Goal: Task Accomplishment & Management: Manage account settings

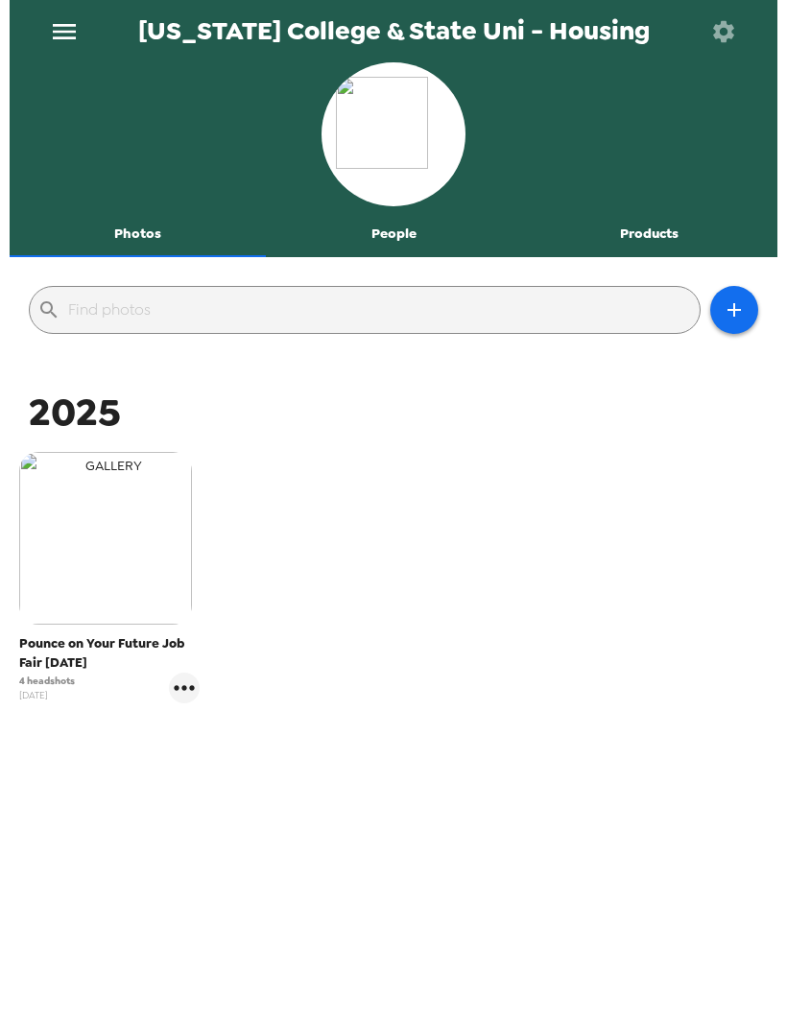
click at [101, 526] on img "button" at bounding box center [105, 538] width 173 height 173
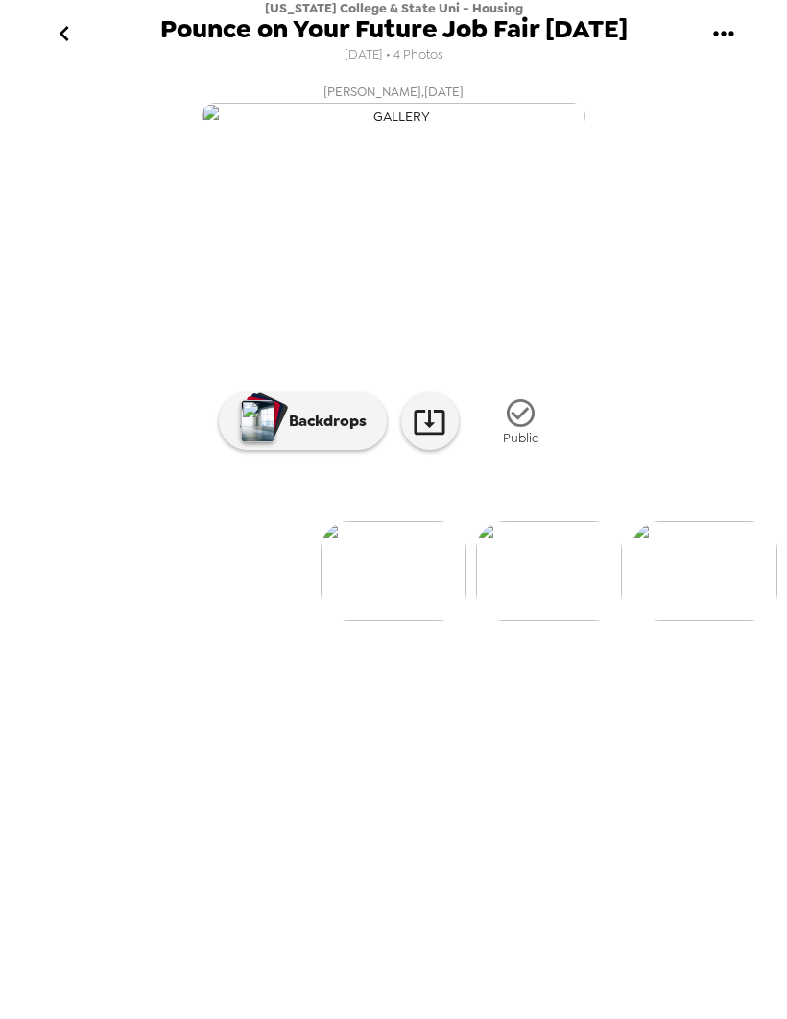
click at [75, 37] on icon "go back" at bounding box center [64, 33] width 31 height 31
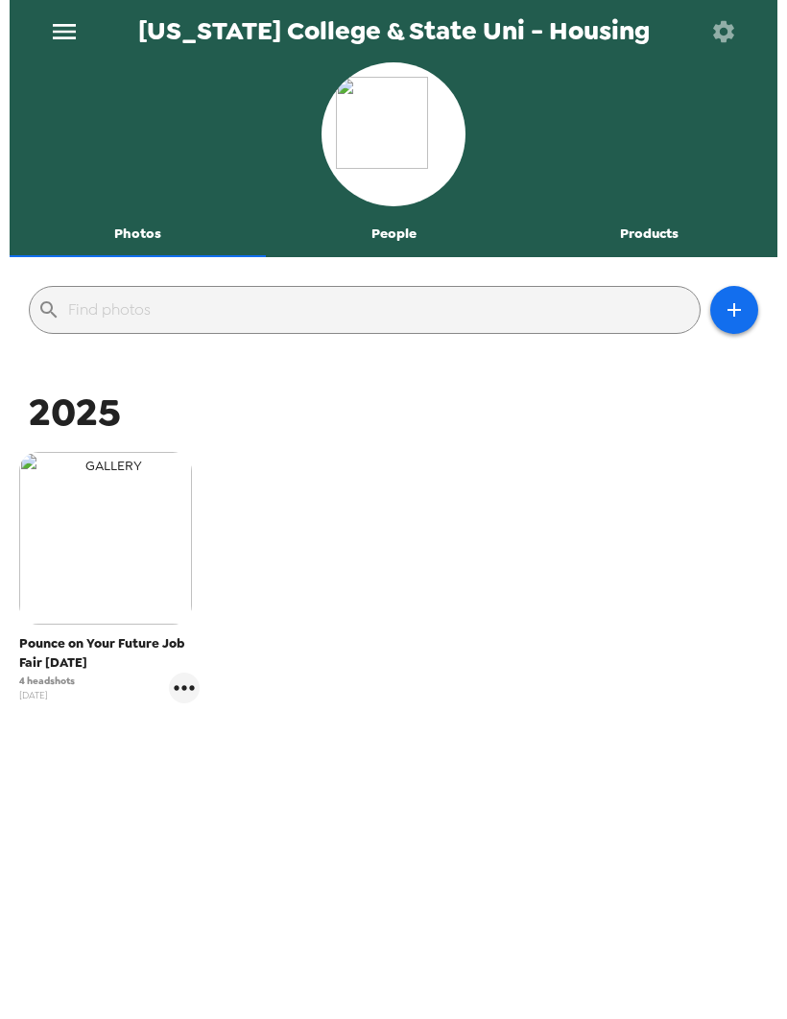
click at [153, 558] on img "button" at bounding box center [105, 538] width 173 height 173
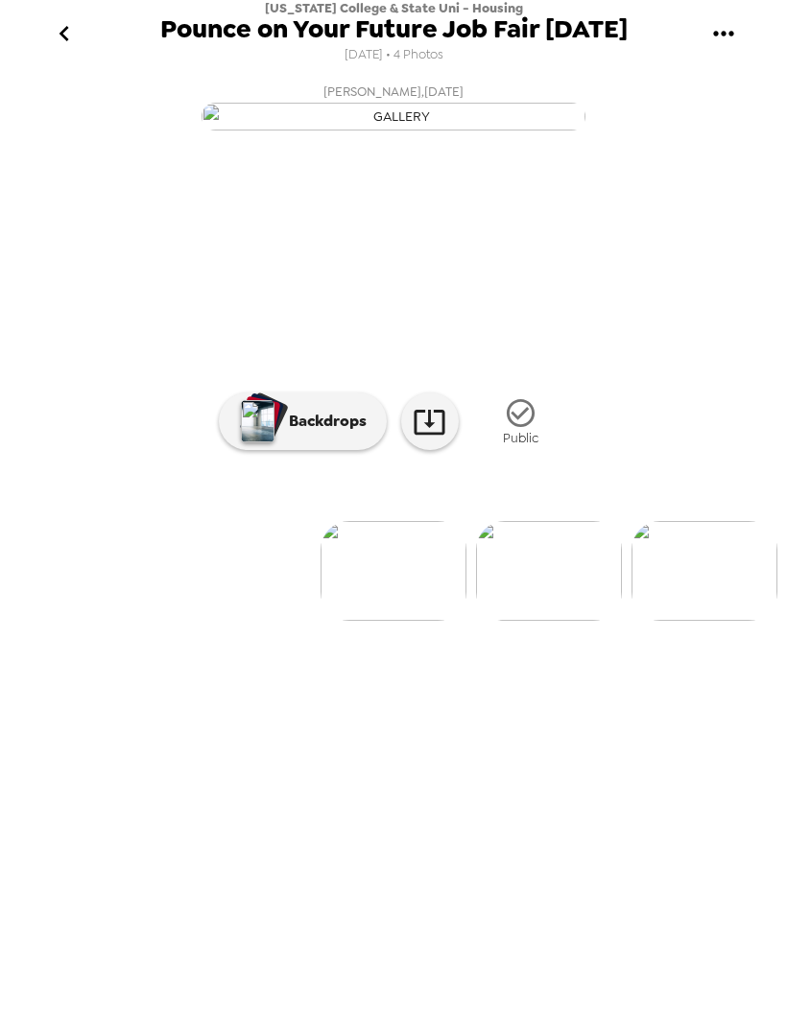
click at [61, 26] on icon "go back" at bounding box center [64, 33] width 31 height 31
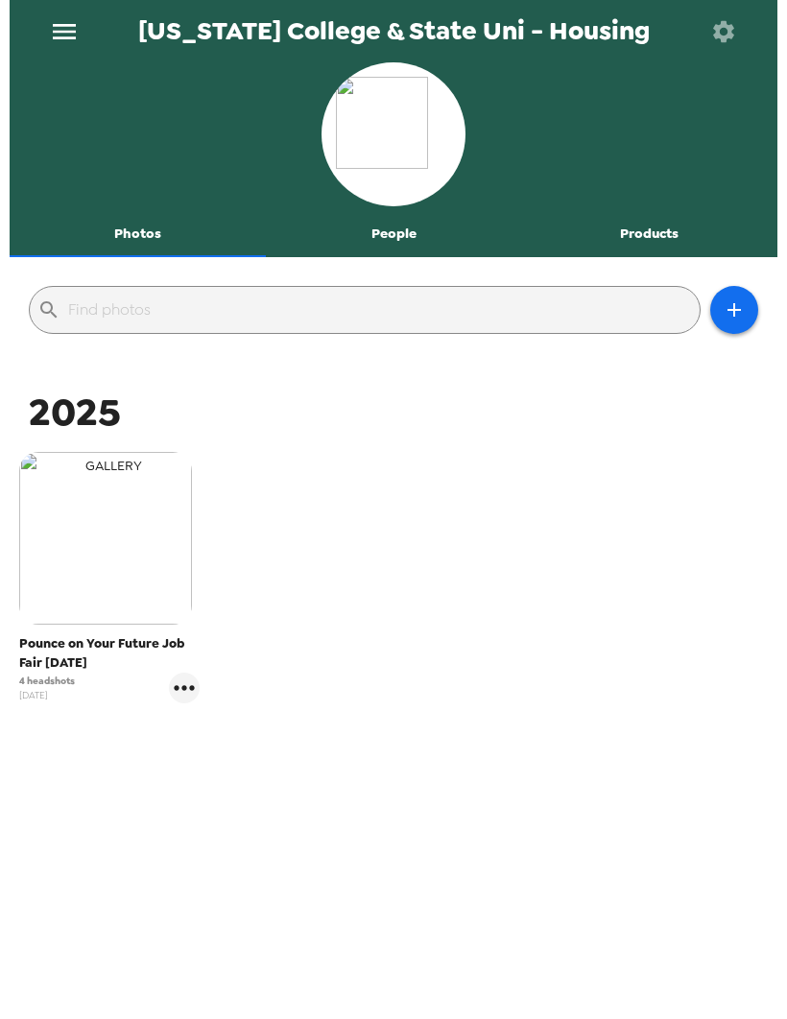
click at [110, 521] on img "button" at bounding box center [105, 538] width 173 height 173
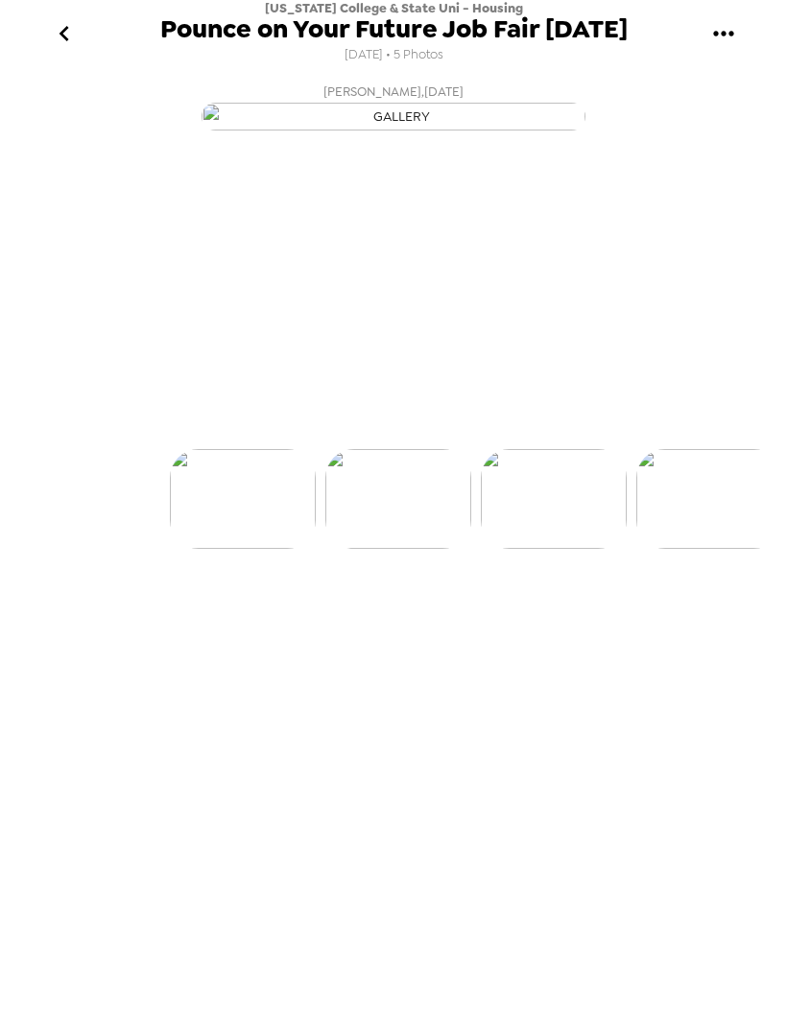
scroll to position [0, 154]
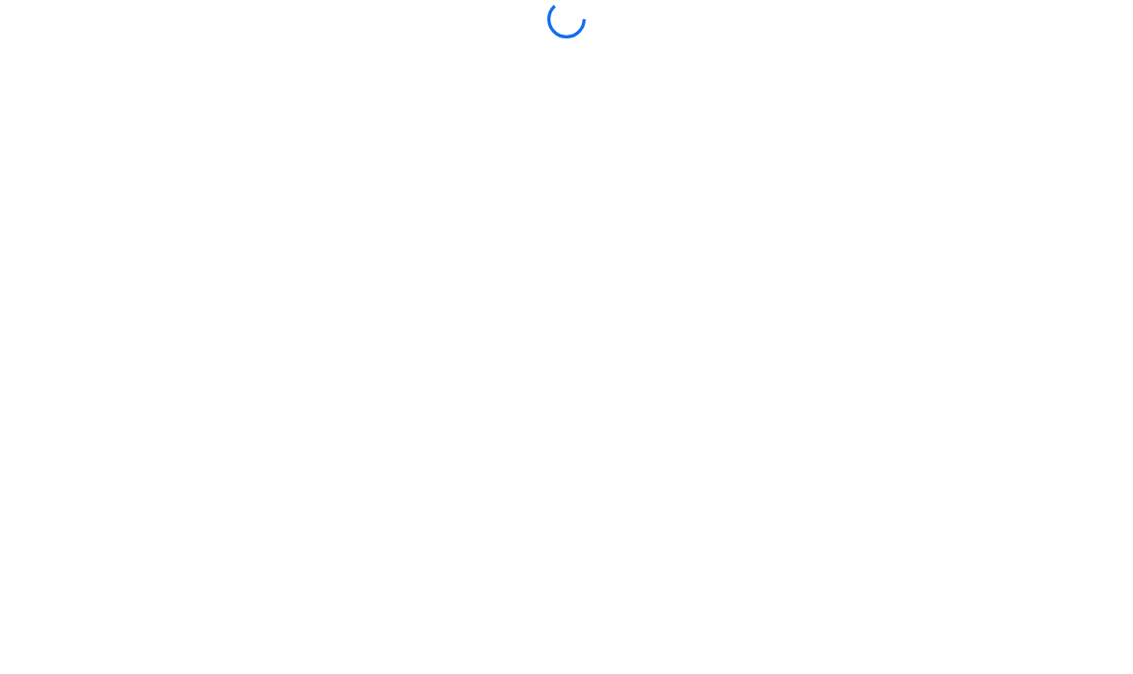
scroll to position [1, 0]
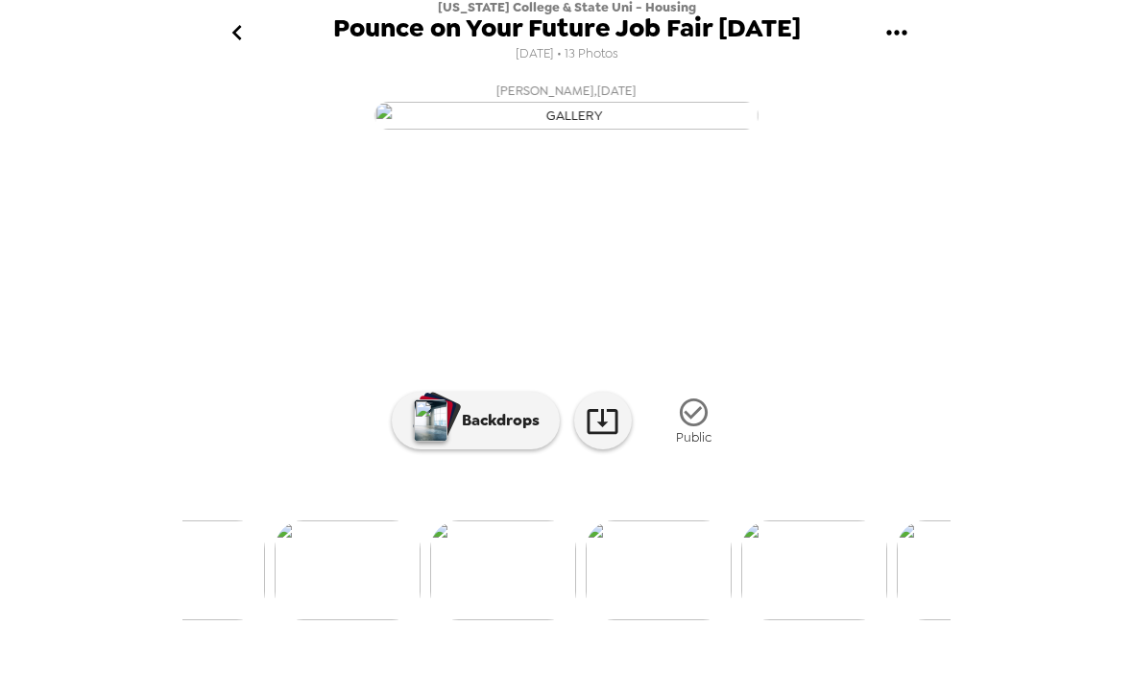
scroll to position [0, 994]
click at [648, 605] on img at bounding box center [660, 571] width 146 height 100
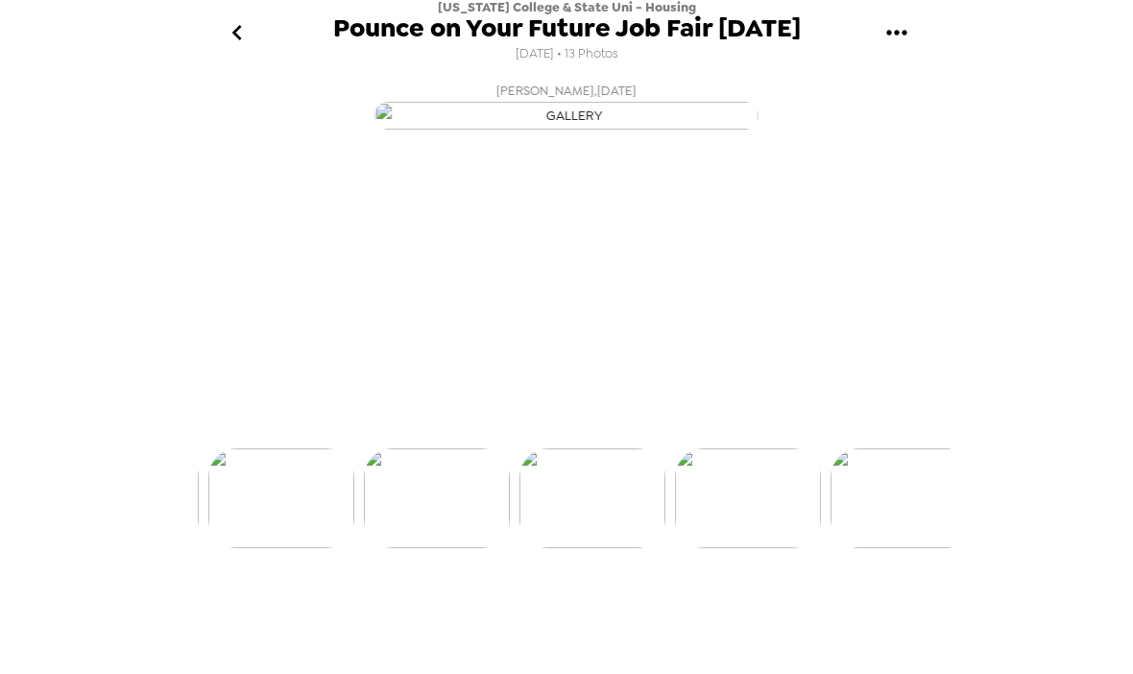
scroll to position [0, 1084]
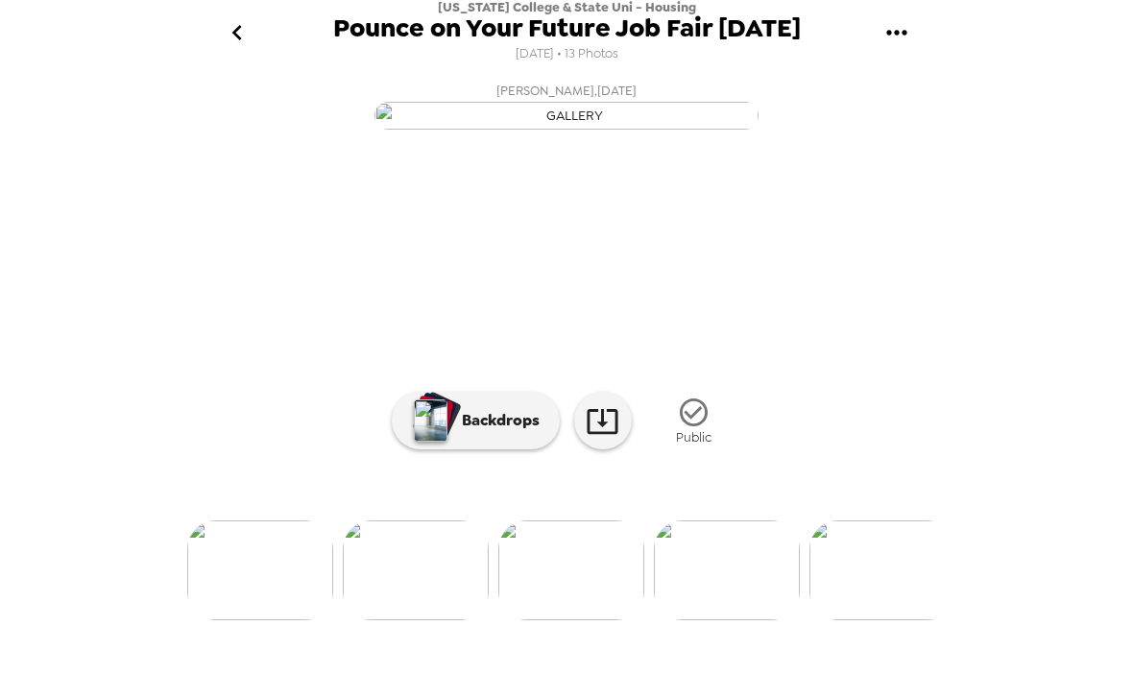
click at [435, 620] on img at bounding box center [416, 571] width 146 height 100
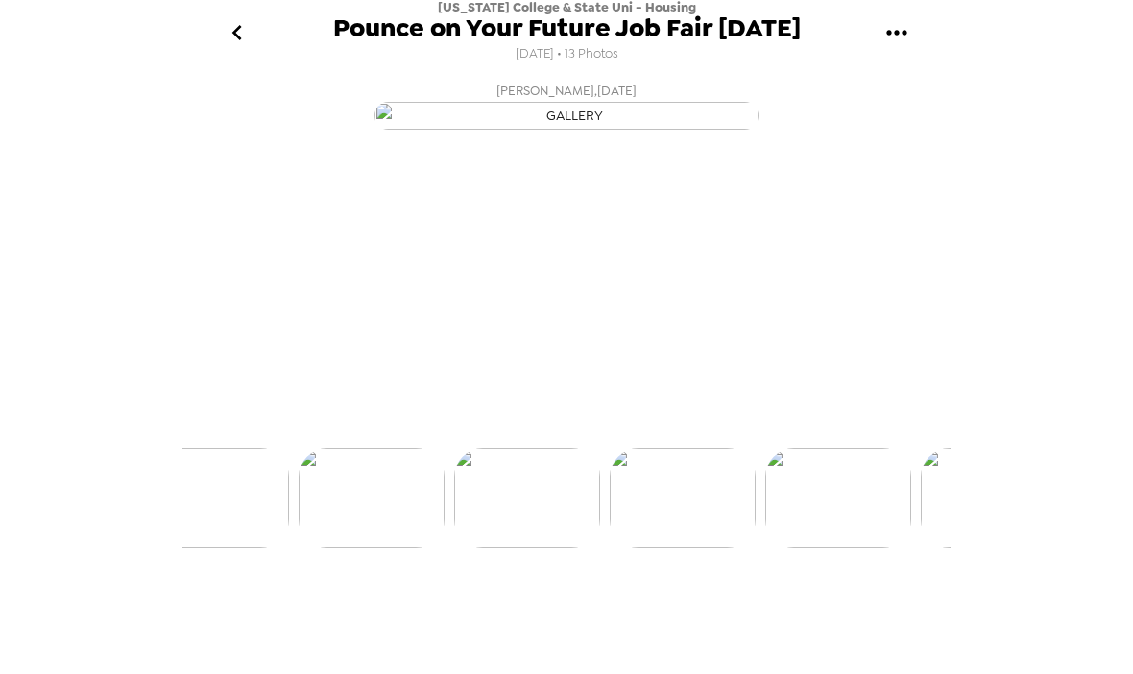
scroll to position [0, 929]
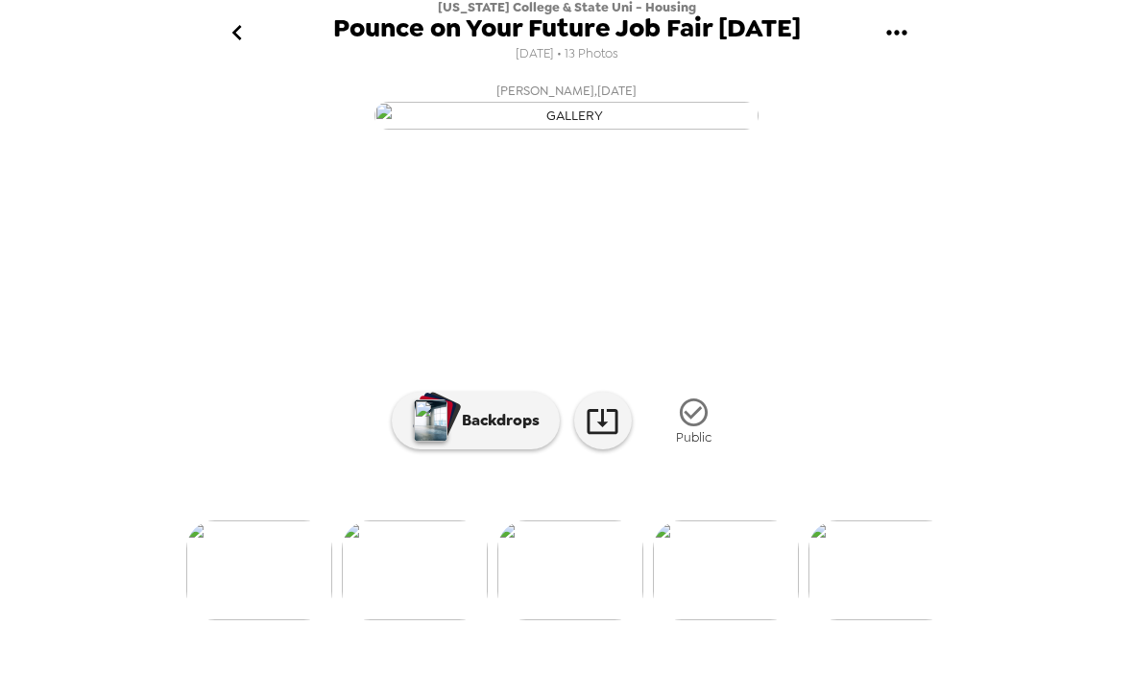
click at [440, 621] on img at bounding box center [415, 571] width 146 height 100
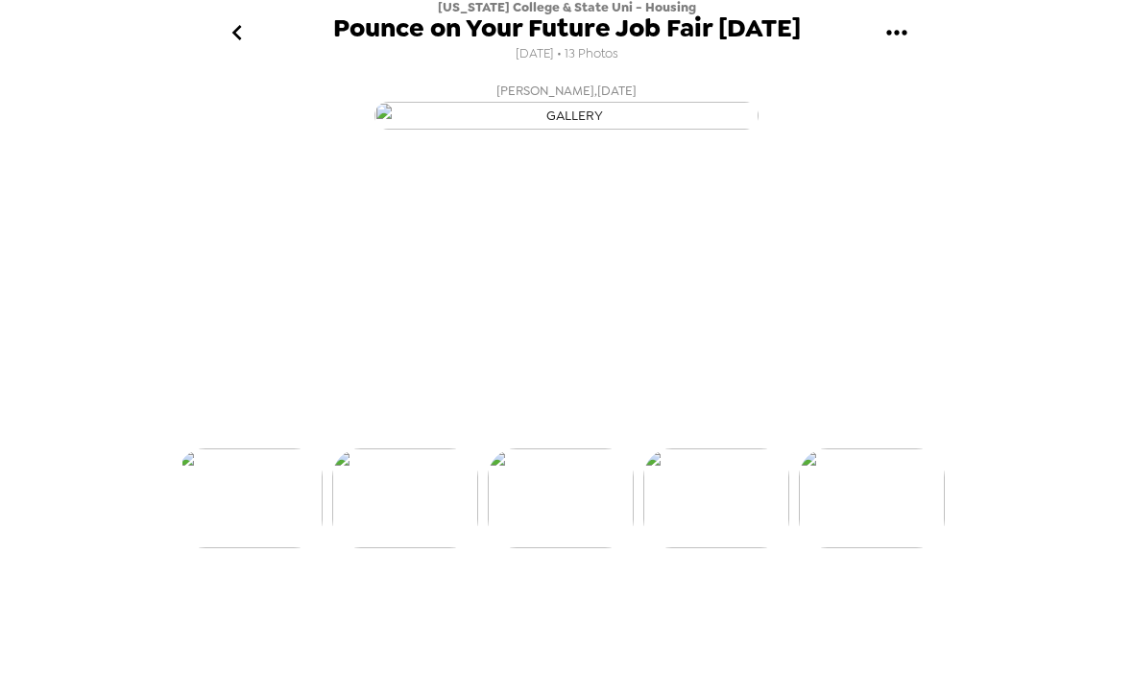
scroll to position [0, 775]
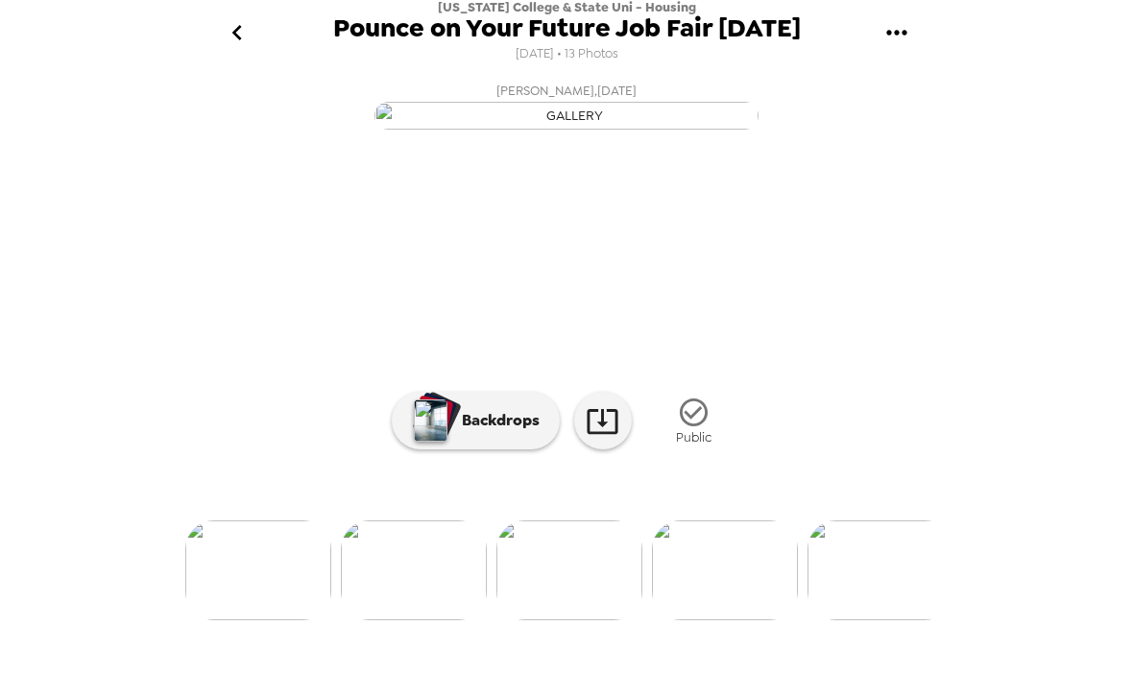
click at [439, 620] on img at bounding box center [414, 571] width 146 height 100
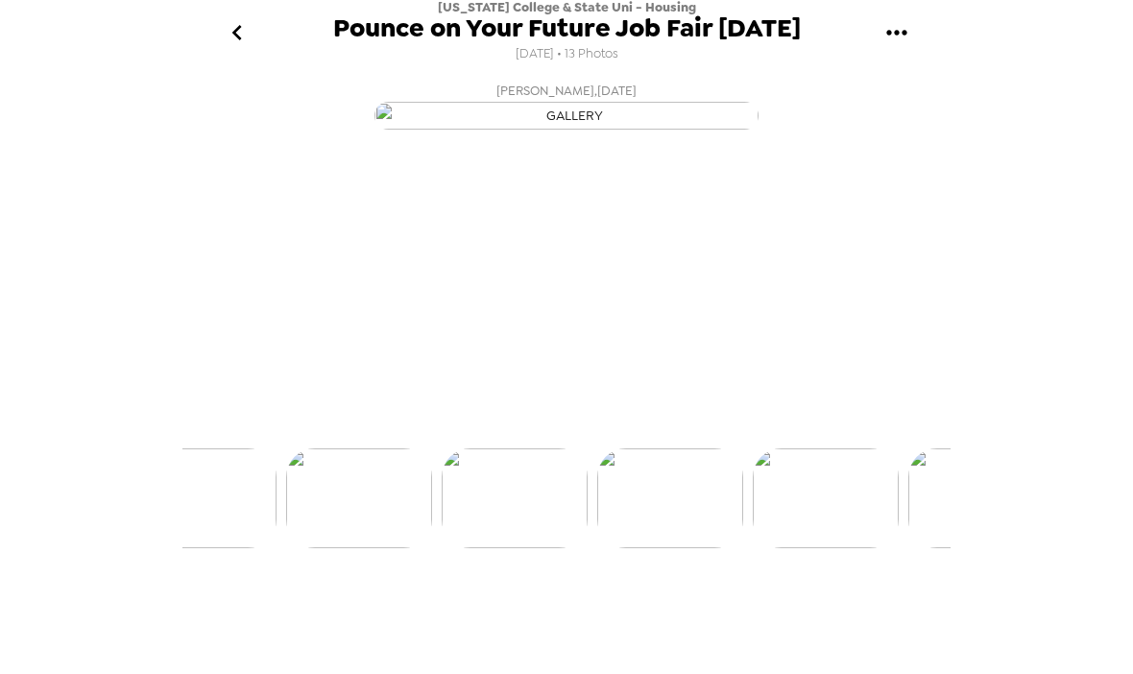
scroll to position [0, 619]
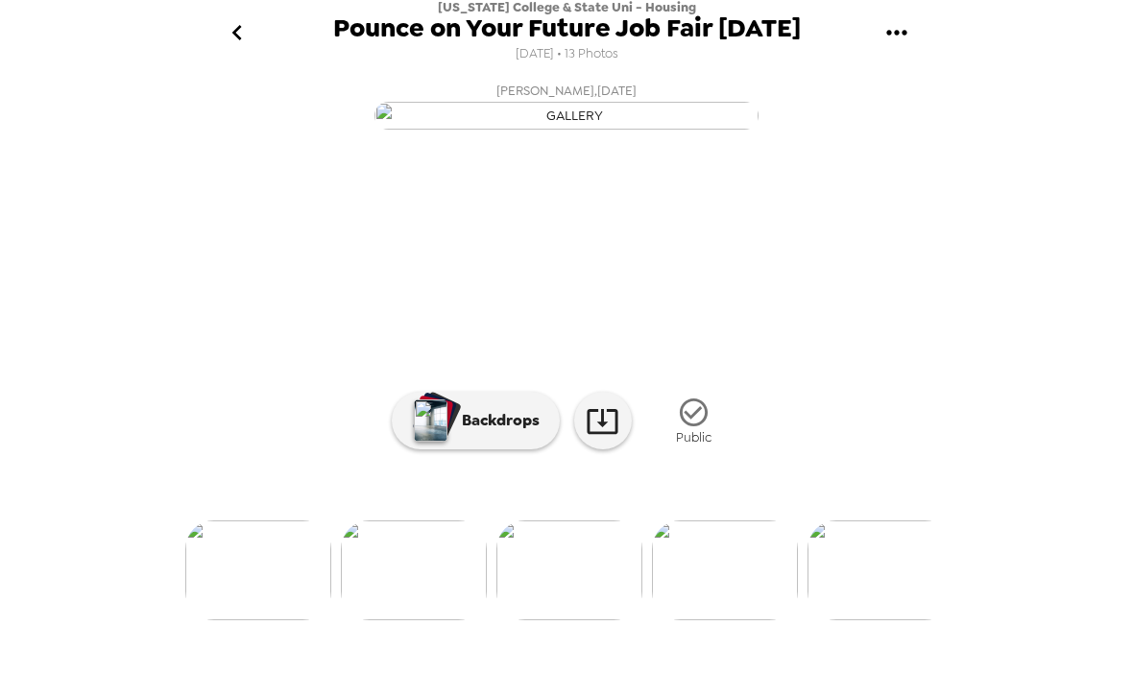
click at [424, 621] on img at bounding box center [414, 571] width 146 height 100
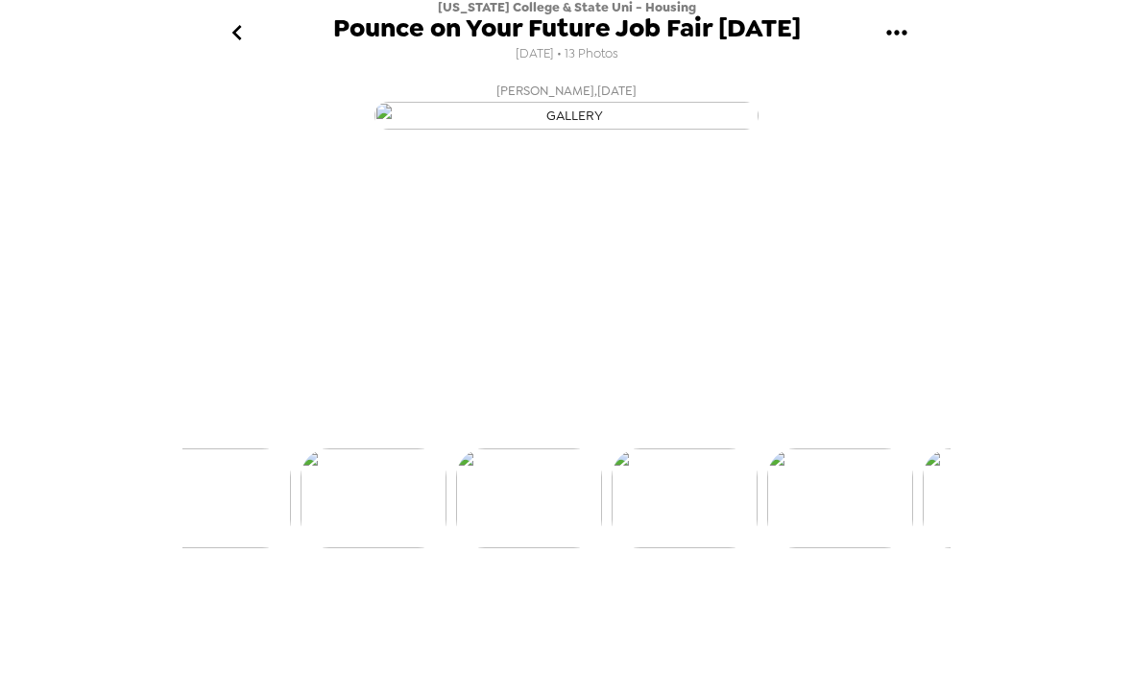
scroll to position [0, 465]
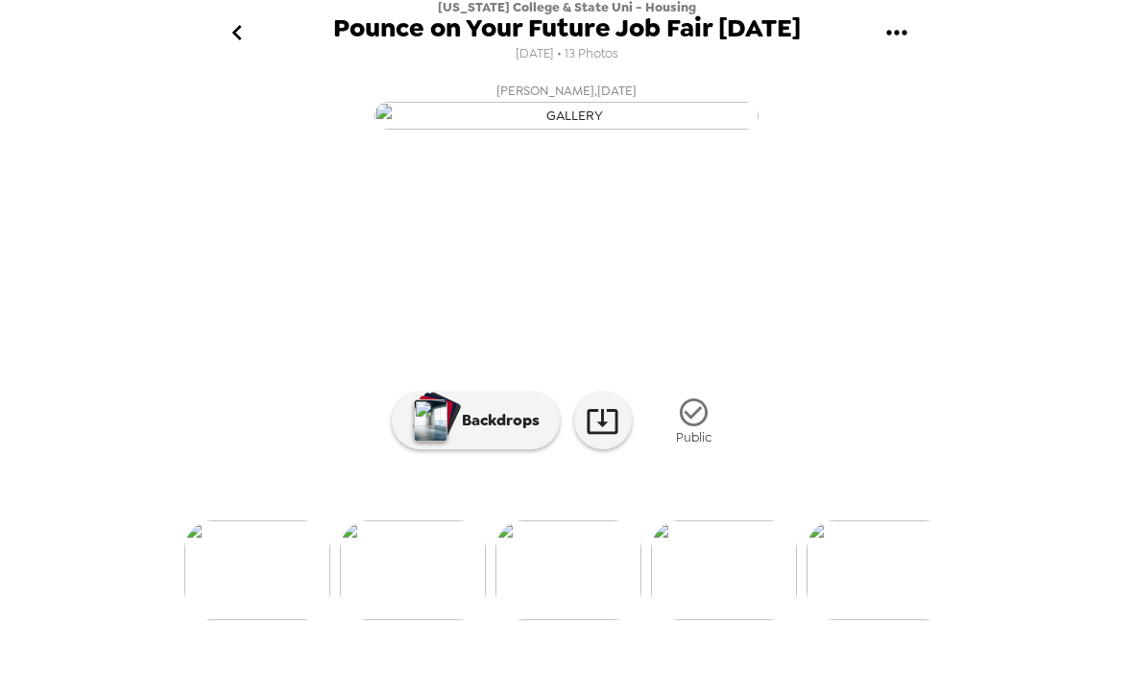
click at [427, 621] on img at bounding box center [413, 571] width 146 height 100
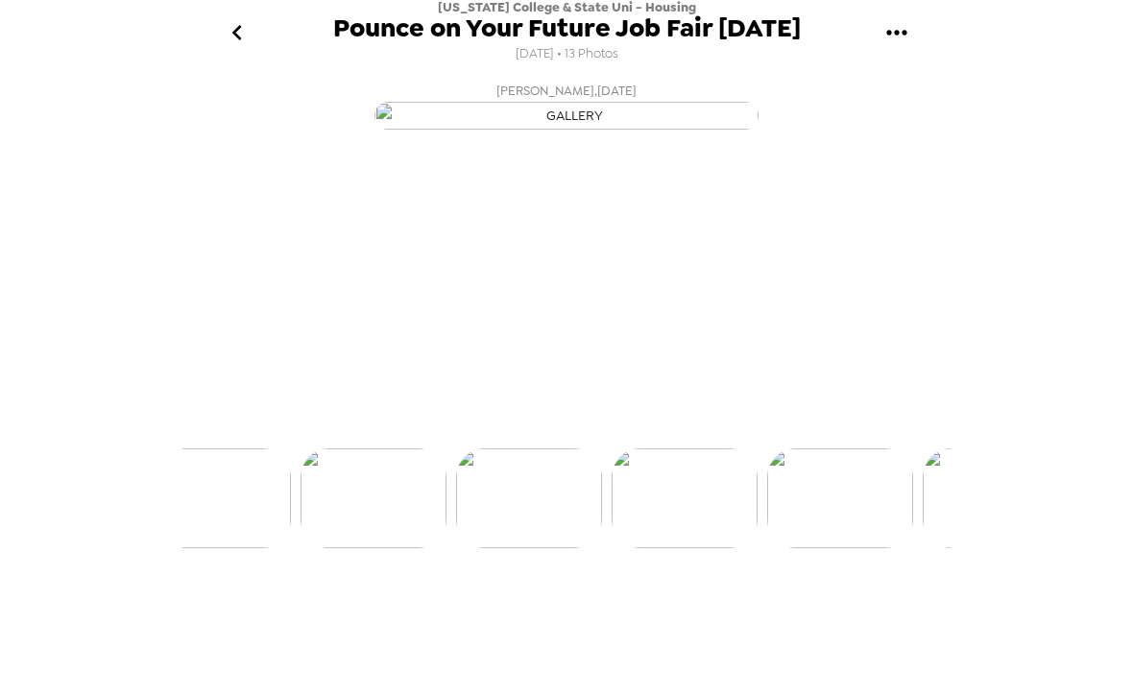
scroll to position [0, 309]
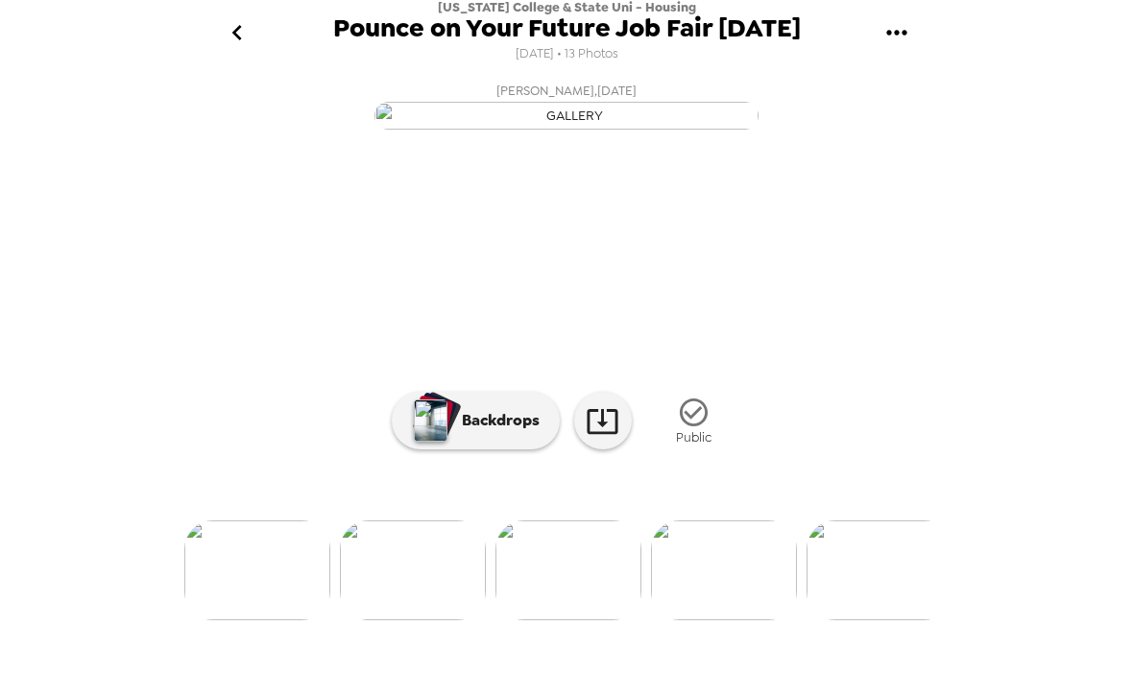
click at [418, 621] on img at bounding box center [413, 571] width 146 height 100
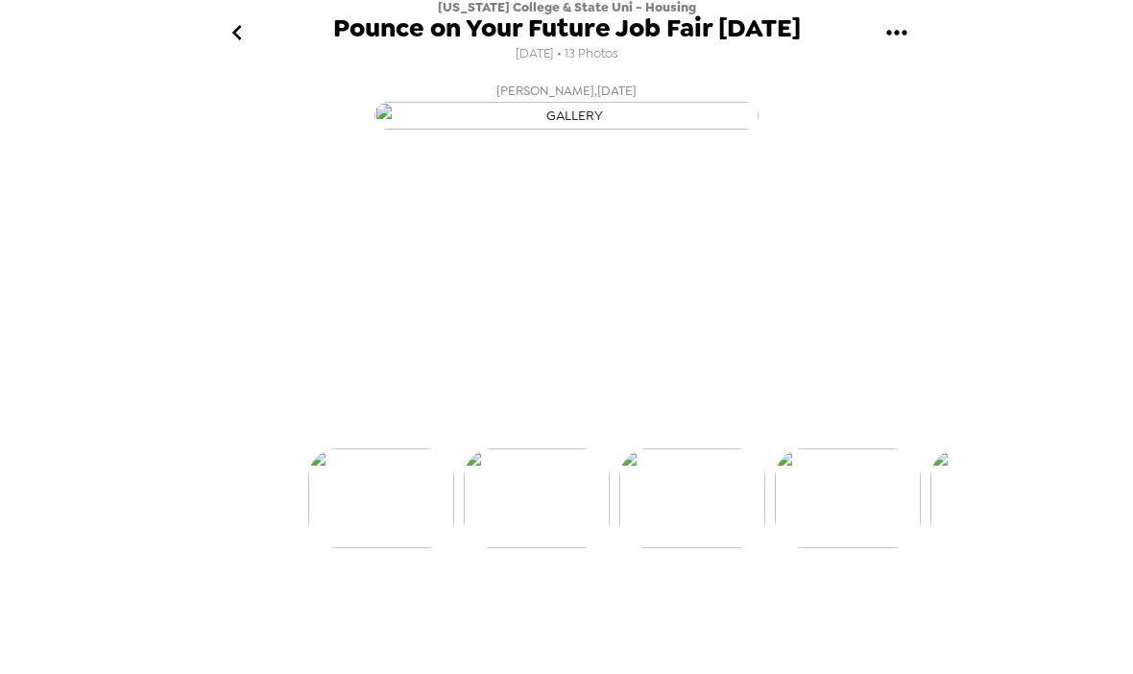
scroll to position [0, 155]
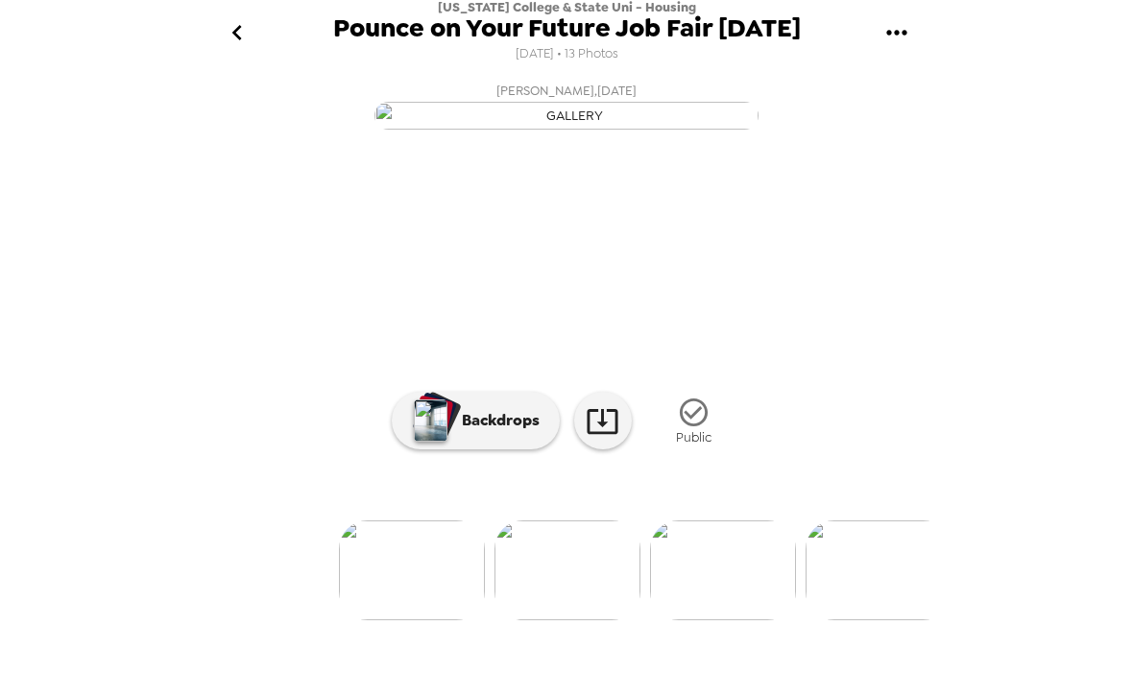
click at [420, 620] on img at bounding box center [412, 571] width 146 height 100
click at [740, 620] on img at bounding box center [722, 571] width 146 height 100
click at [241, 6] on button "go back" at bounding box center [236, 34] width 62 height 62
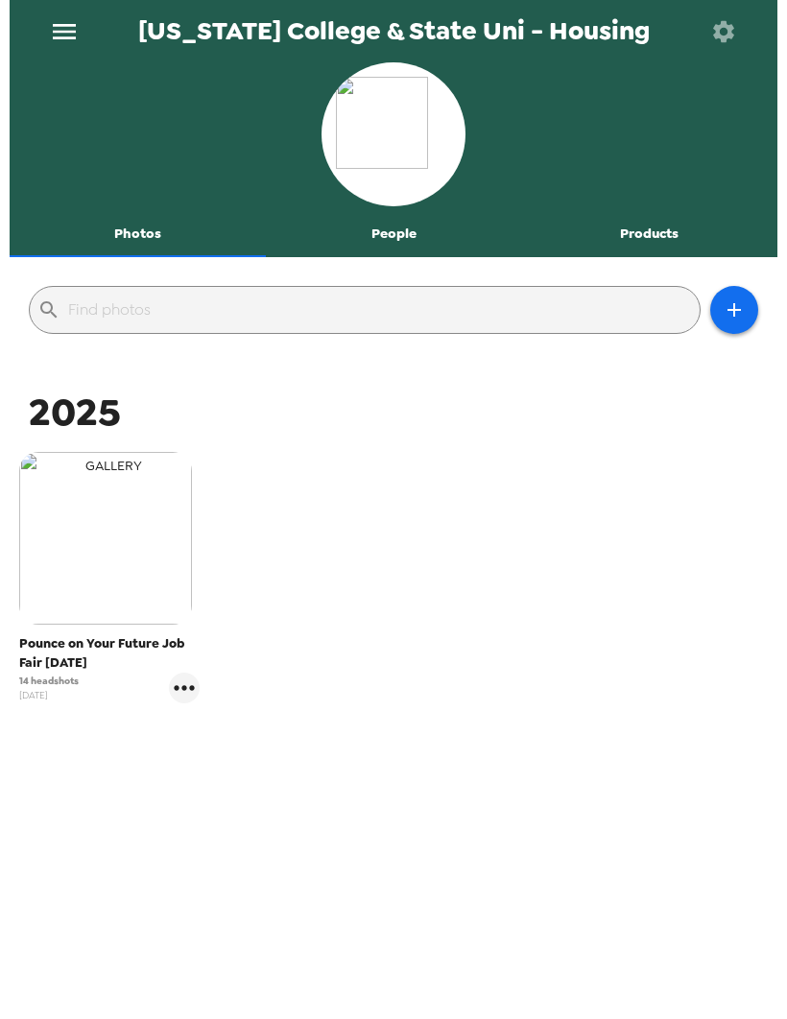
click at [151, 592] on img "button" at bounding box center [105, 538] width 173 height 173
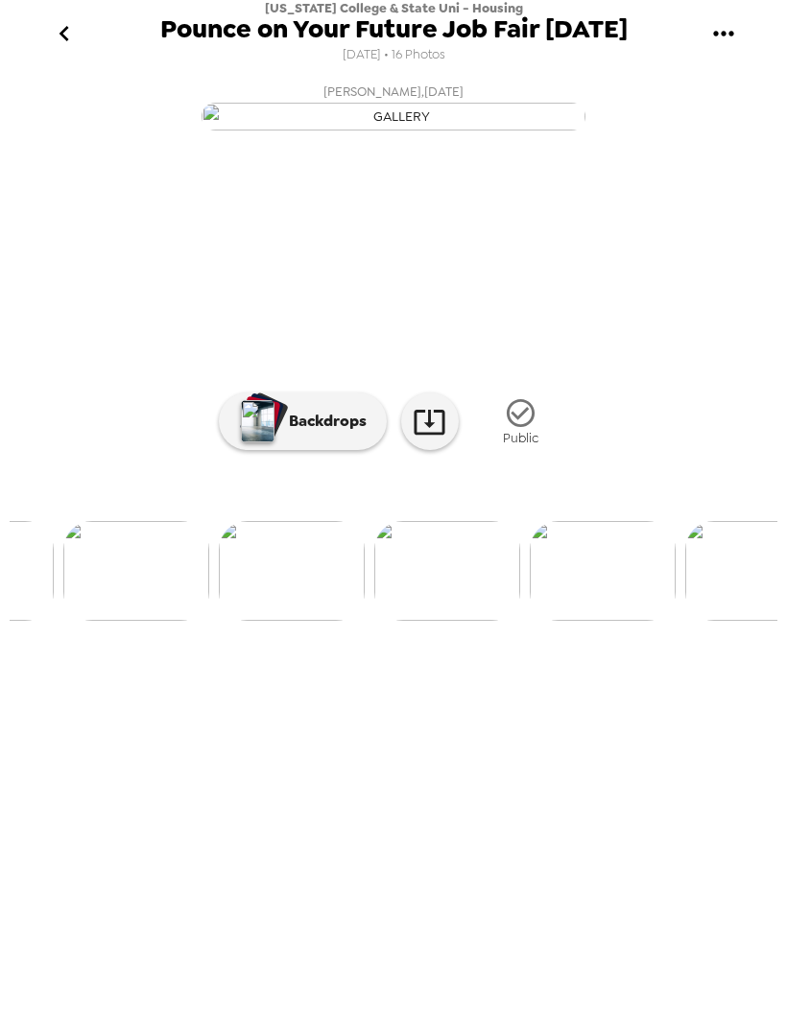
click at [440, 621] on img at bounding box center [447, 571] width 146 height 100
click at [409, 621] on img at bounding box center [394, 571] width 146 height 100
click at [602, 621] on img at bounding box center [549, 571] width 146 height 100
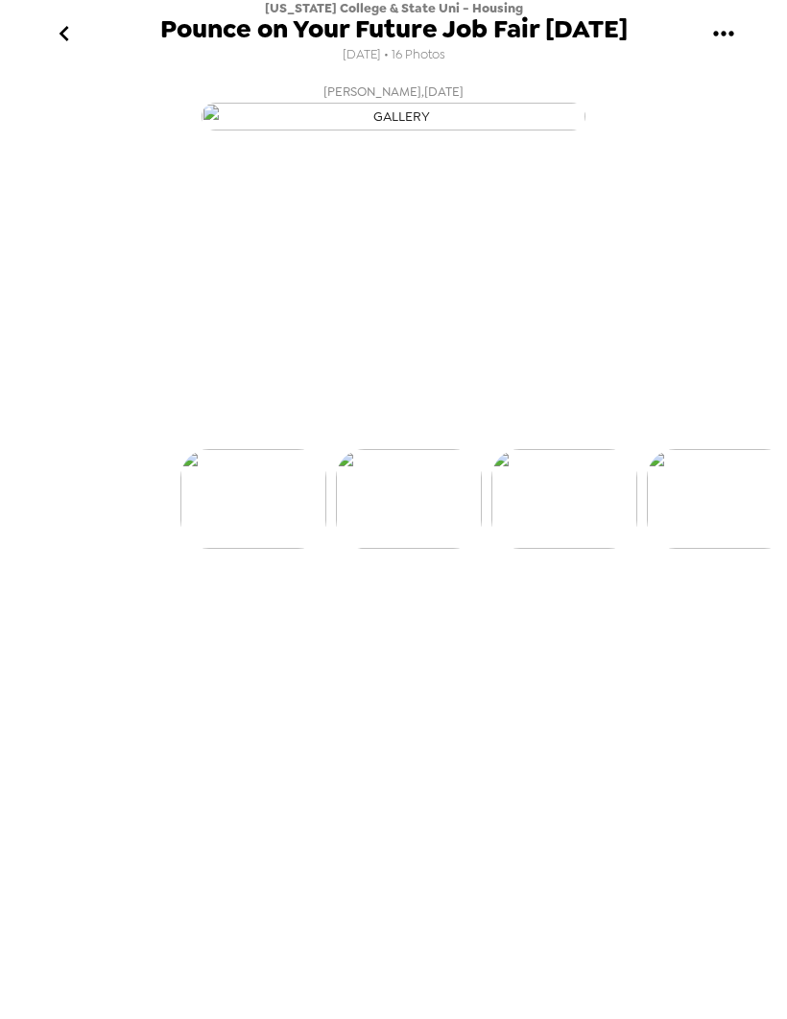
scroll to position [0, 155]
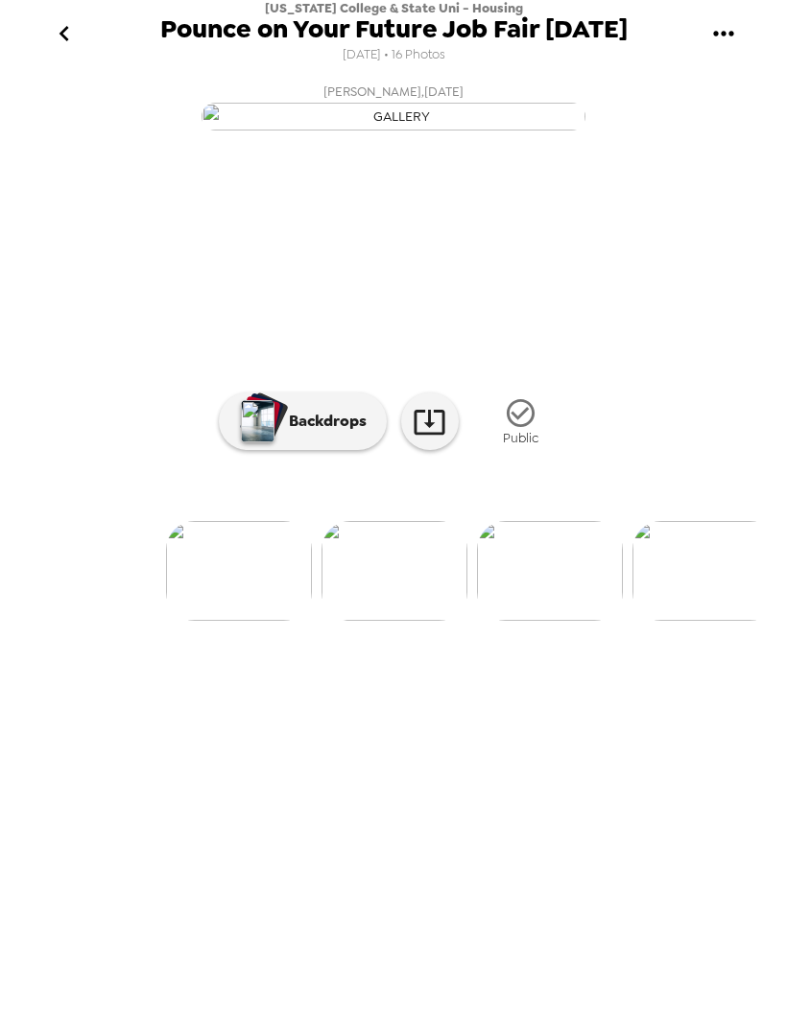
click at [565, 621] on img at bounding box center [550, 571] width 146 height 100
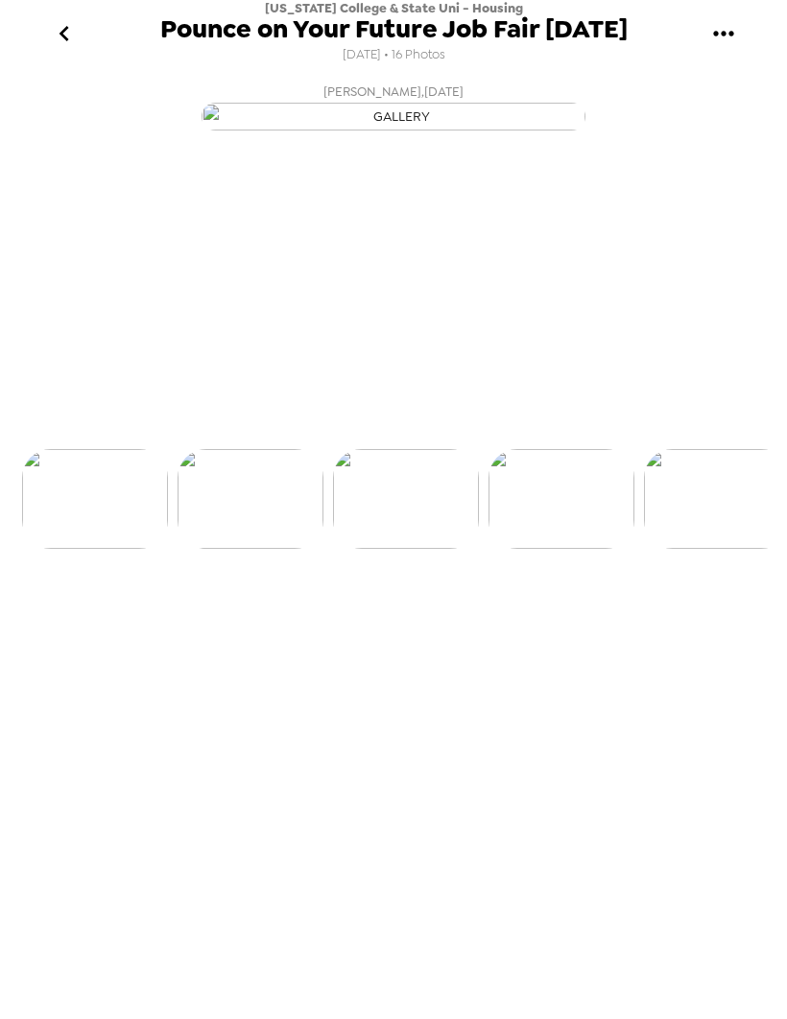
scroll to position [0, 310]
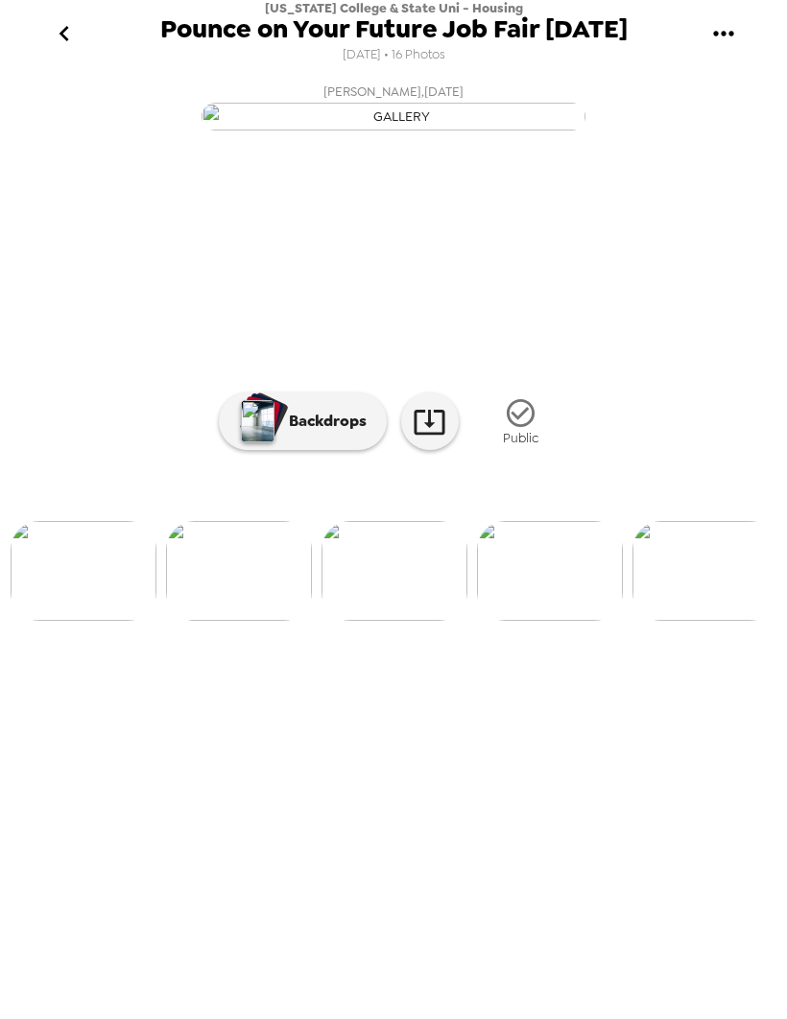
click at [442, 621] on img at bounding box center [395, 571] width 146 height 100
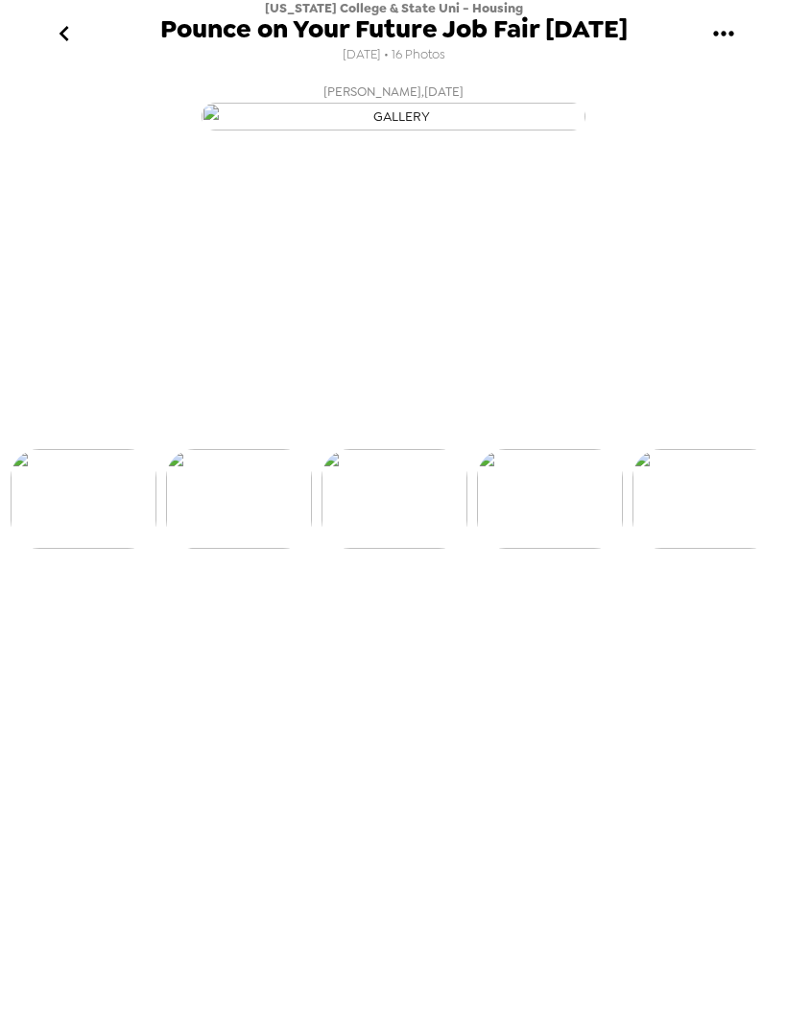
click at [531, 792] on div "Drew Daniel , 08-27-2025 Samantha Hammock , 08-27-2025 Sara Goodfellow , 08-27-…" at bounding box center [394, 544] width 768 height 938
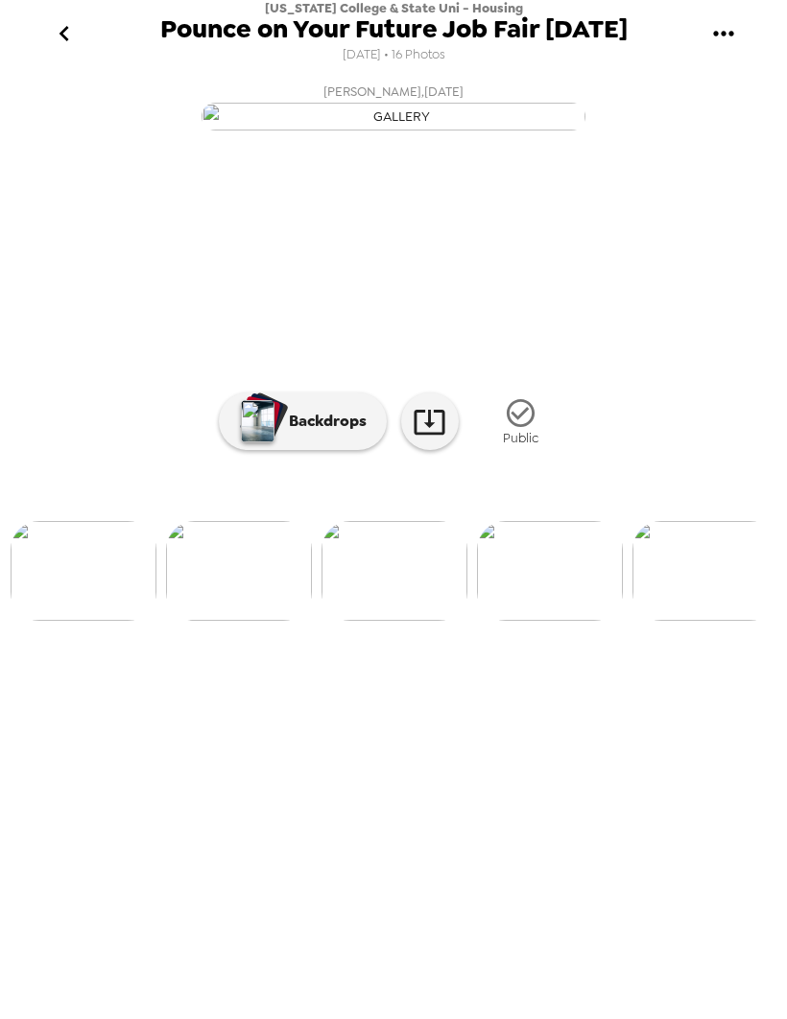
click at [574, 621] on img at bounding box center [550, 571] width 146 height 100
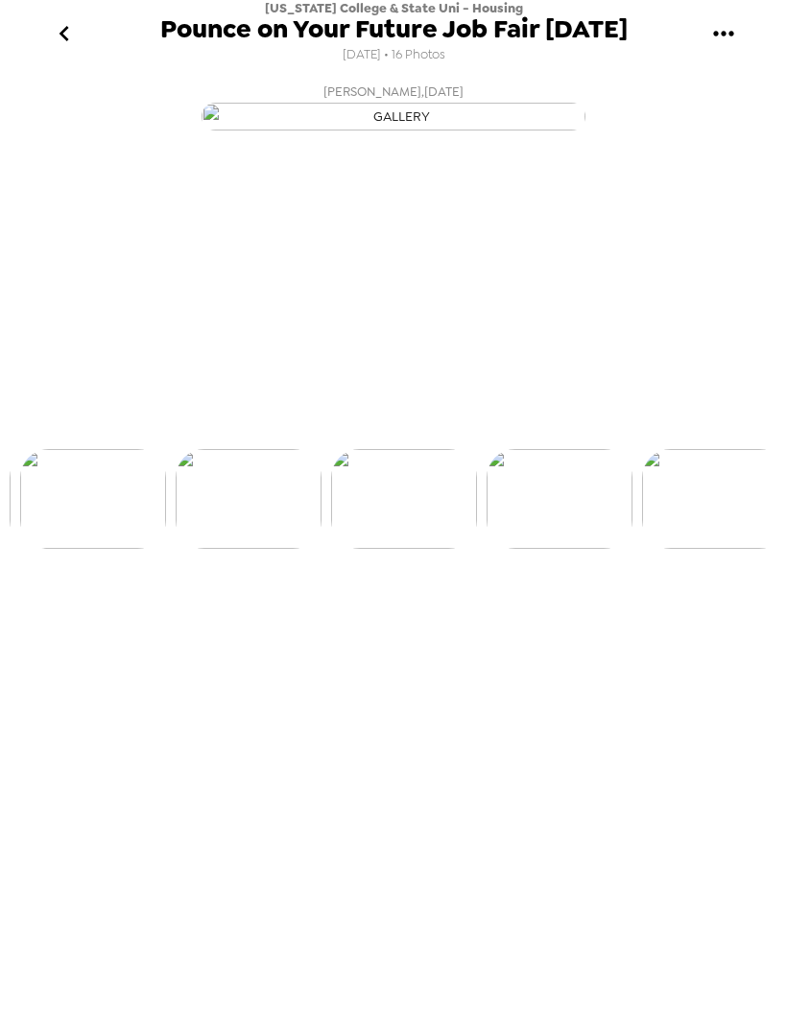
scroll to position [0, 465]
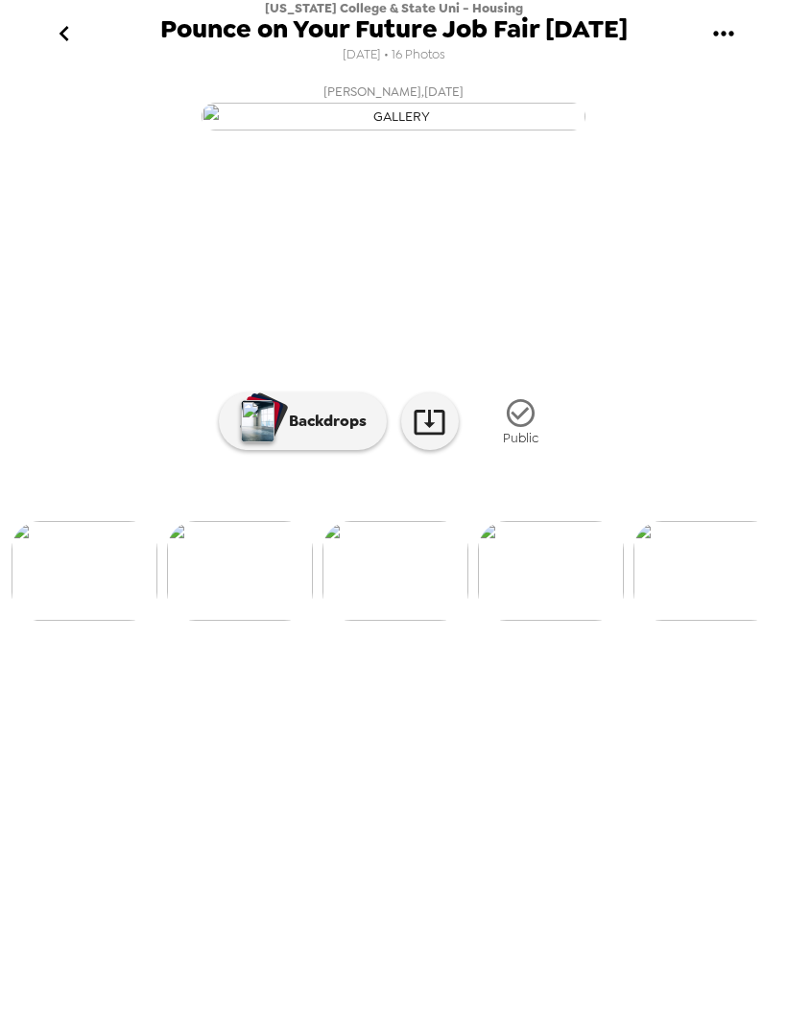
click at [558, 621] on img at bounding box center [551, 571] width 146 height 100
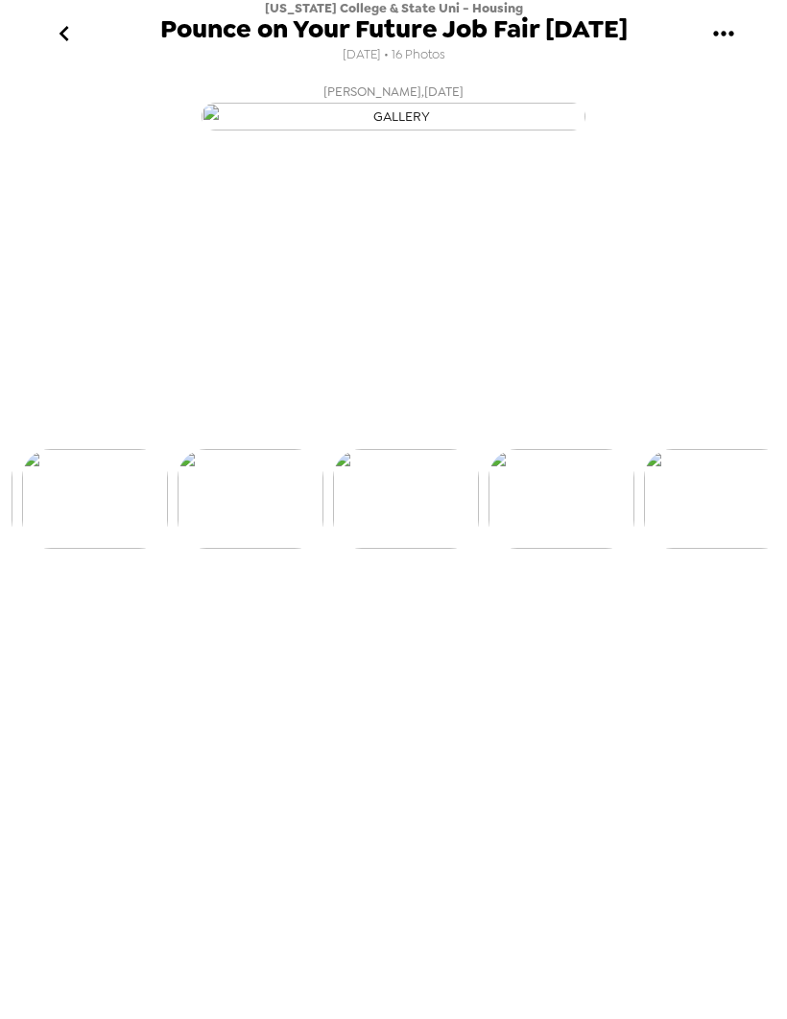
scroll to position [0, 620]
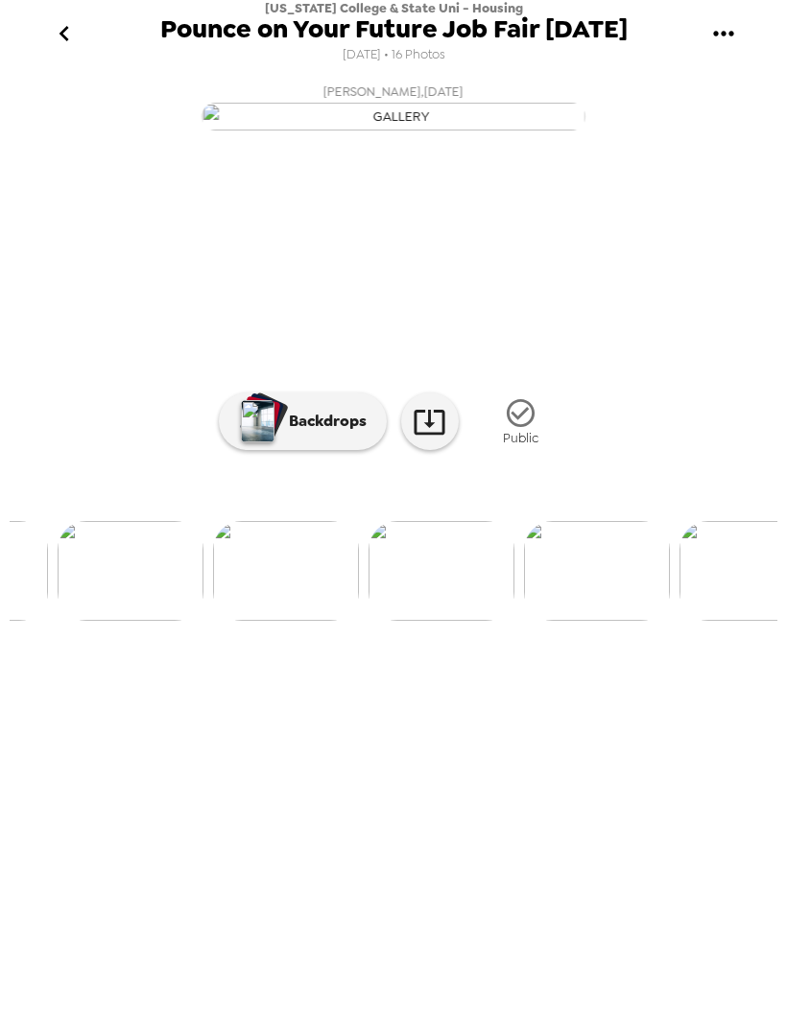
click at [435, 621] on img at bounding box center [442, 571] width 146 height 100
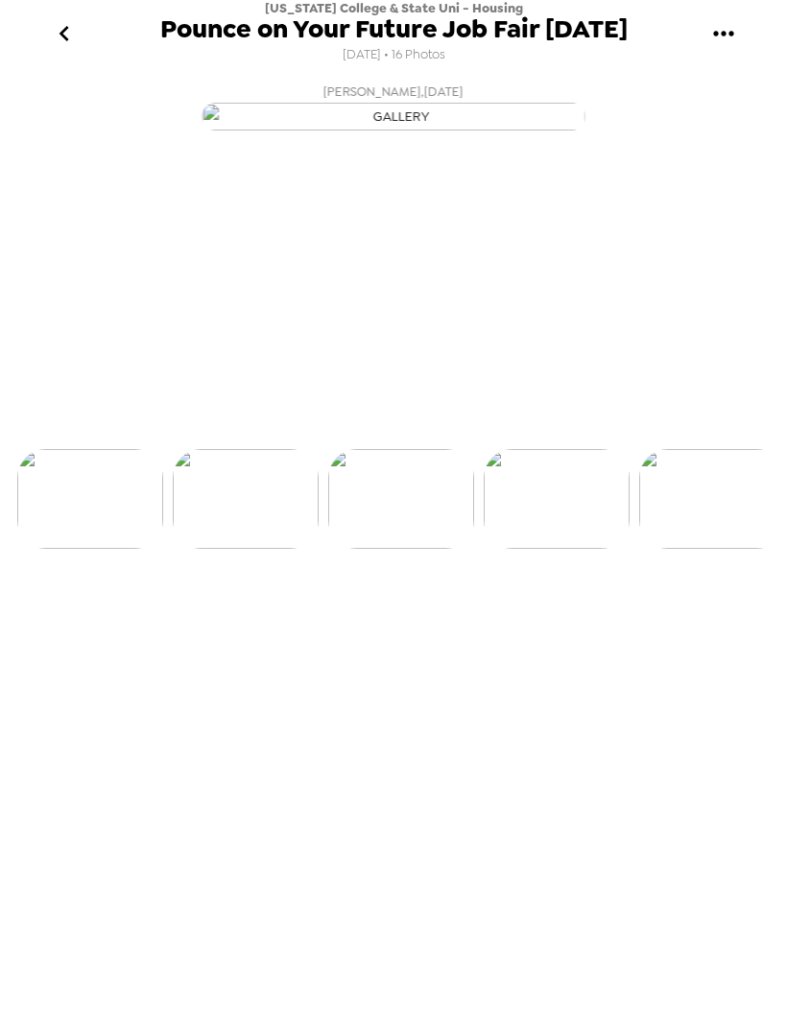
scroll to position [0, 775]
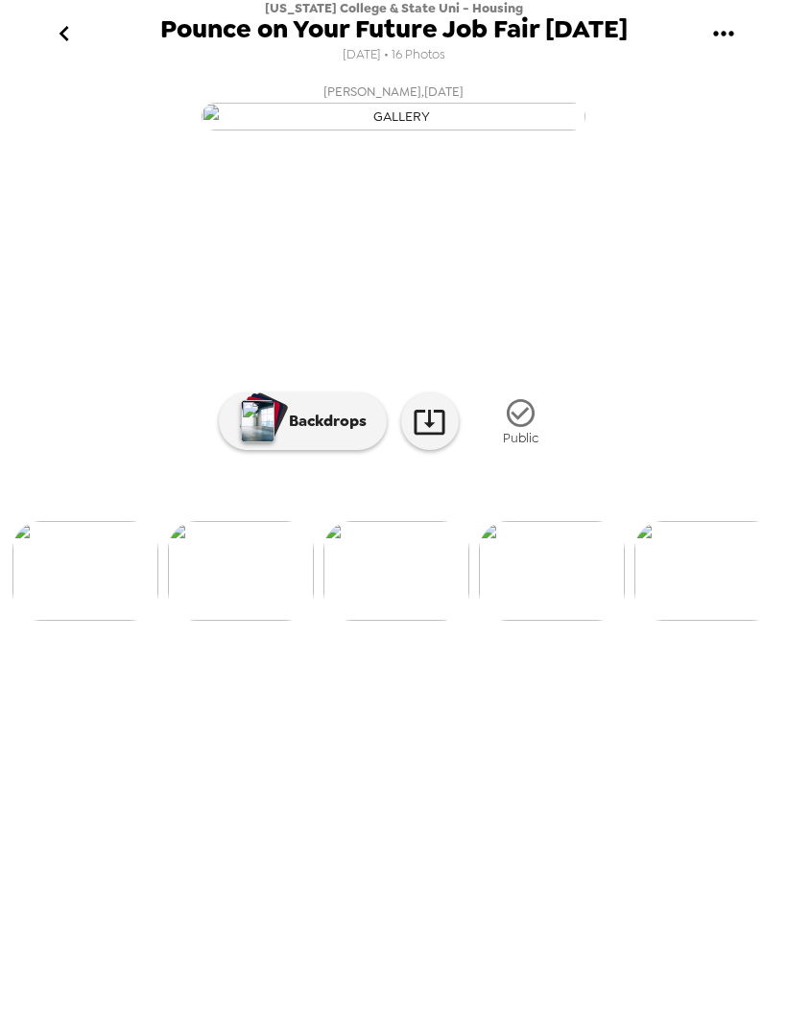
click at [551, 621] on div at bounding box center [394, 539] width 768 height 163
click at [546, 621] on img at bounding box center [549, 571] width 146 height 100
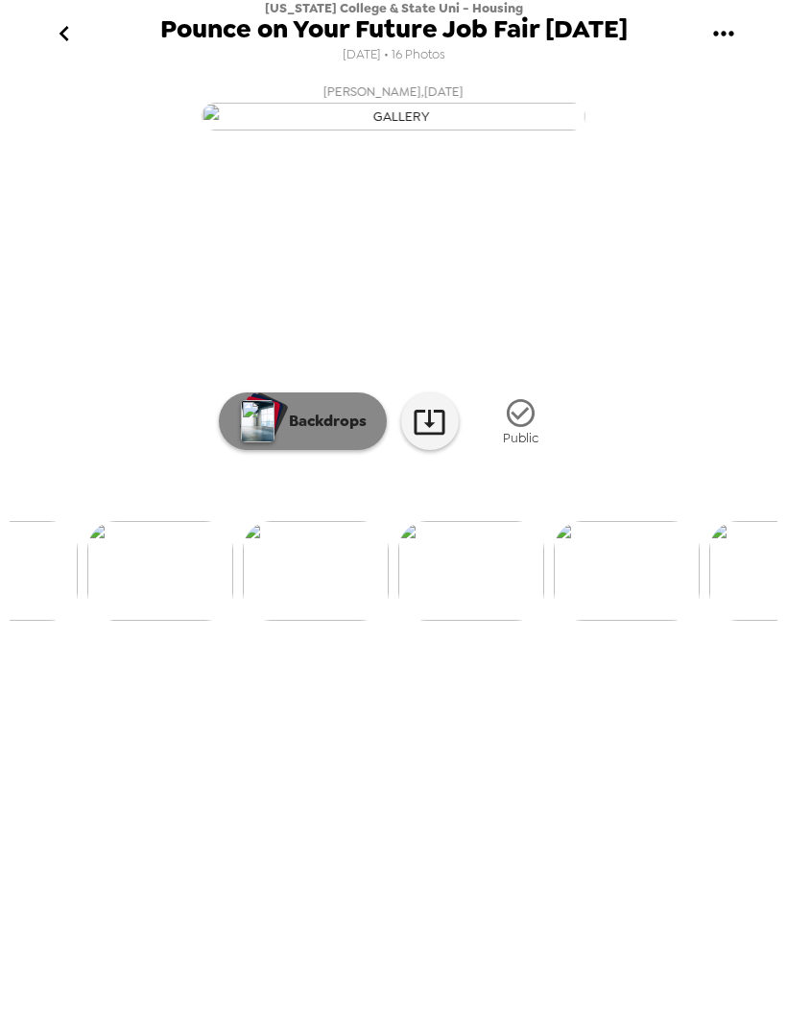
click at [297, 450] on button "Backdrops" at bounding box center [303, 422] width 168 height 58
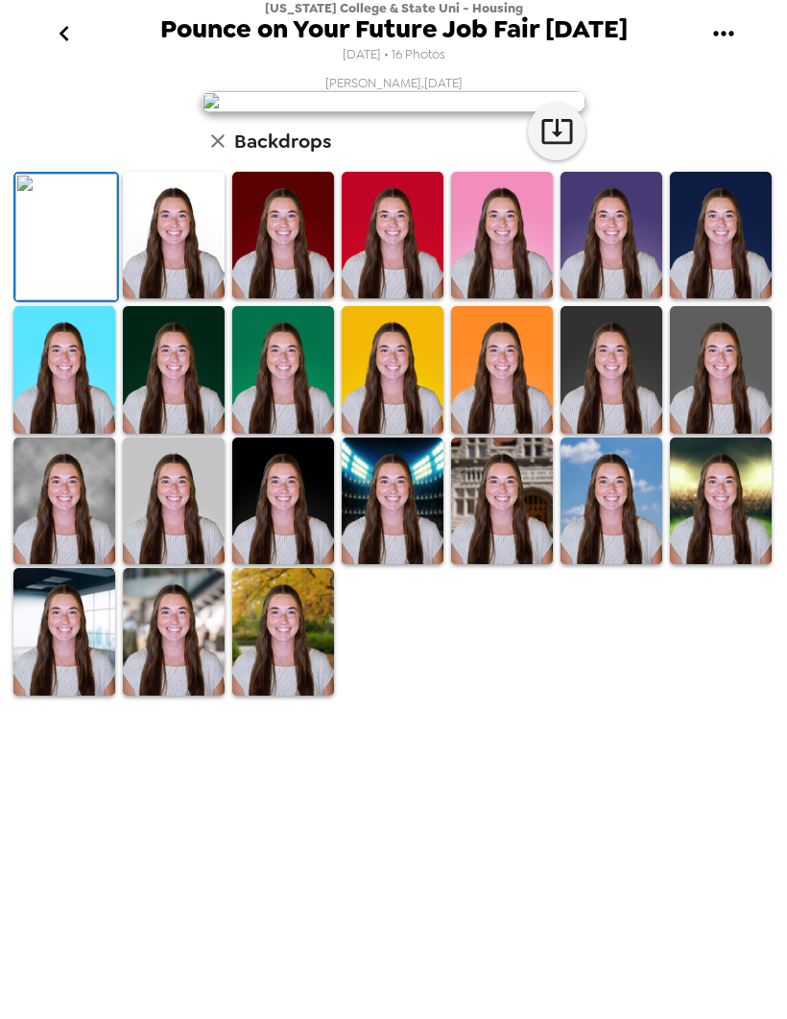
scroll to position [0, 0]
click at [67, 36] on icon "go back" at bounding box center [64, 33] width 31 height 31
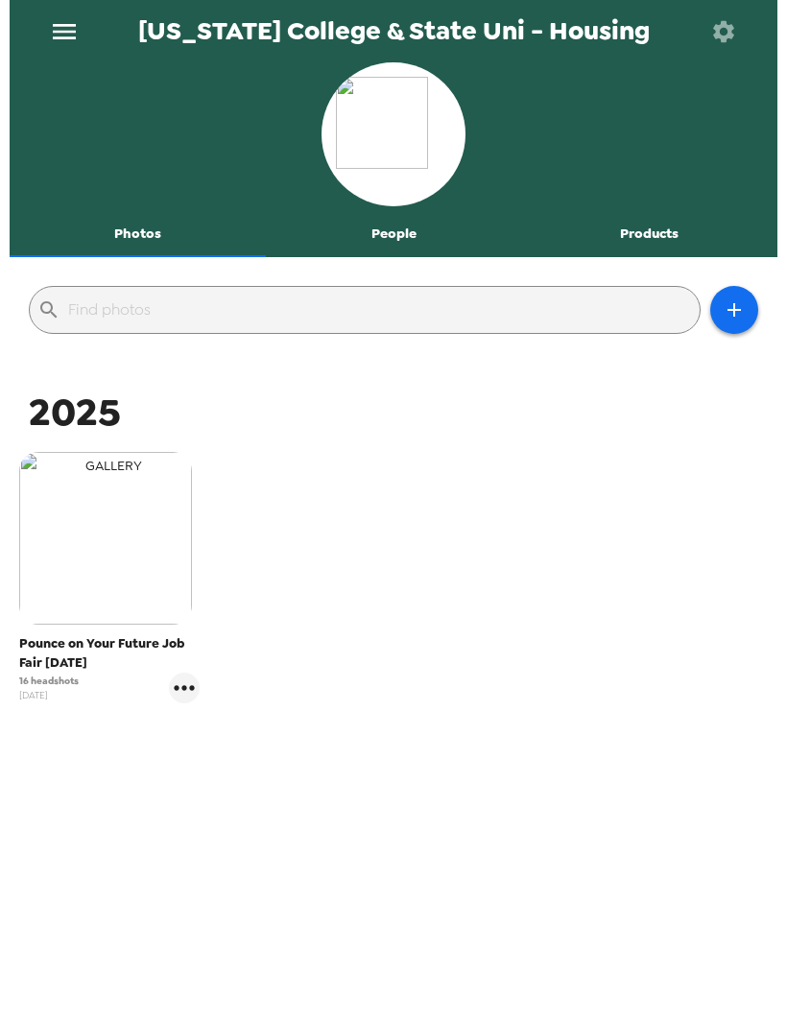
click at [158, 610] on img "button" at bounding box center [105, 538] width 173 height 173
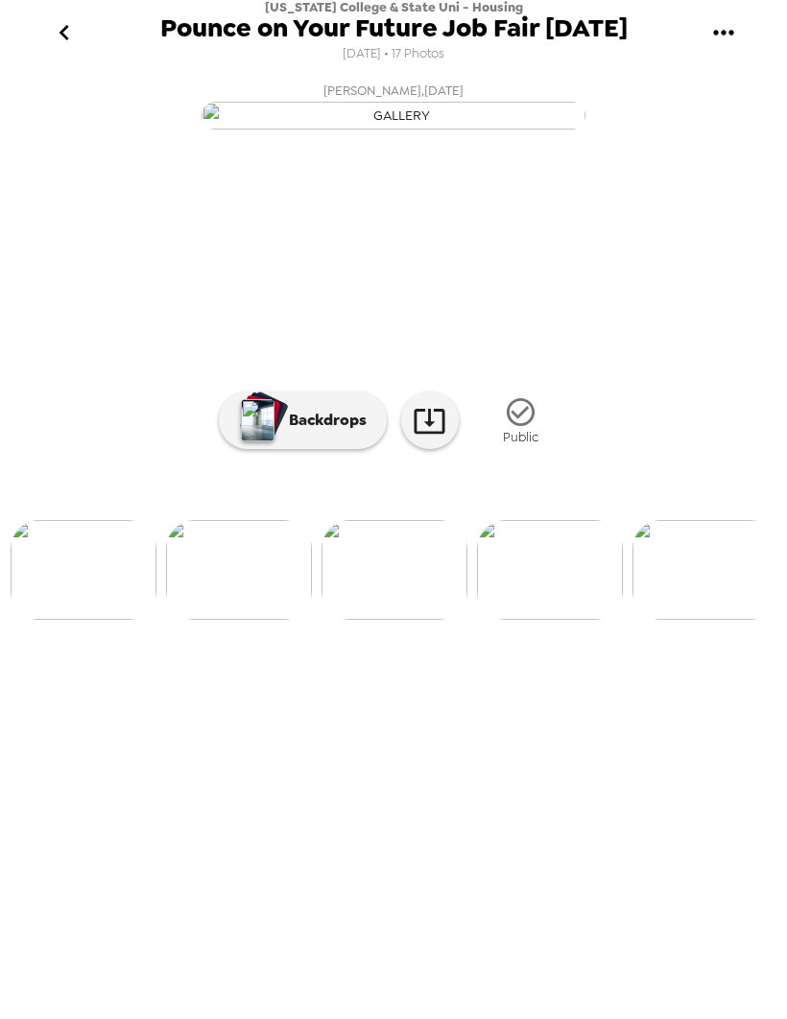
scroll to position [0, 463]
click at [487, 621] on img at bounding box center [549, 571] width 146 height 100
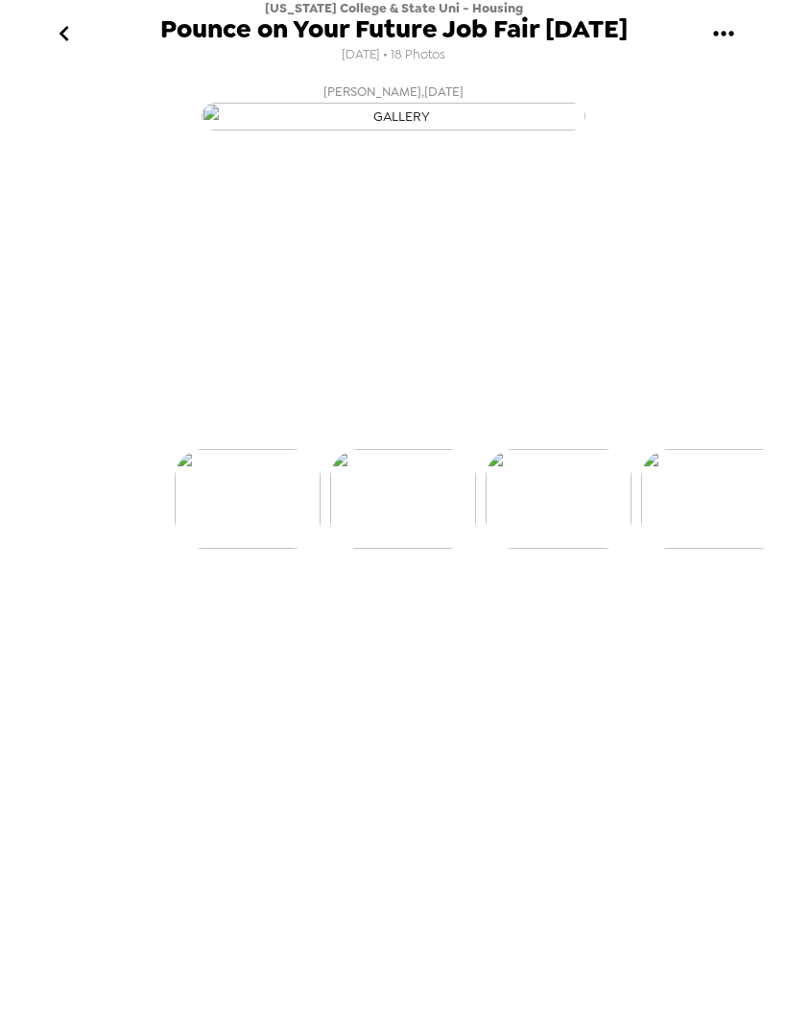
scroll to position [0, 155]
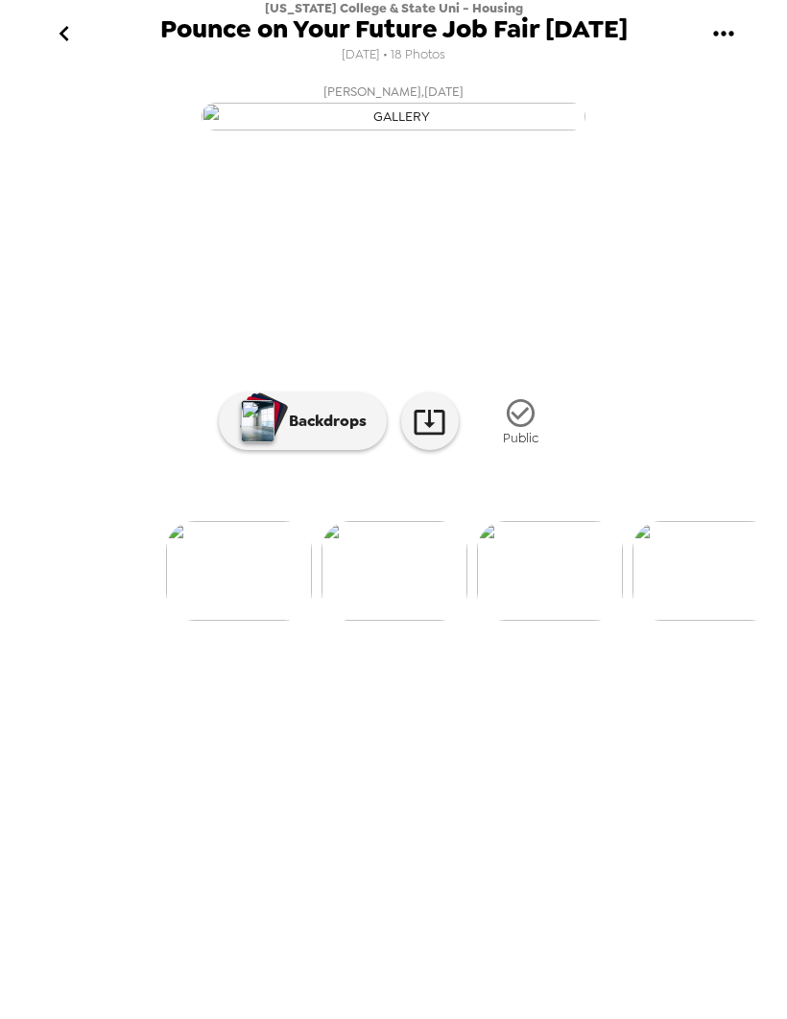
click at [228, 621] on img at bounding box center [239, 571] width 146 height 100
click at [730, 25] on icon "gallery menu" at bounding box center [723, 33] width 31 height 31
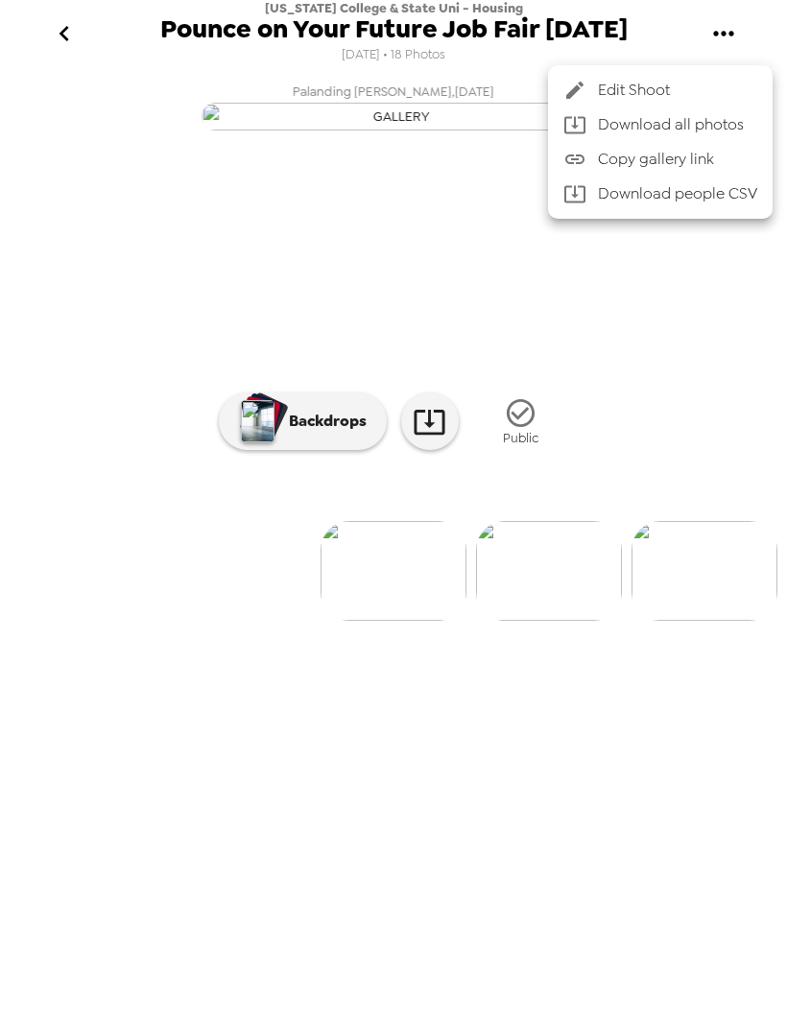
click at [733, 472] on div at bounding box center [393, 509] width 787 height 1019
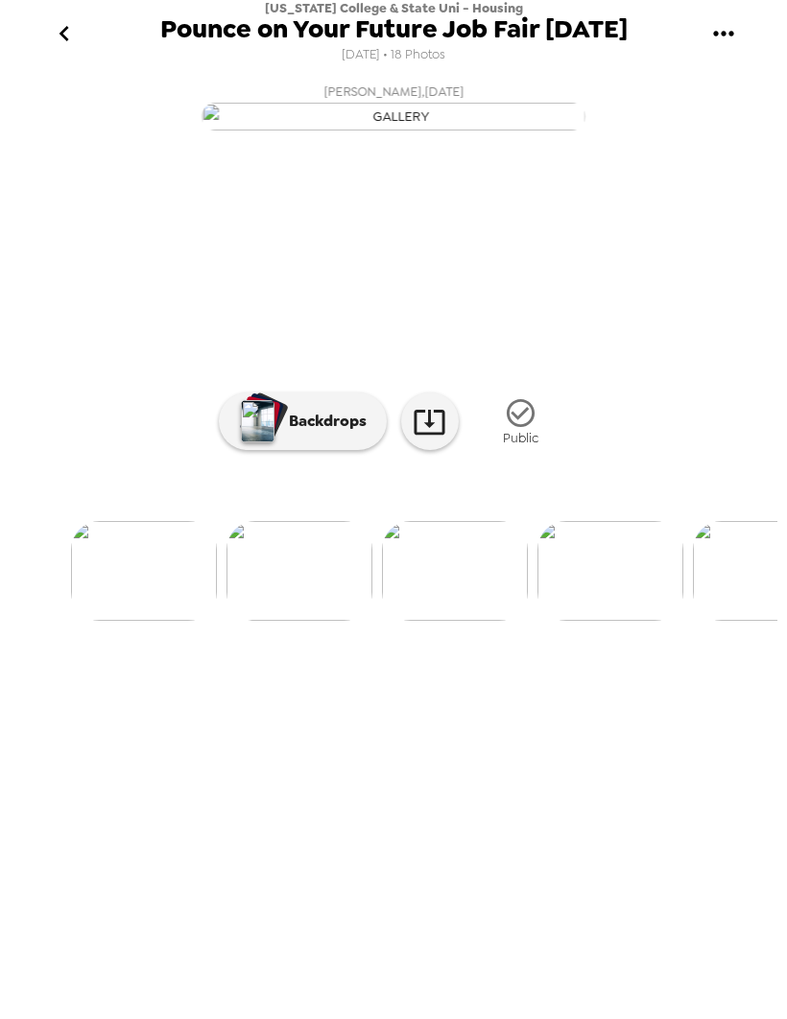
scroll to position [0, 155]
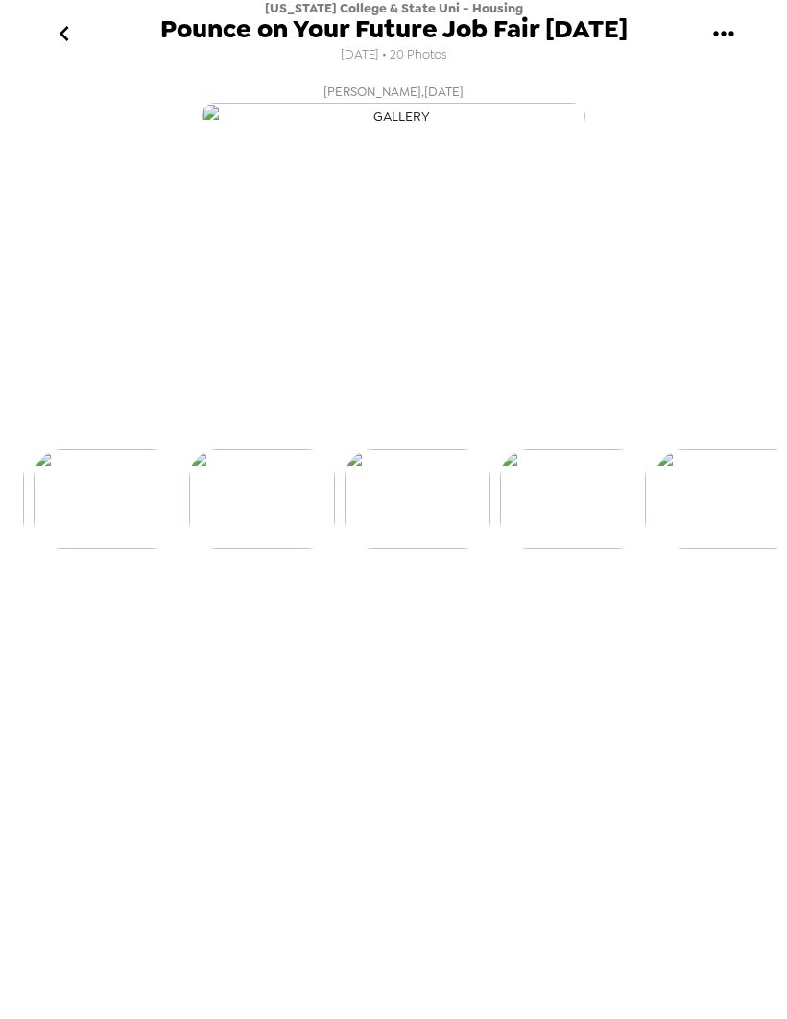
scroll to position [0, 1861]
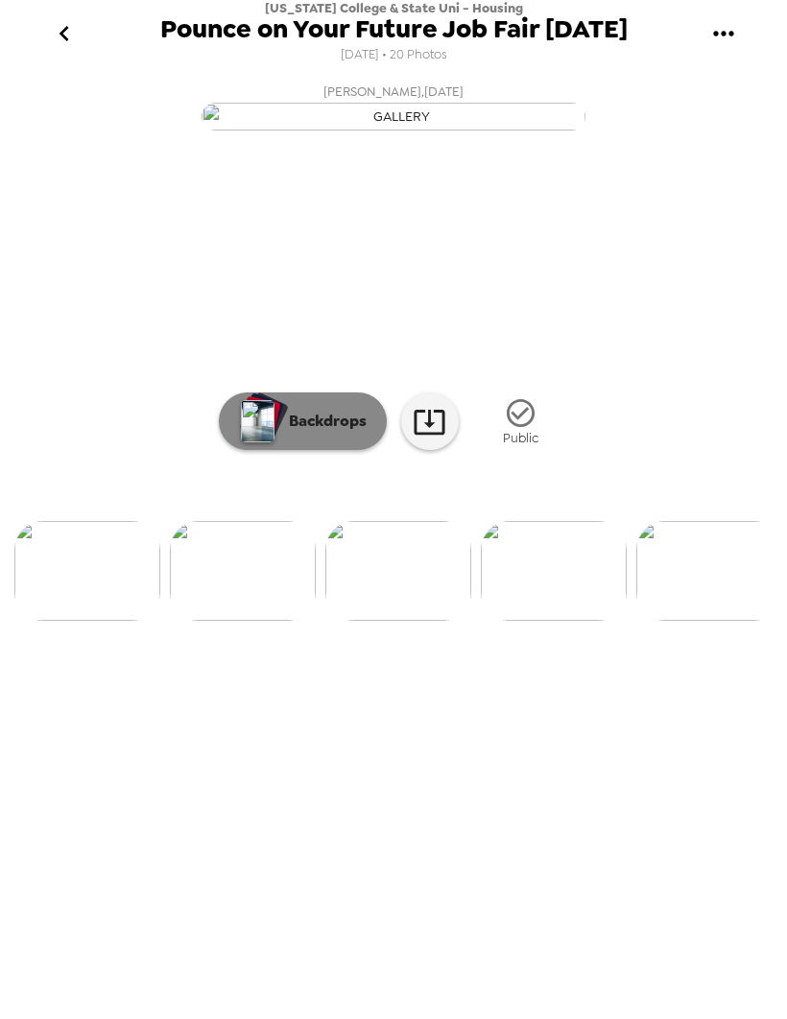
click at [312, 450] on button "Backdrops" at bounding box center [303, 422] width 168 height 58
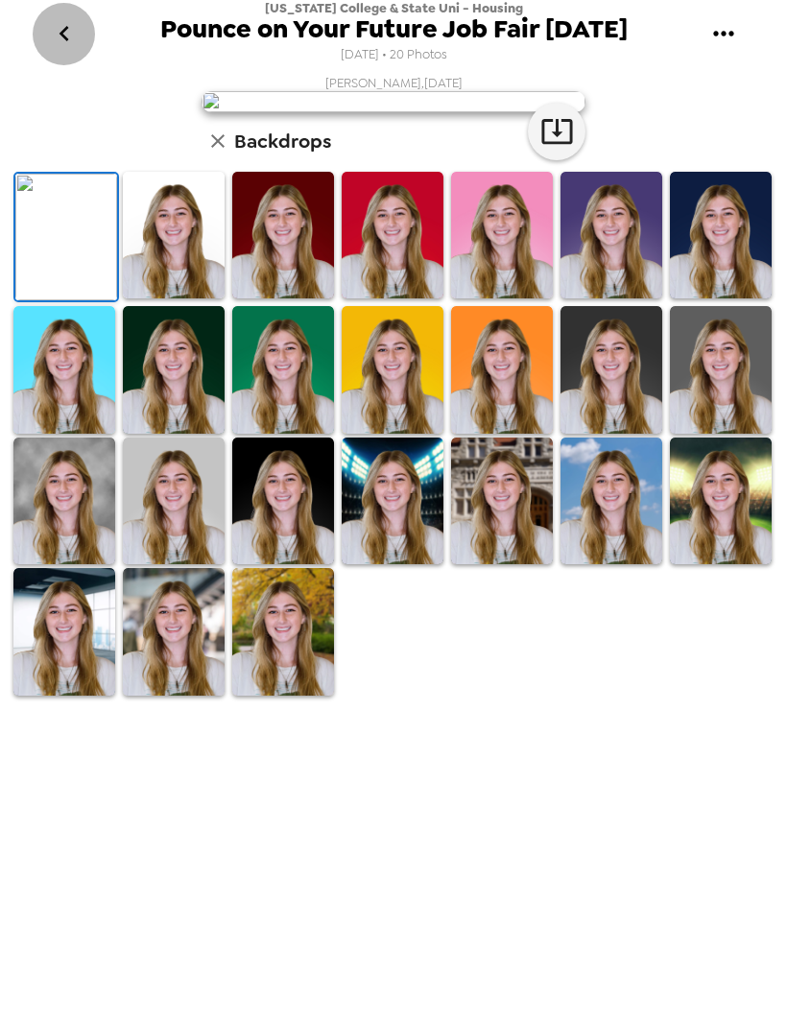
click at [84, 27] on button "go back" at bounding box center [64, 34] width 62 height 62
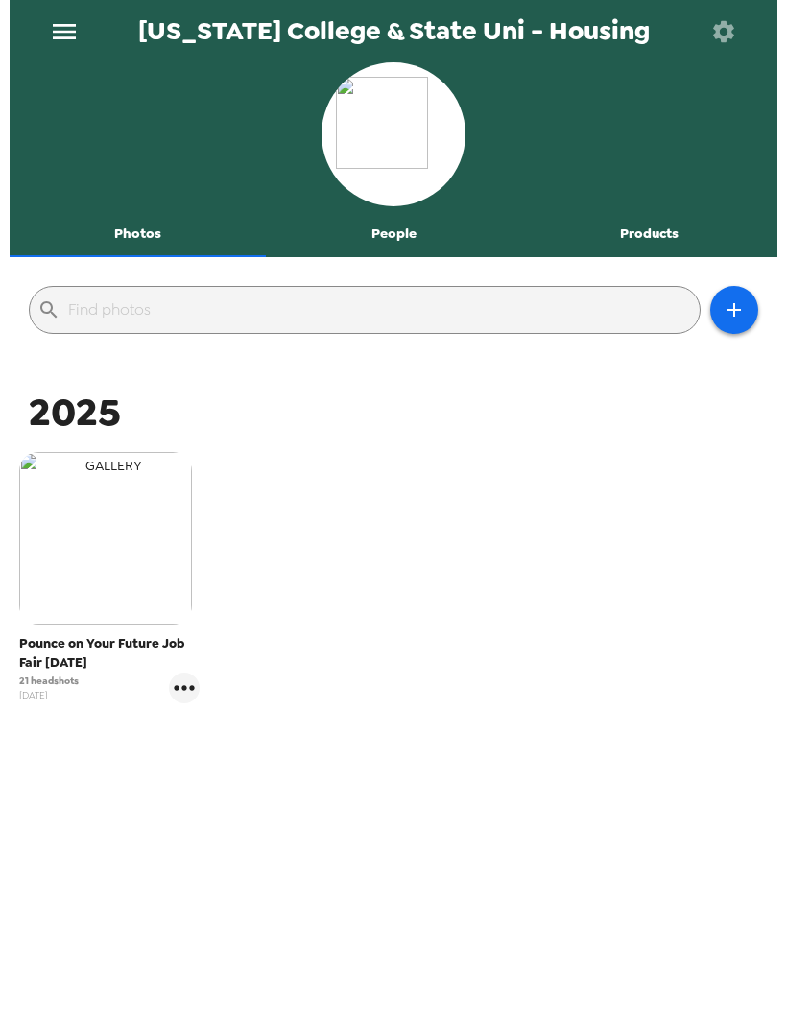
click at [128, 571] on img "button" at bounding box center [105, 538] width 173 height 173
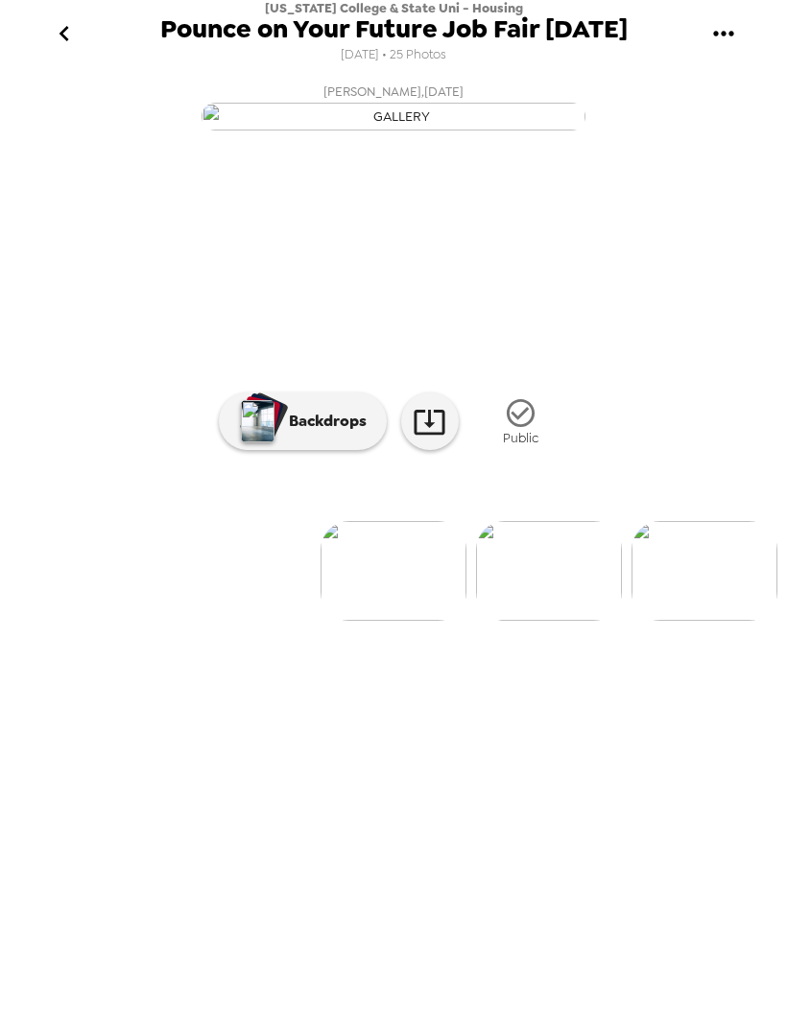
click at [550, 621] on img at bounding box center [549, 571] width 146 height 100
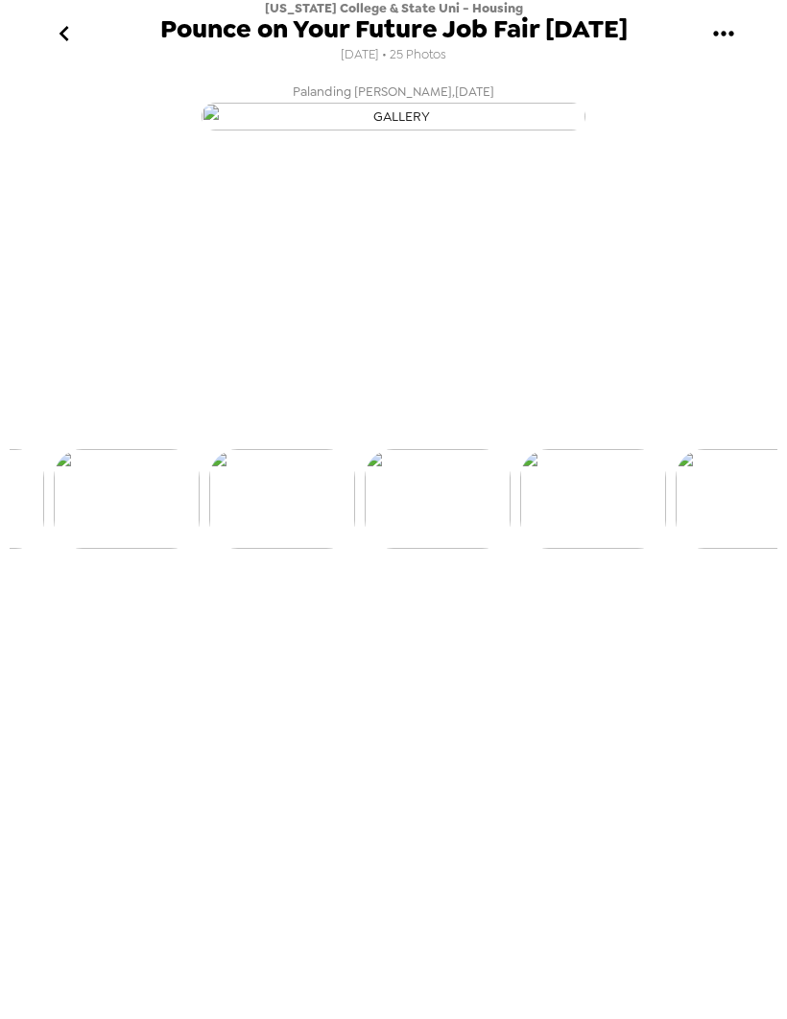
scroll to position [0, 1086]
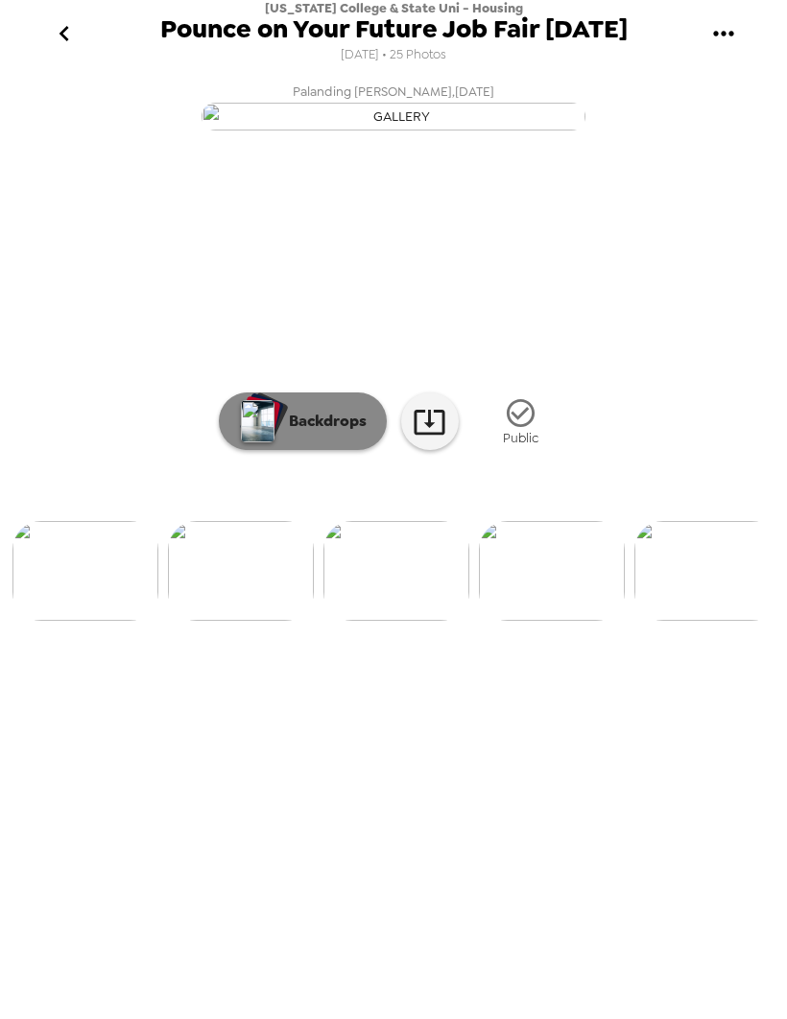
click at [295, 433] on p "Backdrops" at bounding box center [322, 421] width 87 height 23
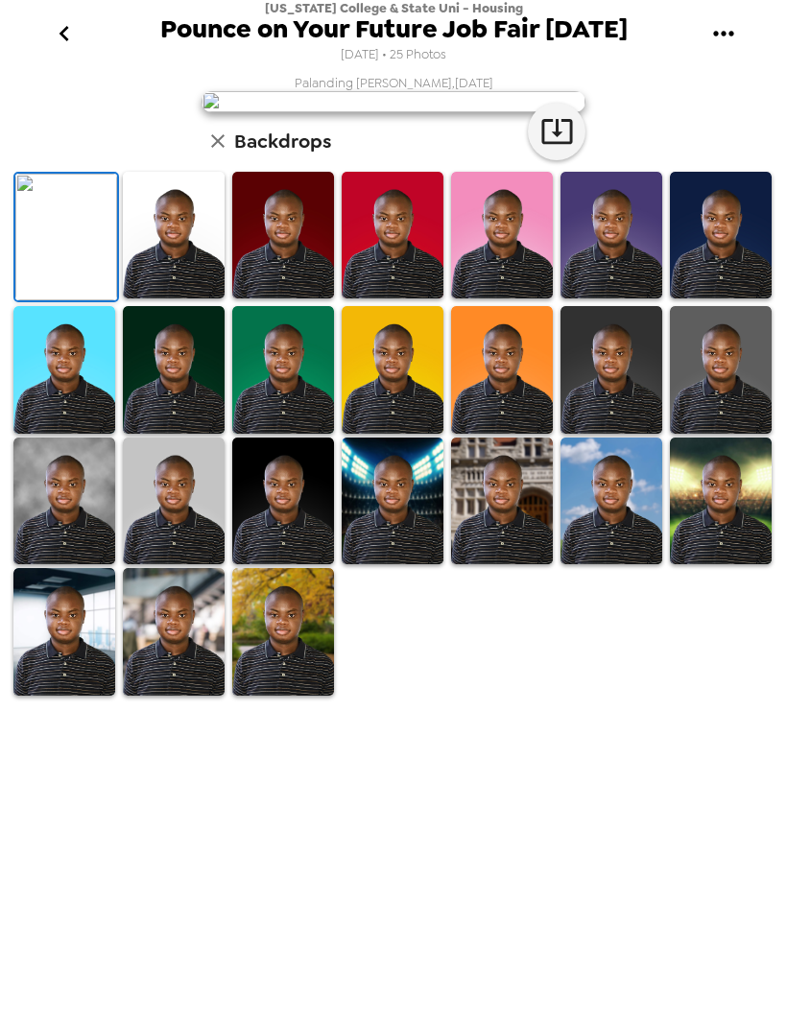
scroll to position [147, 0]
click at [59, 34] on icon "go back" at bounding box center [64, 33] width 31 height 31
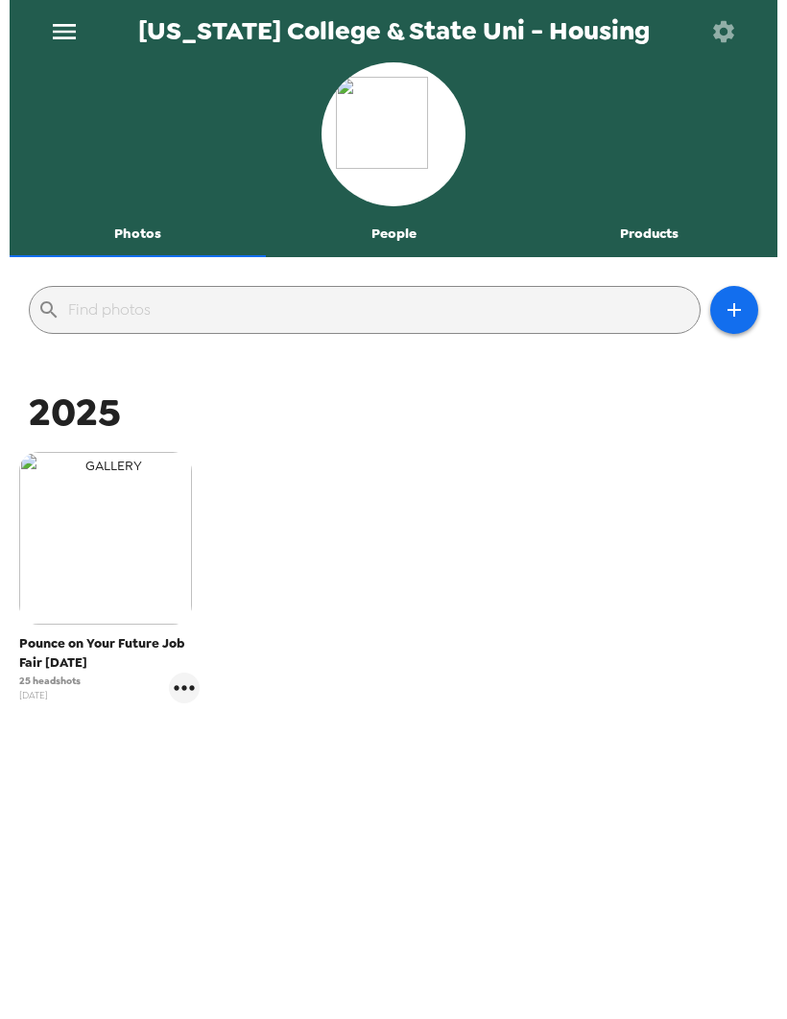
click at [132, 586] on img "button" at bounding box center [105, 538] width 173 height 173
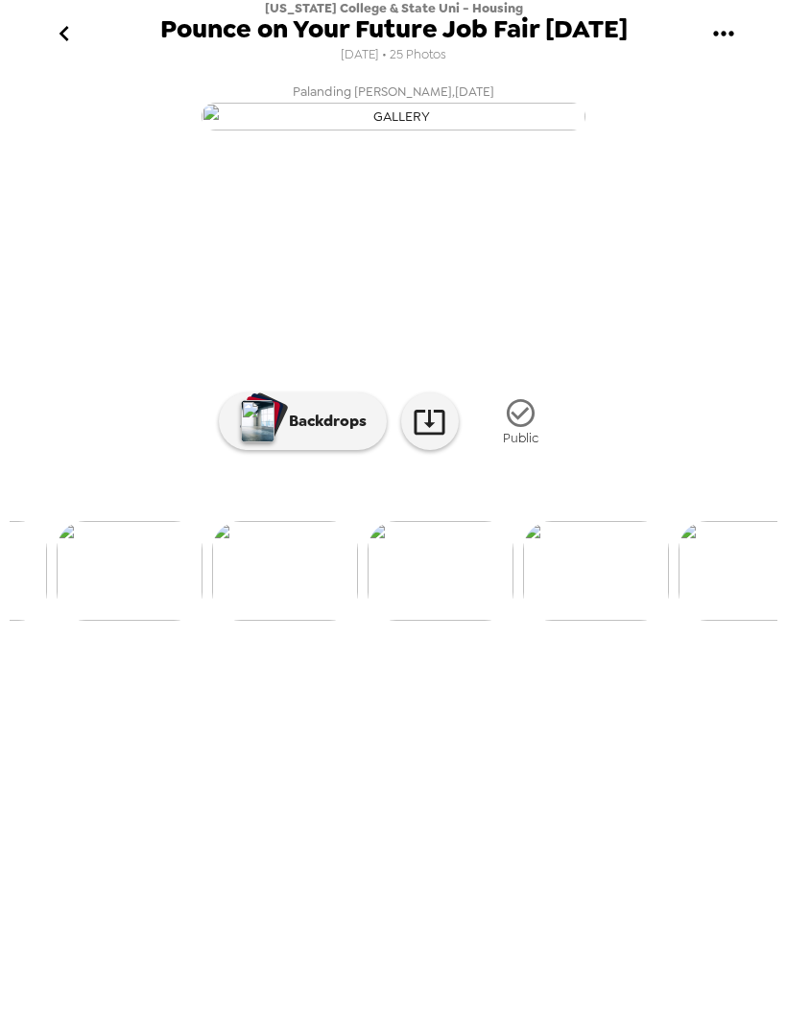
scroll to position [0, 1038]
click at [61, 621] on img at bounding box center [133, 571] width 146 height 100
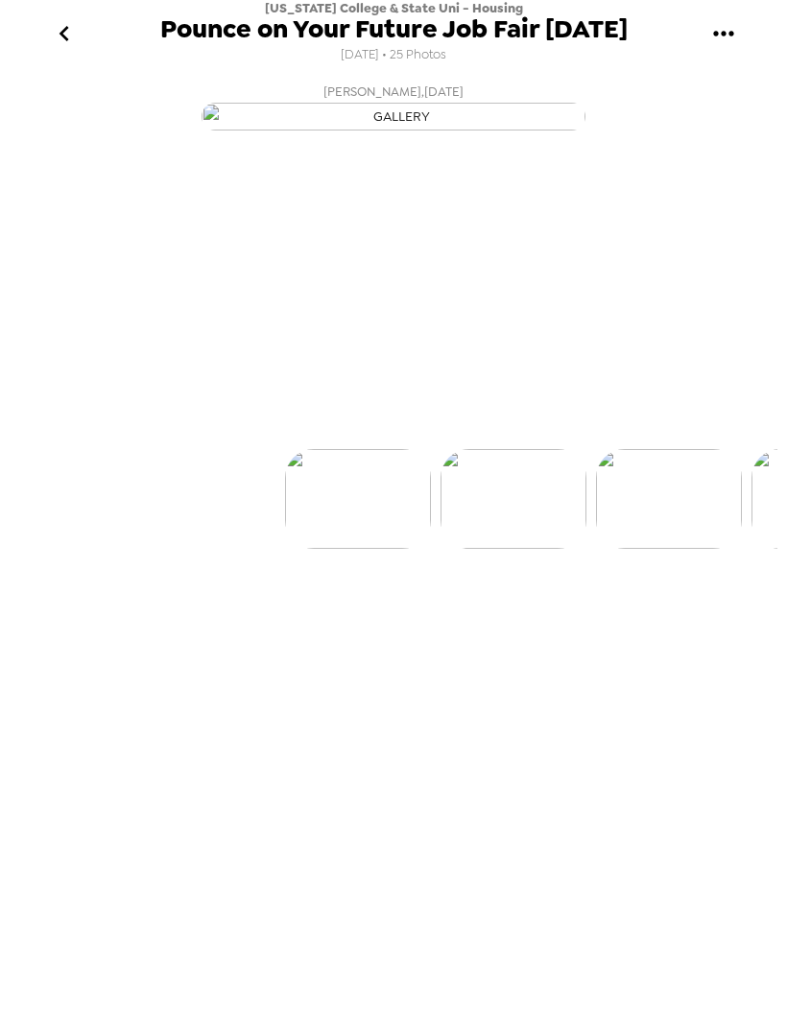
scroll to position [0, 0]
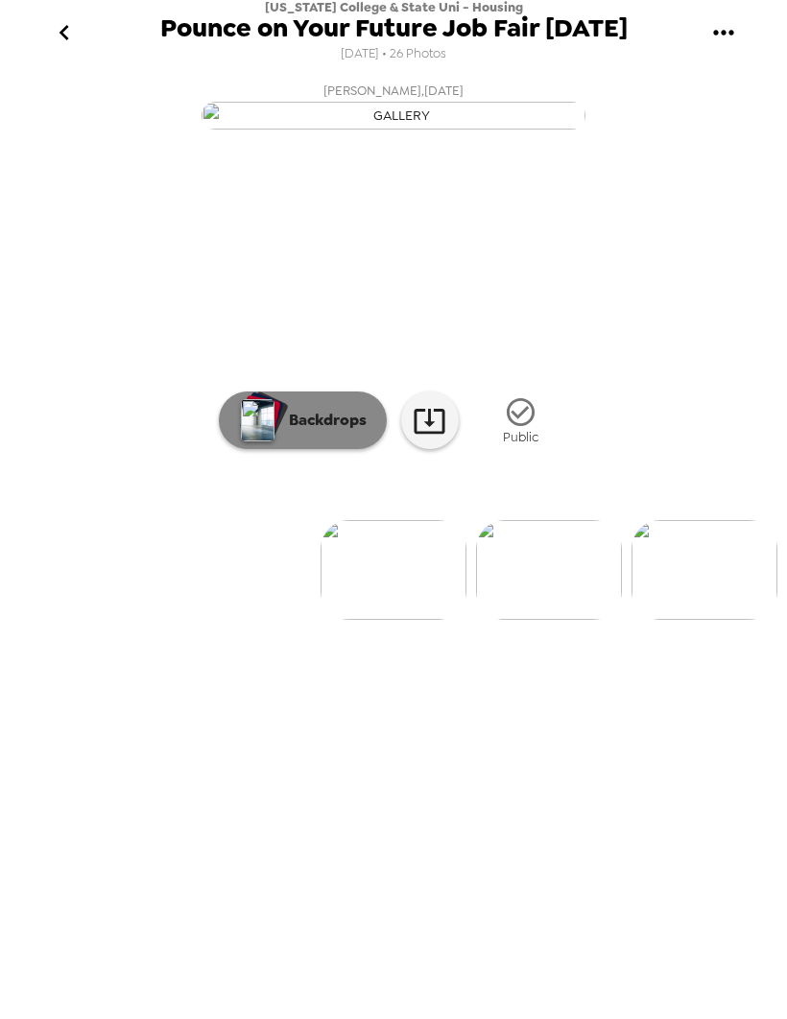
click at [333, 450] on button "Backdrops" at bounding box center [303, 422] width 168 height 58
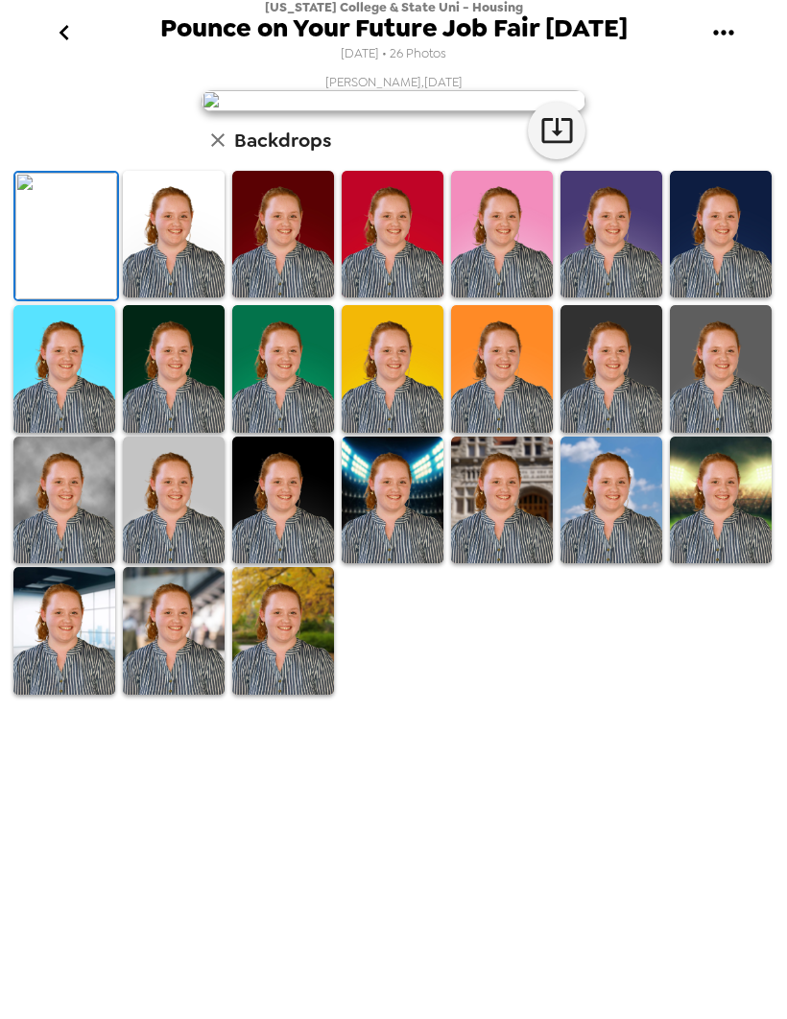
click at [721, 253] on div "Olivia McAfee , 08-27-2025 Backdrops" at bounding box center [394, 386] width 768 height 623
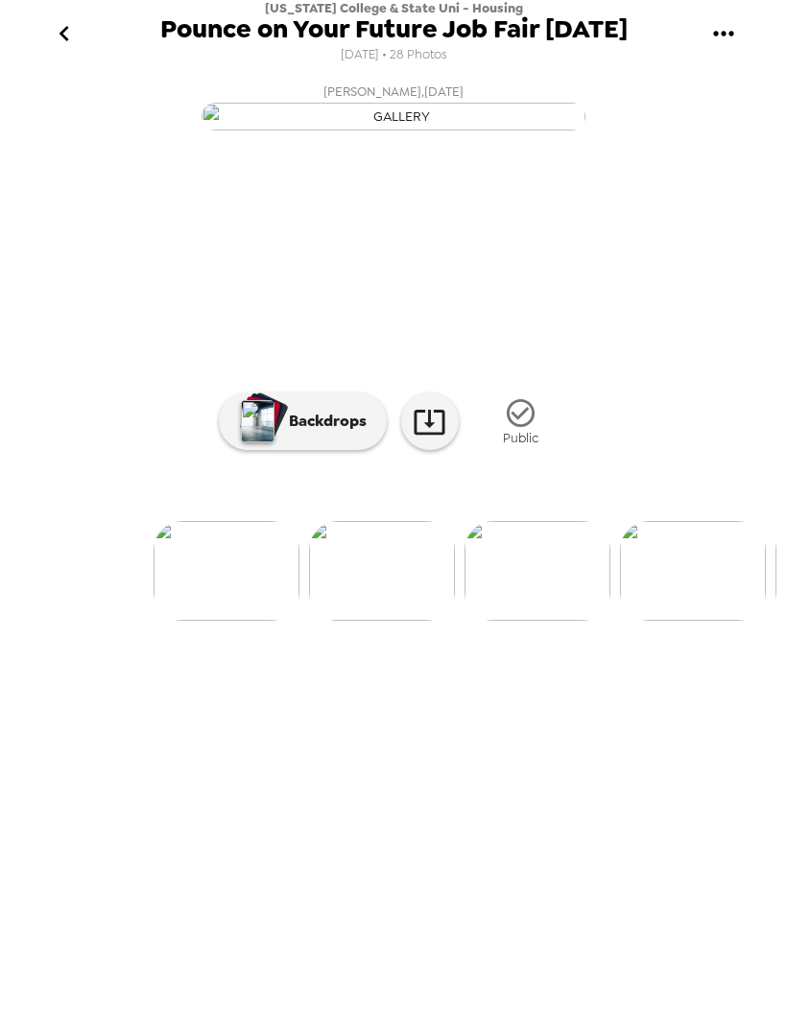
scroll to position [0, 155]
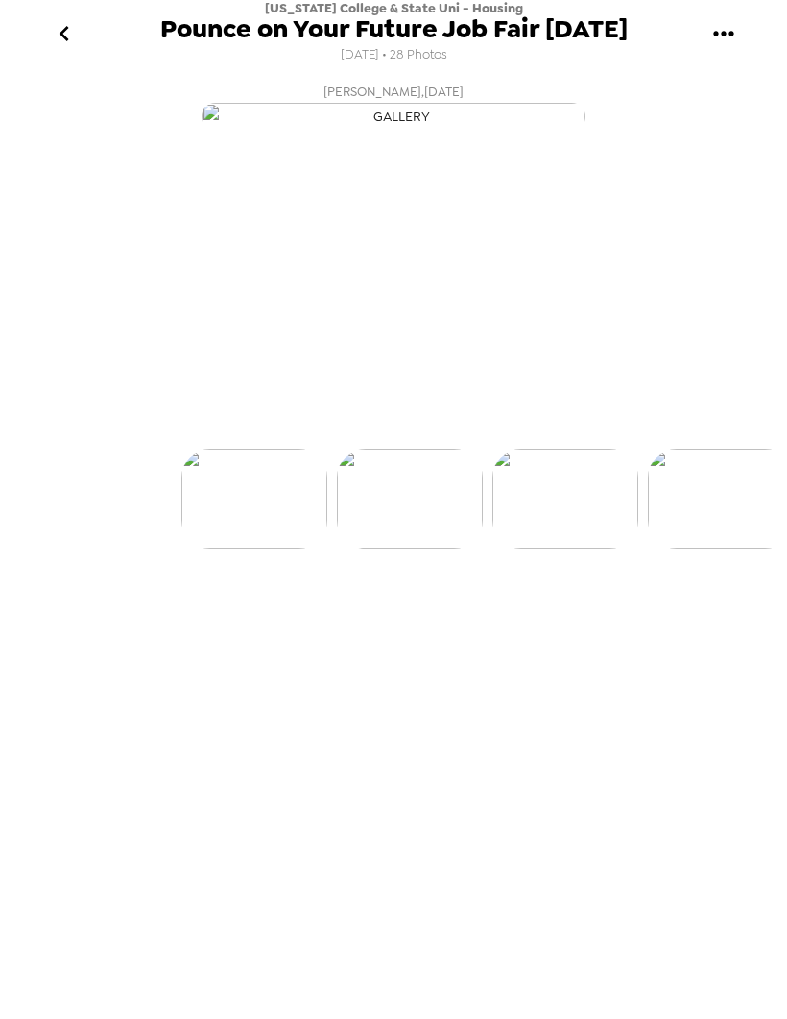
scroll to position [0, 155]
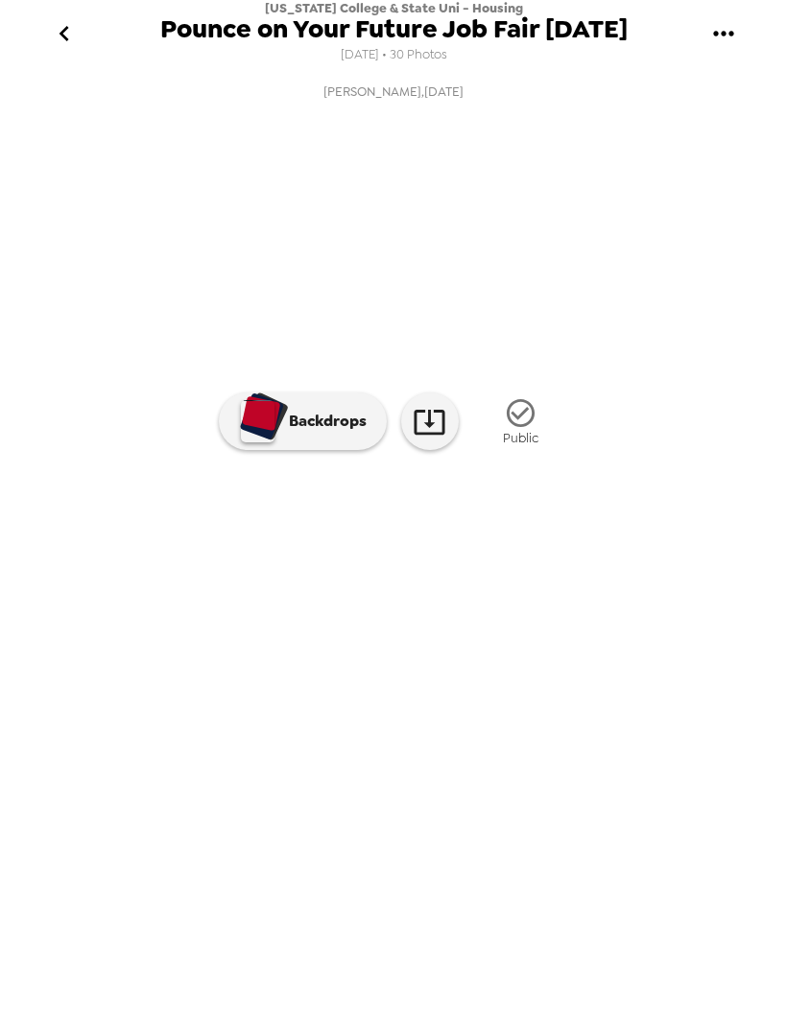
scroll to position [0, 931]
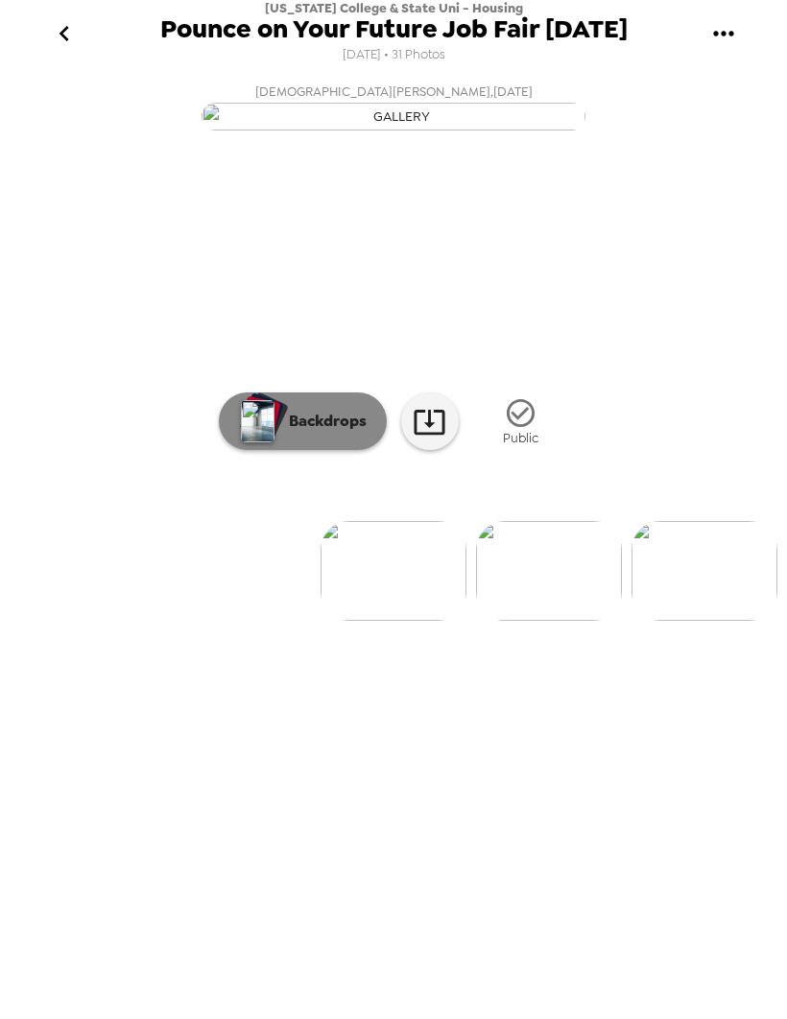
click at [272, 442] on img "button" at bounding box center [258, 421] width 34 height 42
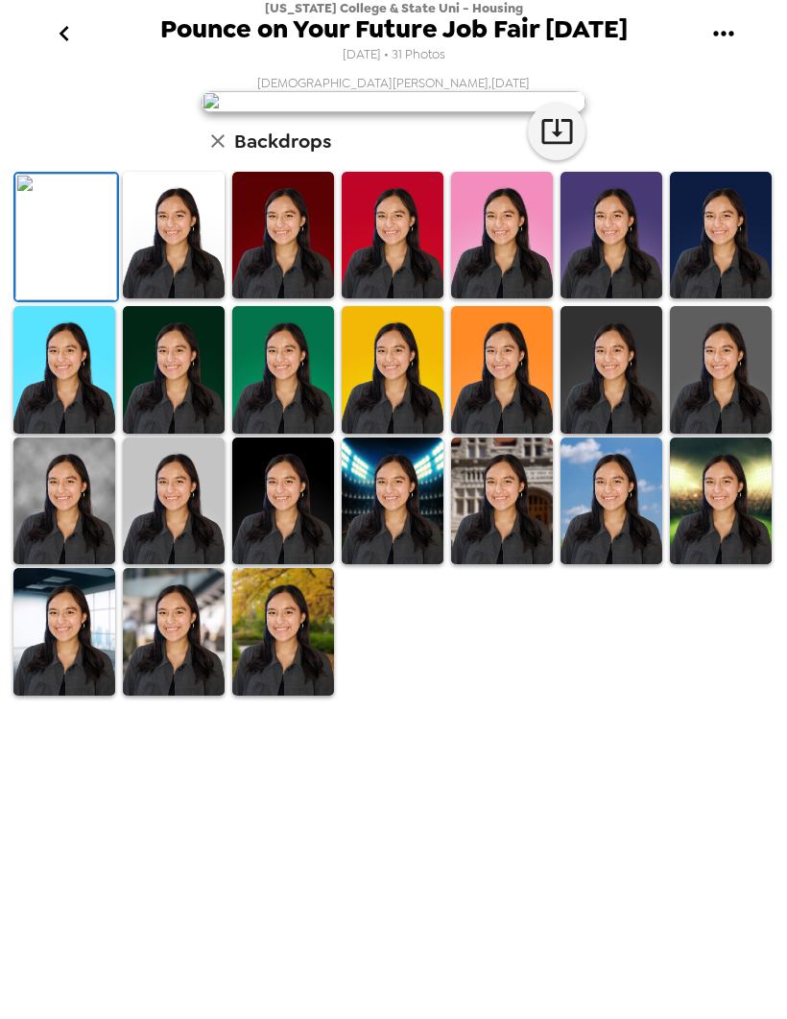
scroll to position [147, 0]
click at [88, 43] on button "go back" at bounding box center [64, 34] width 62 height 62
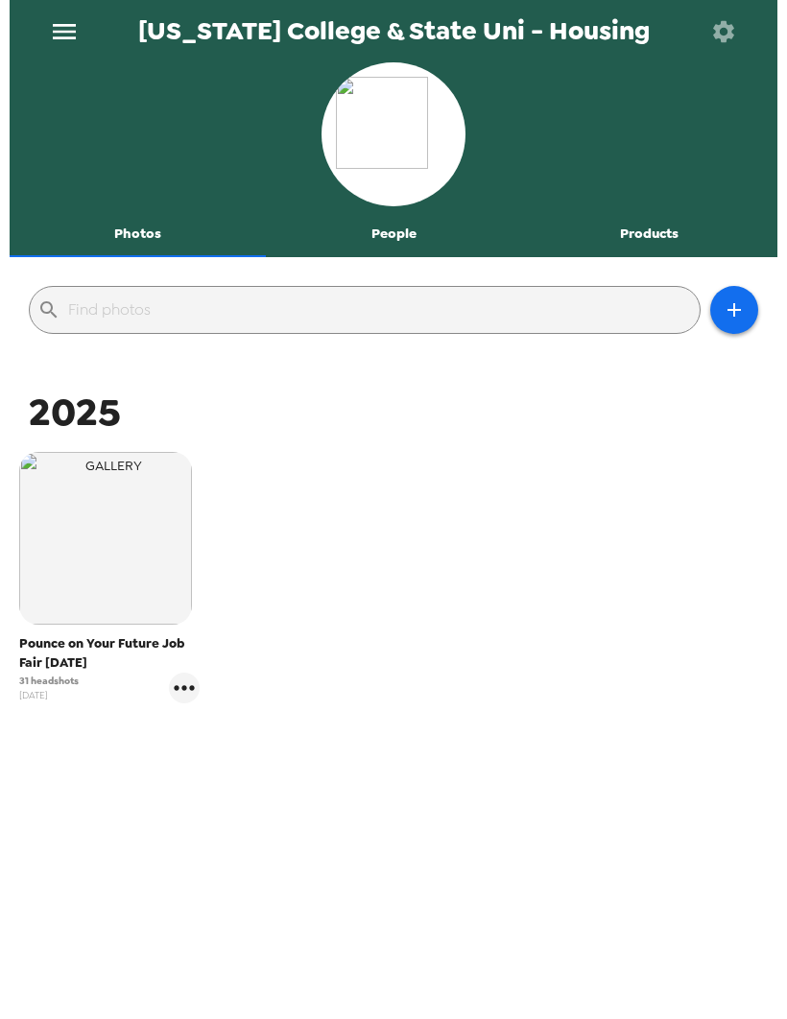
click at [70, 32] on icon "menu" at bounding box center [64, 31] width 23 height 15
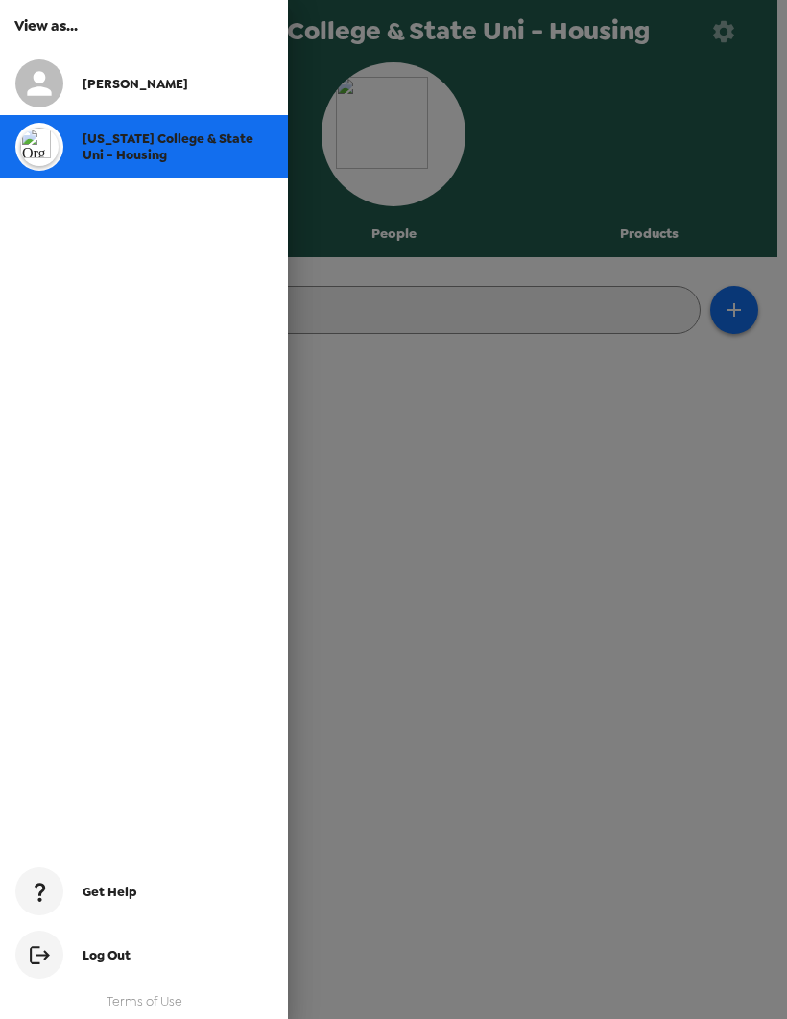
click at [192, 152] on div "[US_STATE] College & State Uni - Housing" at bounding box center [178, 147] width 190 height 33
click at [145, 108] on div "[PERSON_NAME]" at bounding box center [144, 83] width 288 height 63
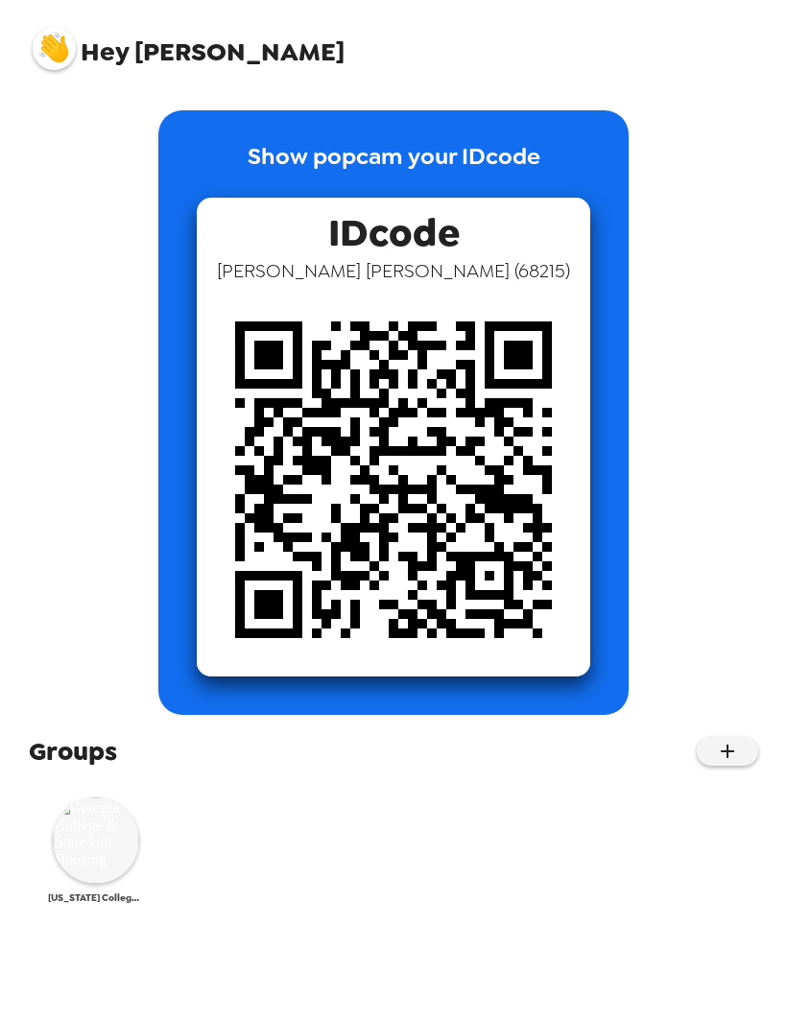
click at [93, 863] on img at bounding box center [96, 841] width 86 height 86
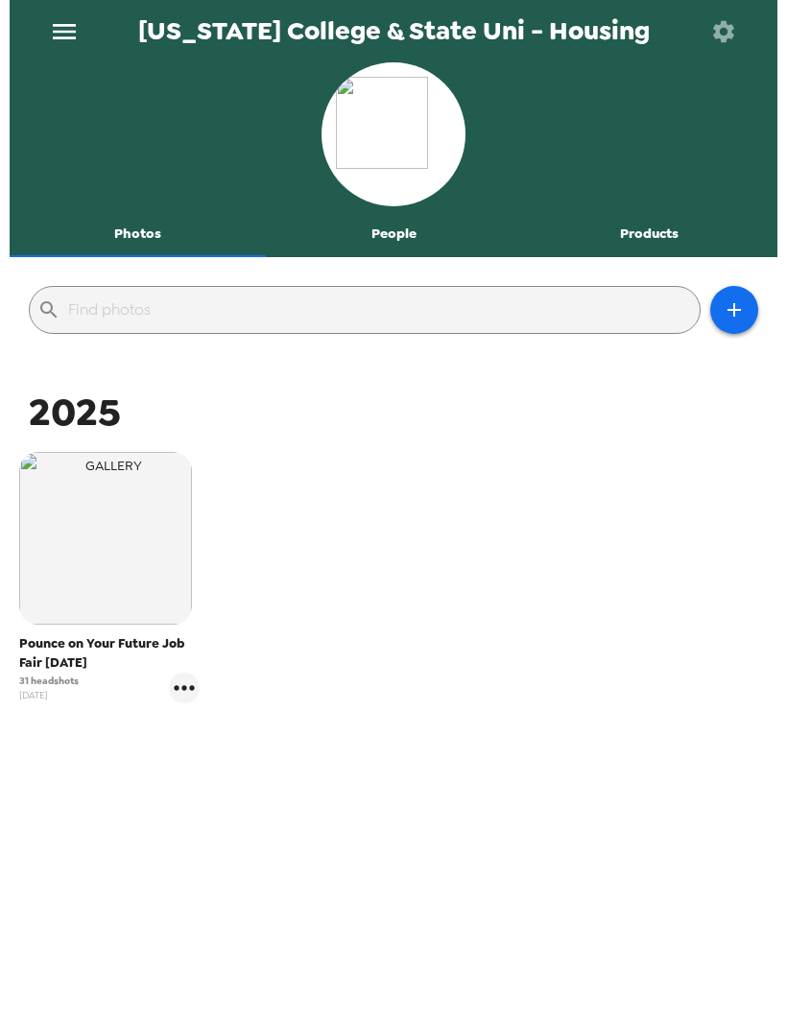
click at [719, 35] on icon "button" at bounding box center [723, 30] width 21 height 21
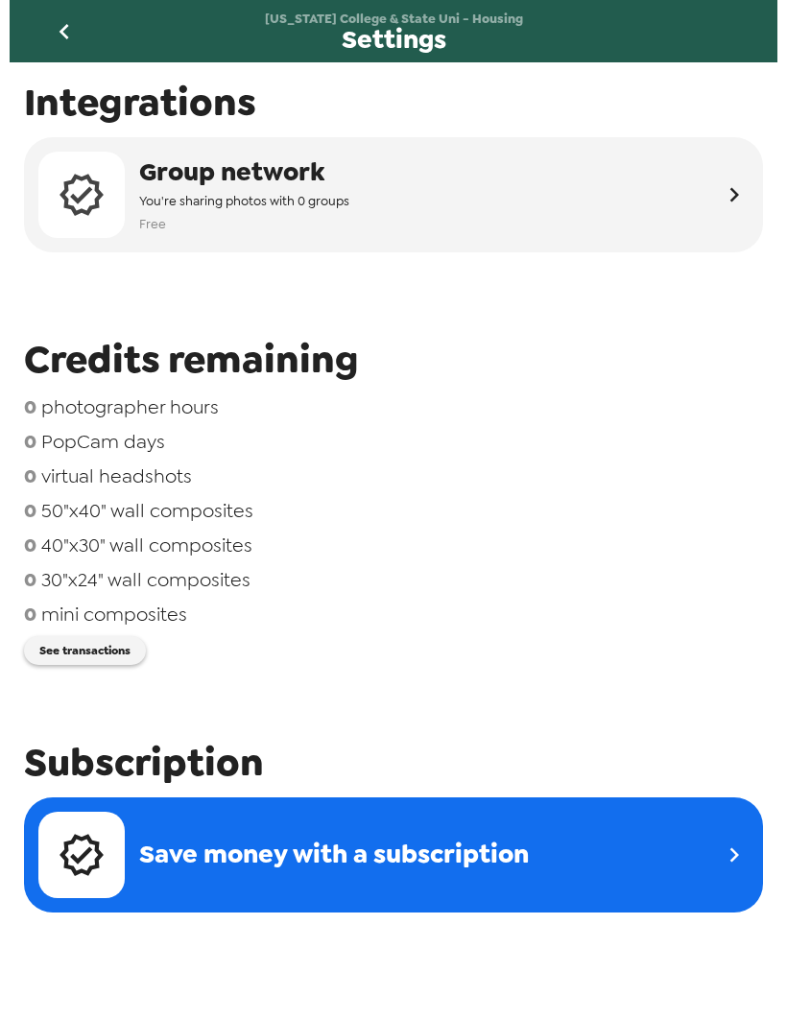
click at [66, 37] on icon "go back" at bounding box center [64, 31] width 10 height 15
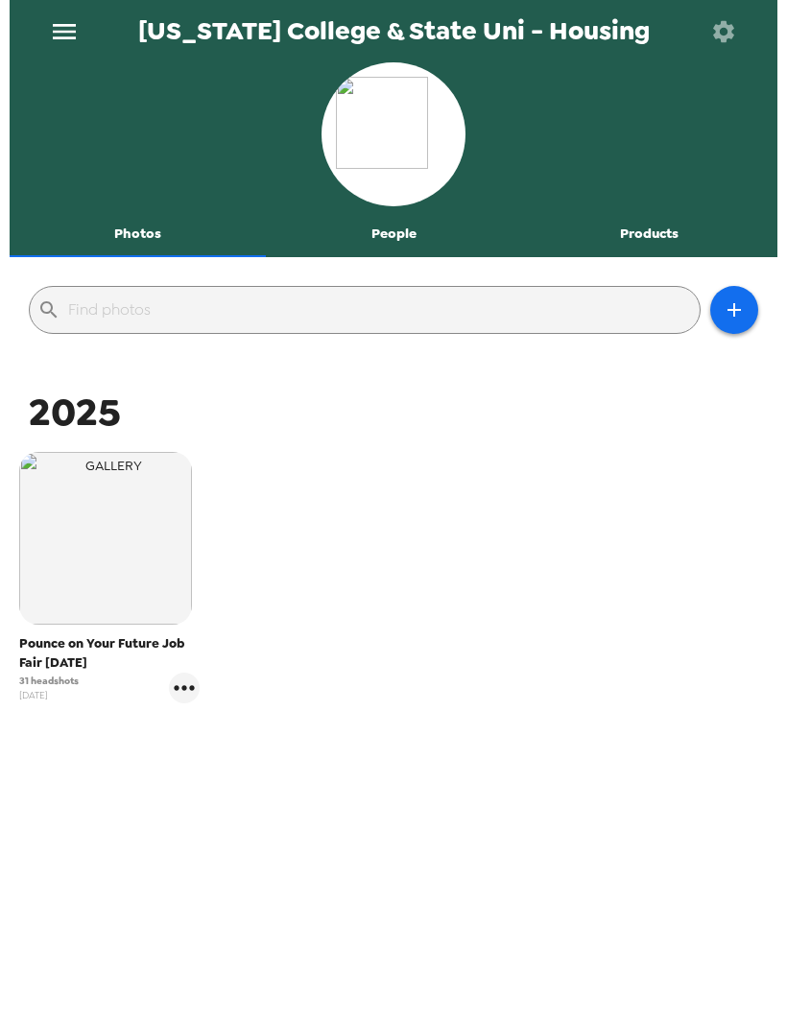
click at [394, 243] on button "People" at bounding box center [394, 234] width 256 height 46
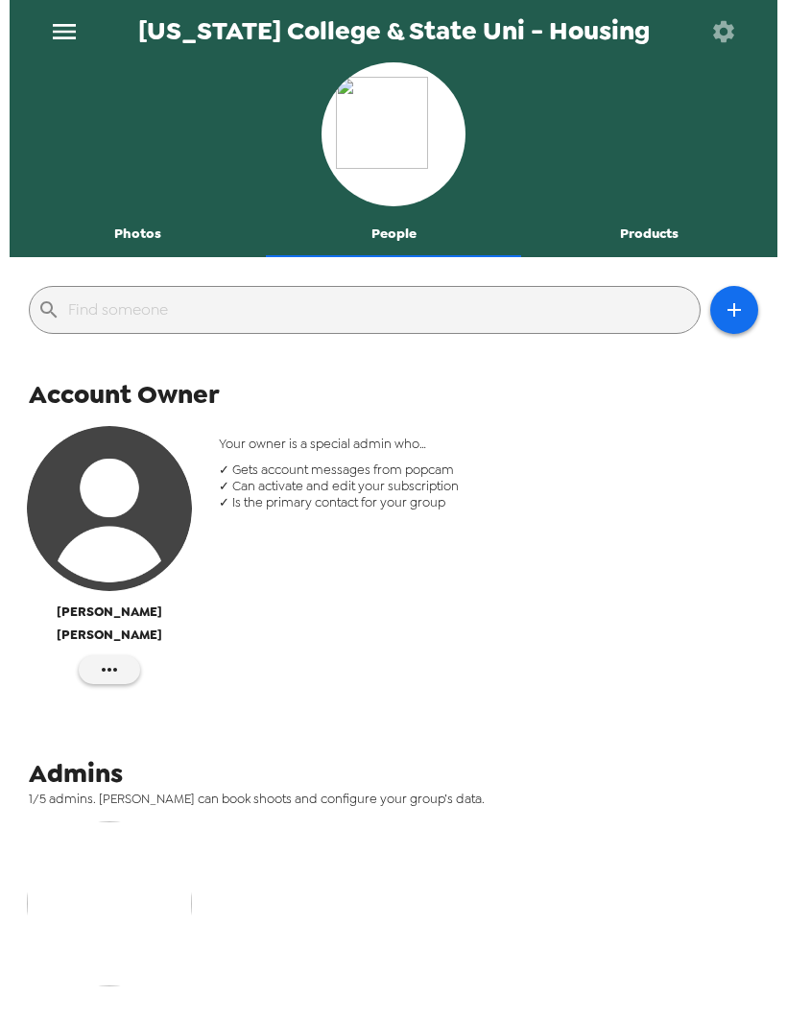
click at [680, 240] on button "Products" at bounding box center [649, 234] width 256 height 46
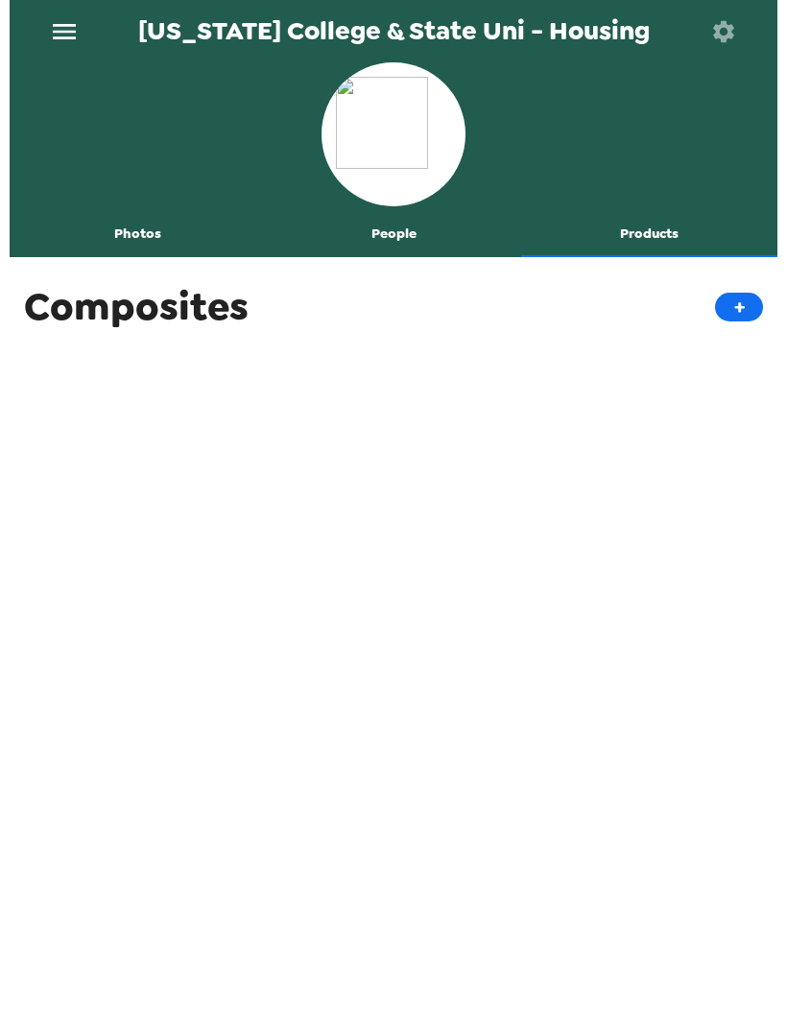
click at [145, 235] on button "Photos" at bounding box center [138, 234] width 256 height 46
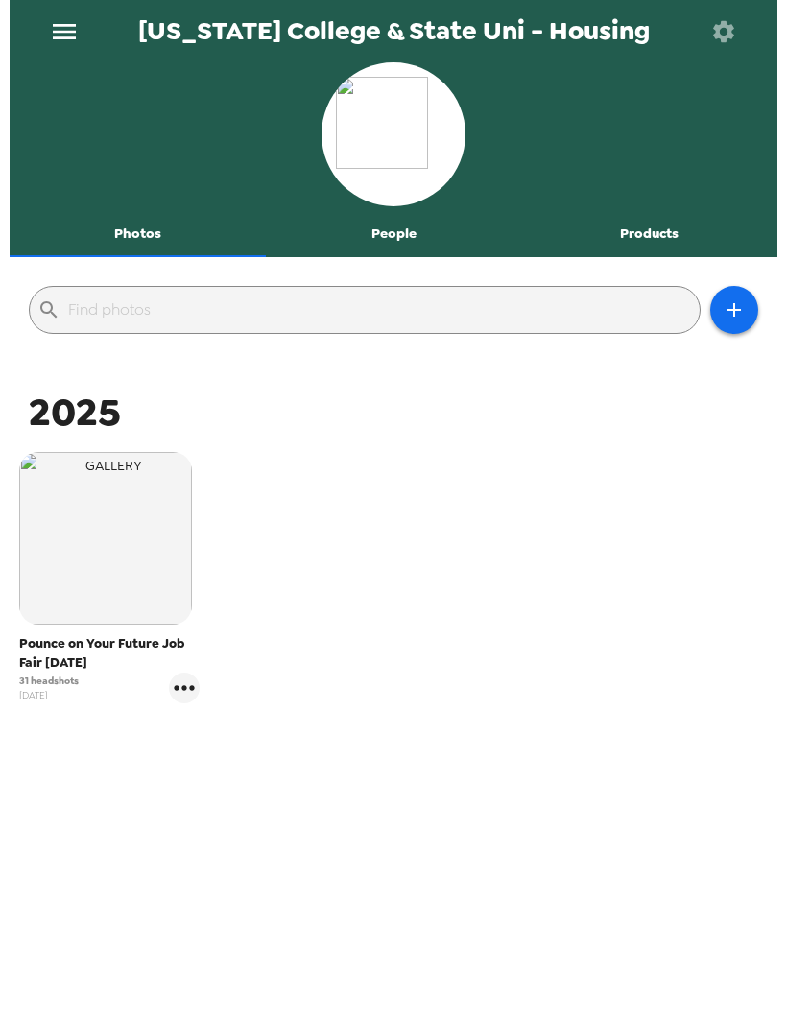
click at [400, 157] on img at bounding box center [393, 134] width 115 height 115
click at [77, 35] on icon "menu" at bounding box center [64, 31] width 31 height 31
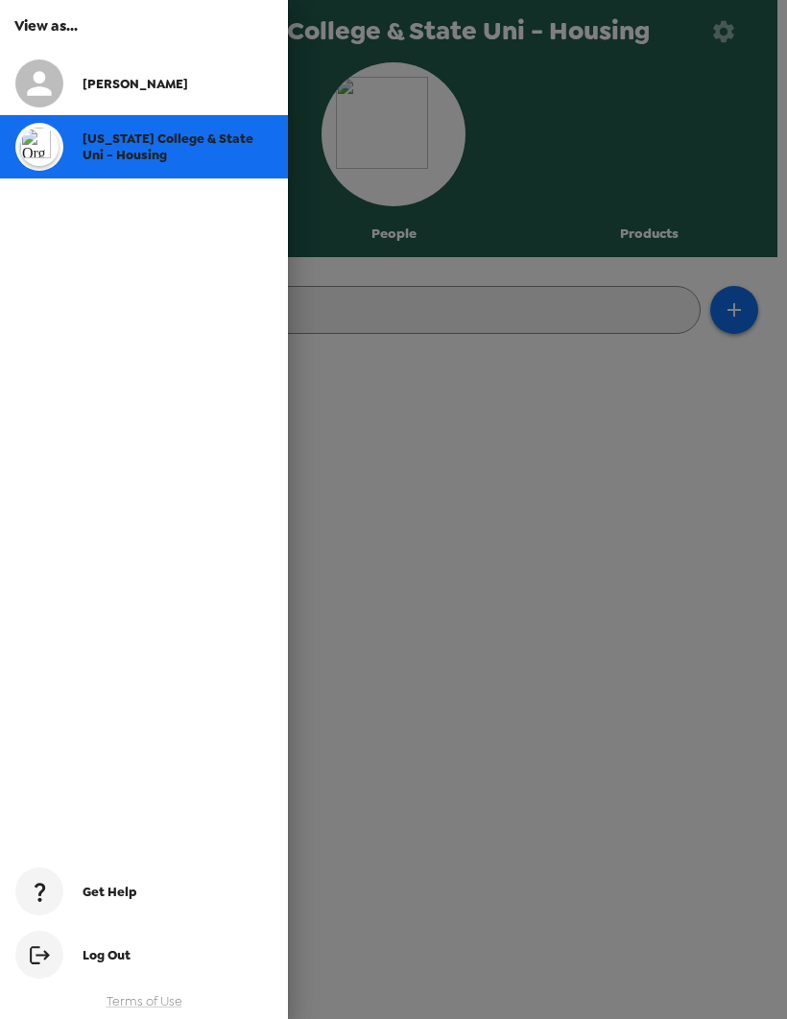
click at [185, 84] on div "[PERSON_NAME]" at bounding box center [178, 84] width 190 height 16
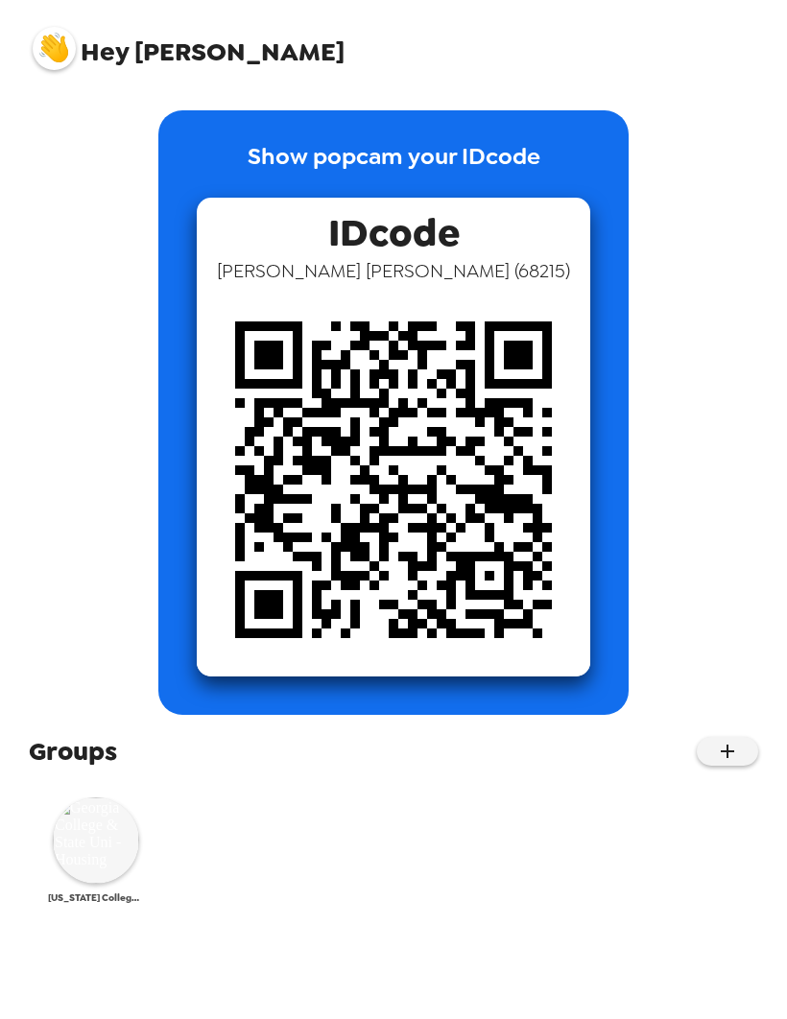
click at [82, 869] on img at bounding box center [96, 841] width 86 height 86
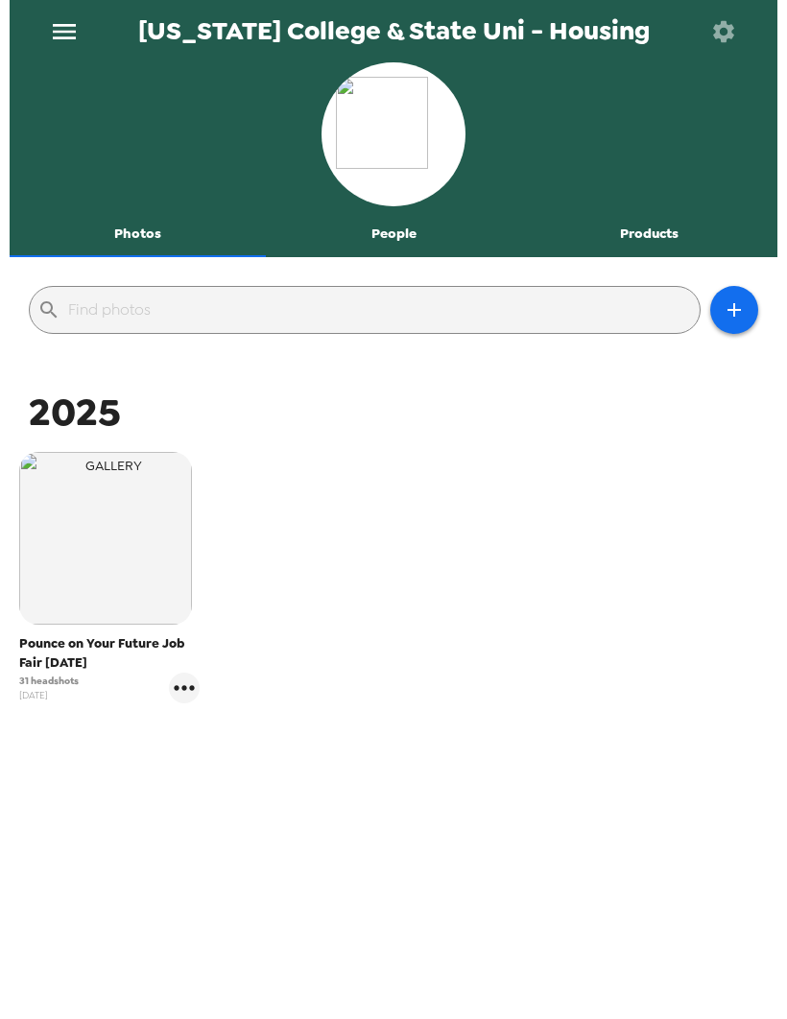
click at [641, 224] on button "Products" at bounding box center [649, 234] width 256 height 46
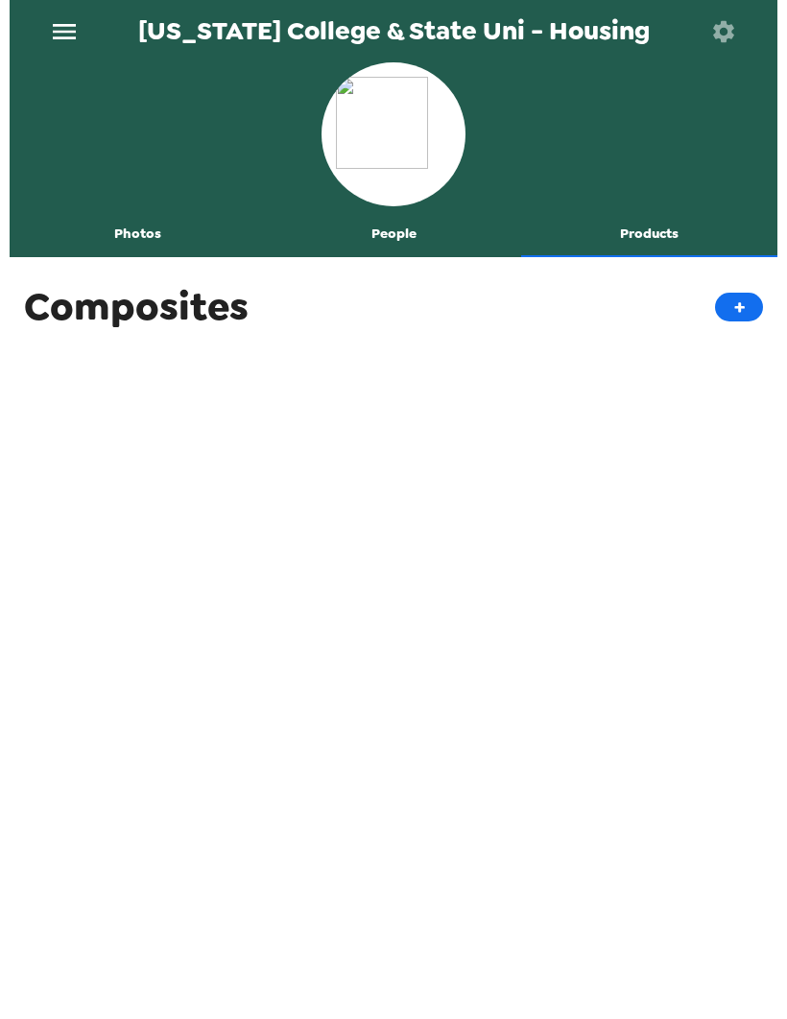
click at [633, 239] on button "Products" at bounding box center [649, 234] width 256 height 46
click at [383, 238] on button "People" at bounding box center [394, 234] width 256 height 46
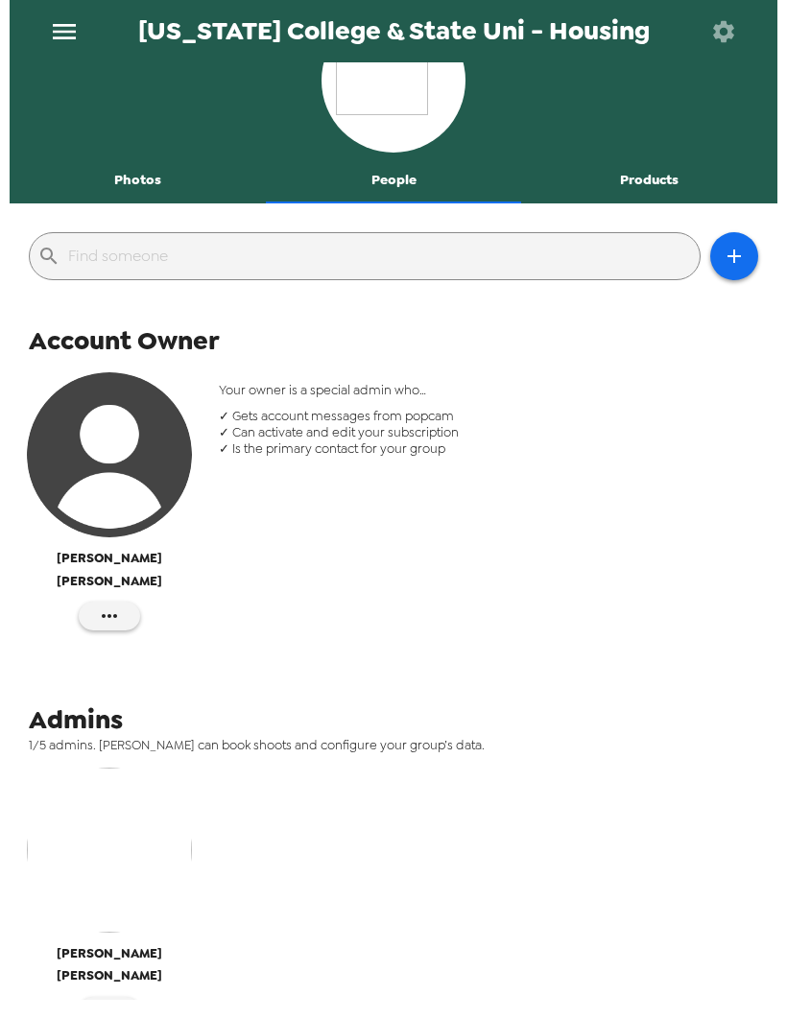
scroll to position [58, 0]
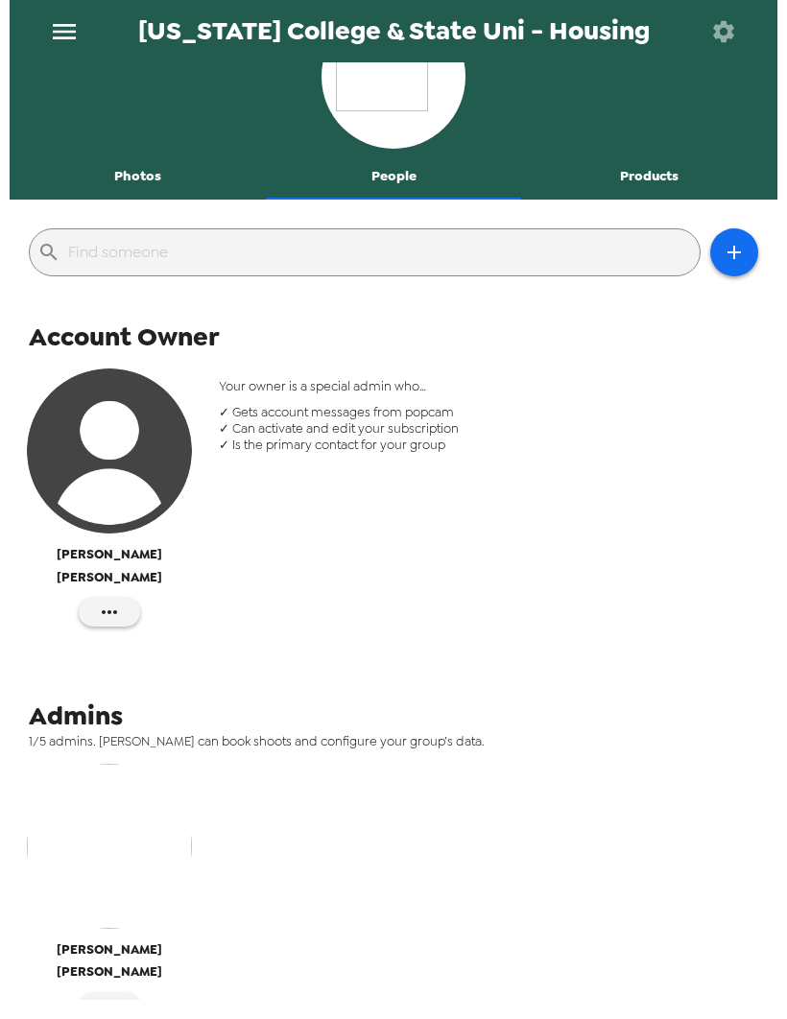
click at [137, 482] on img "button" at bounding box center [109, 451] width 165 height 165
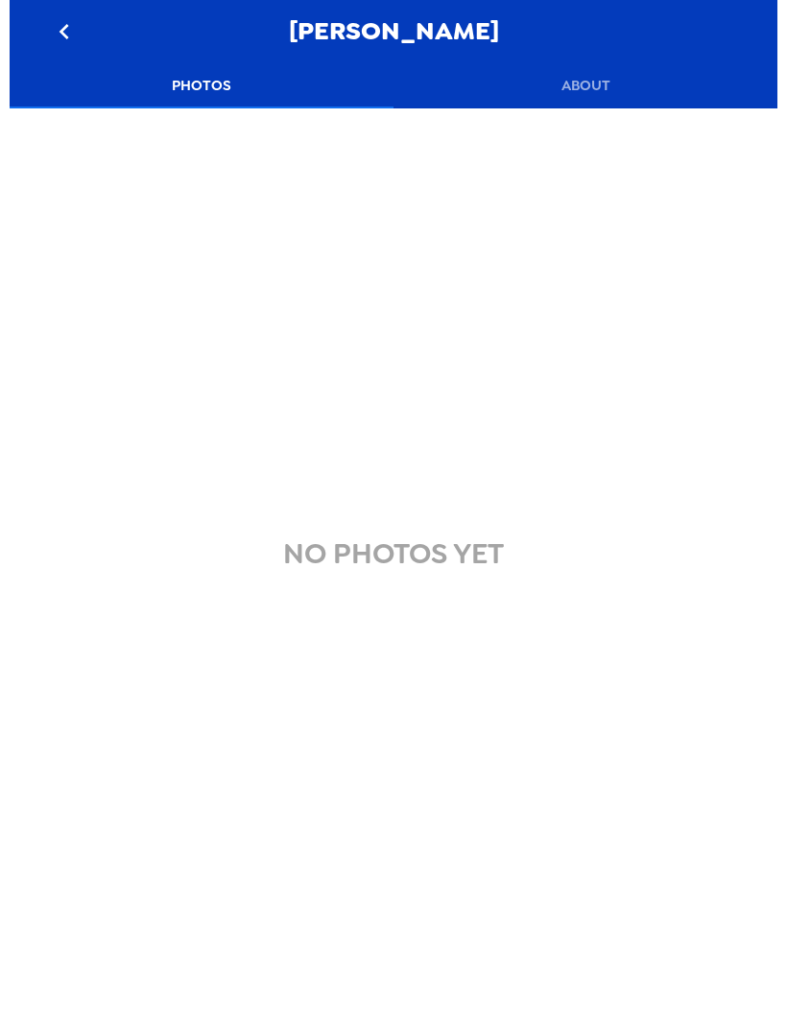
click at [59, 35] on icon "go back" at bounding box center [64, 31] width 31 height 31
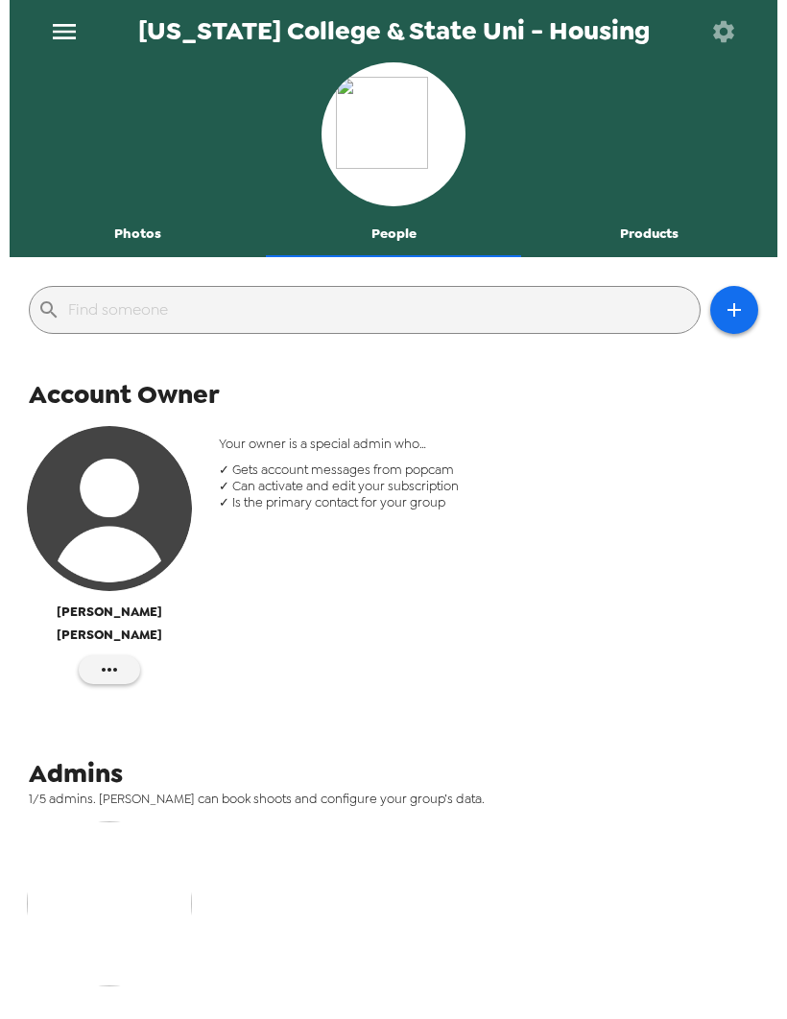
click at [120, 893] on img "button" at bounding box center [109, 904] width 165 height 165
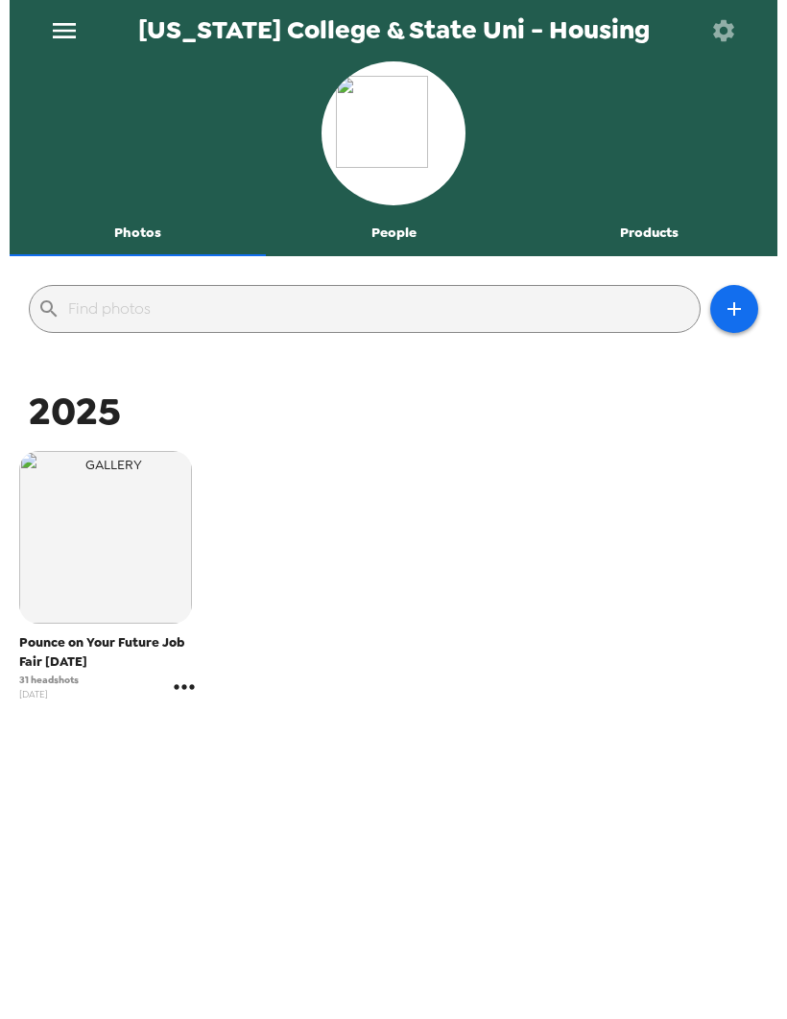
click at [169, 680] on icon "gallery menu" at bounding box center [184, 688] width 31 height 31
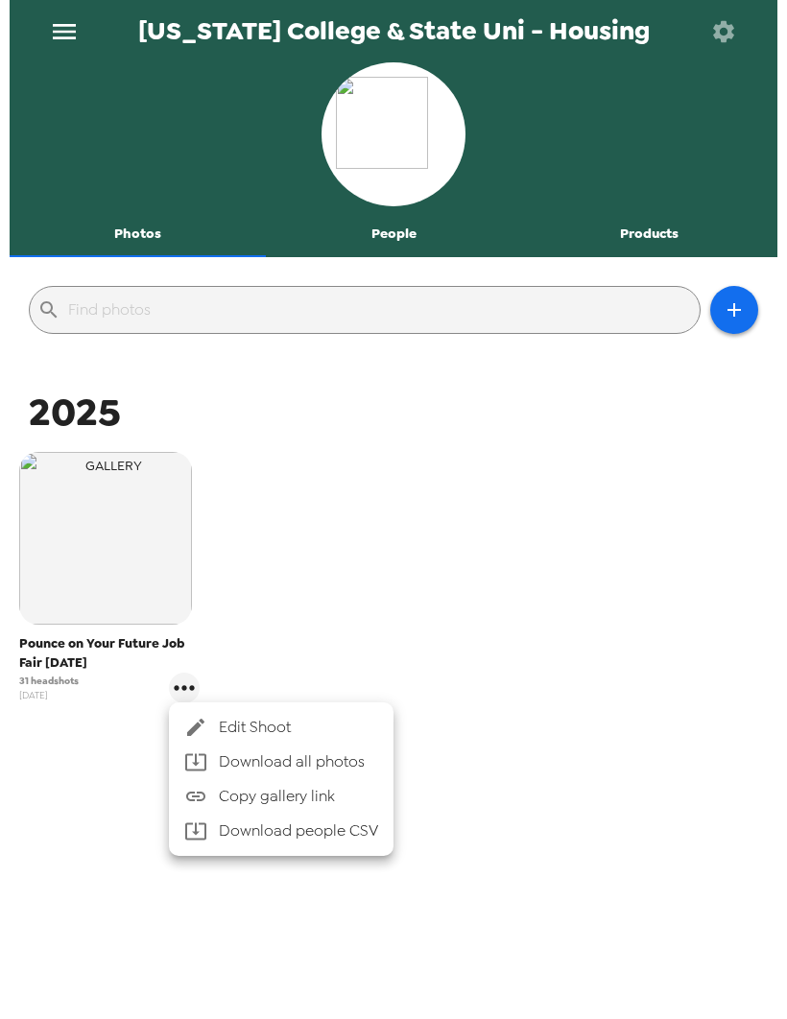
click at [125, 592] on div at bounding box center [393, 509] width 787 height 1019
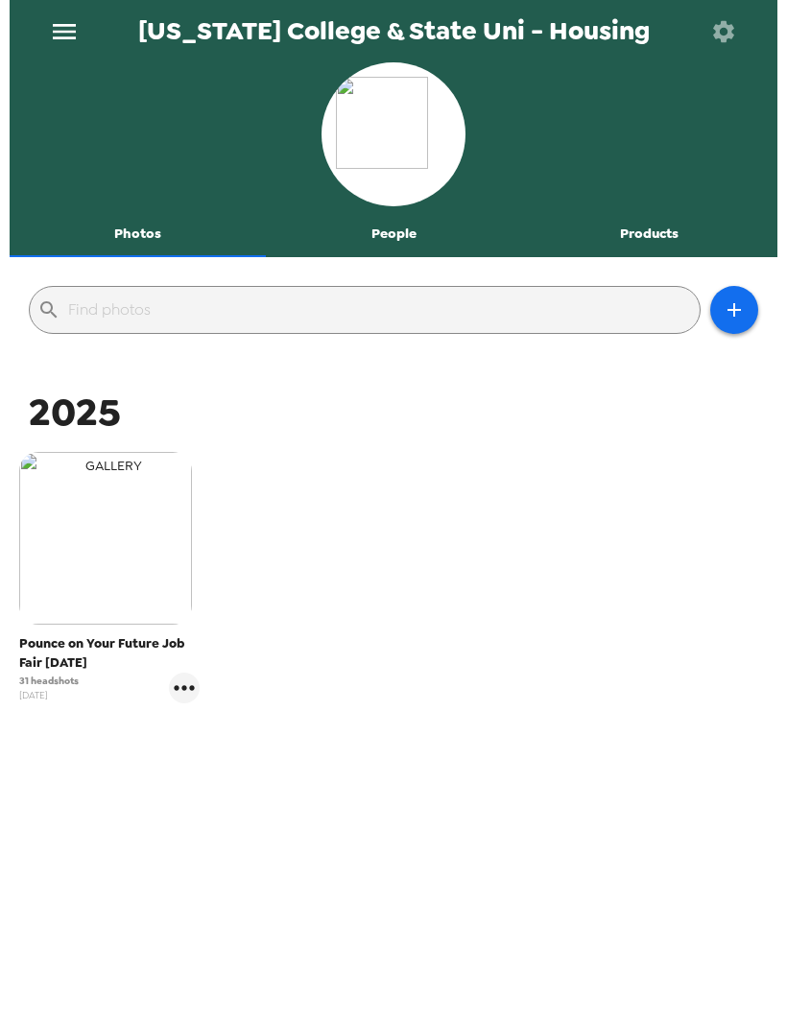
click at [158, 555] on img "button" at bounding box center [105, 538] width 173 height 173
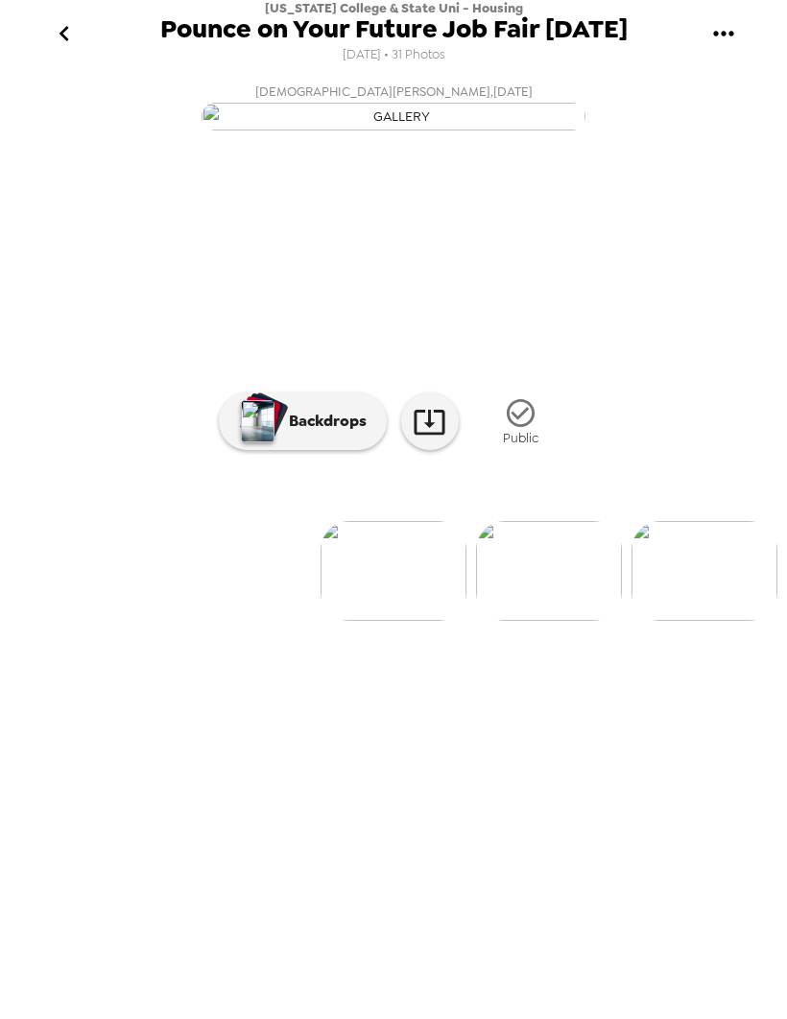
click at [721, 40] on icon "gallery menu" at bounding box center [723, 33] width 31 height 31
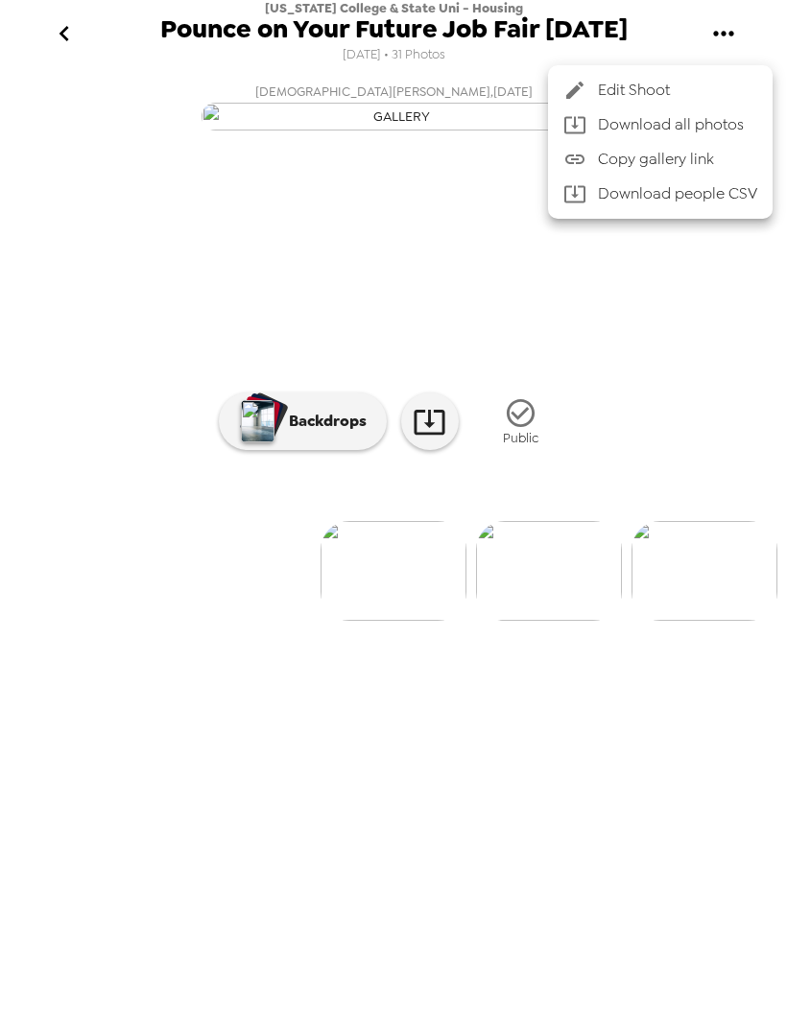
click at [733, 371] on div at bounding box center [393, 509] width 787 height 1019
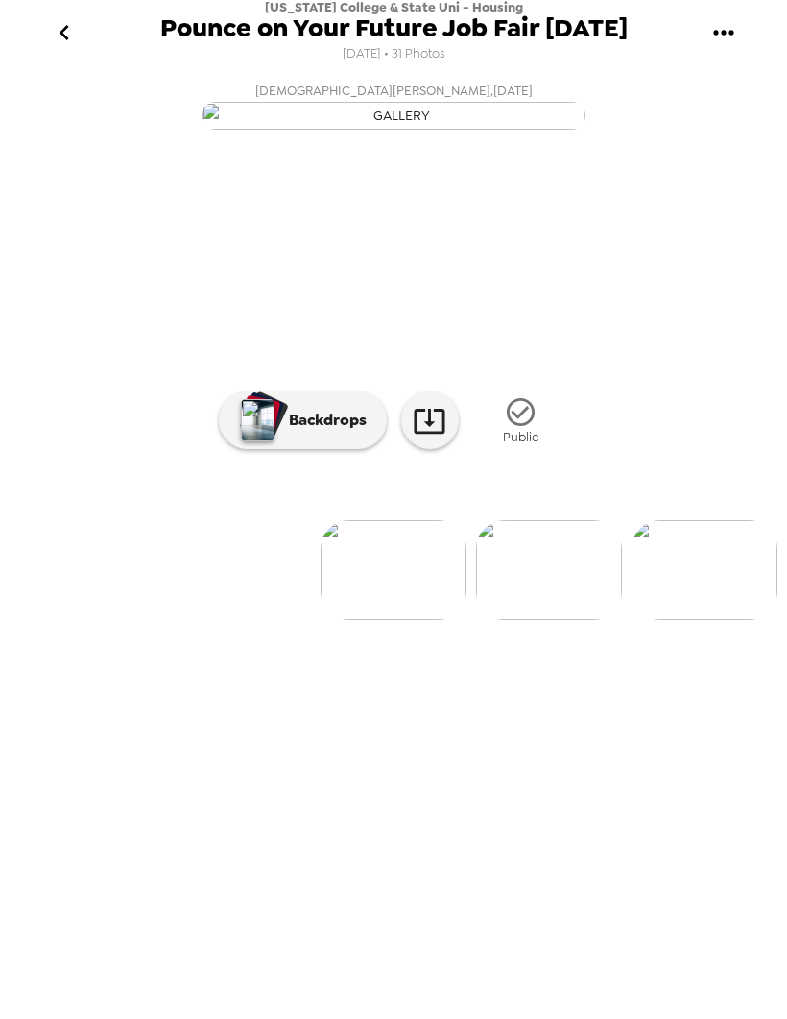
click at [44, 36] on button "go back" at bounding box center [64, 34] width 62 height 62
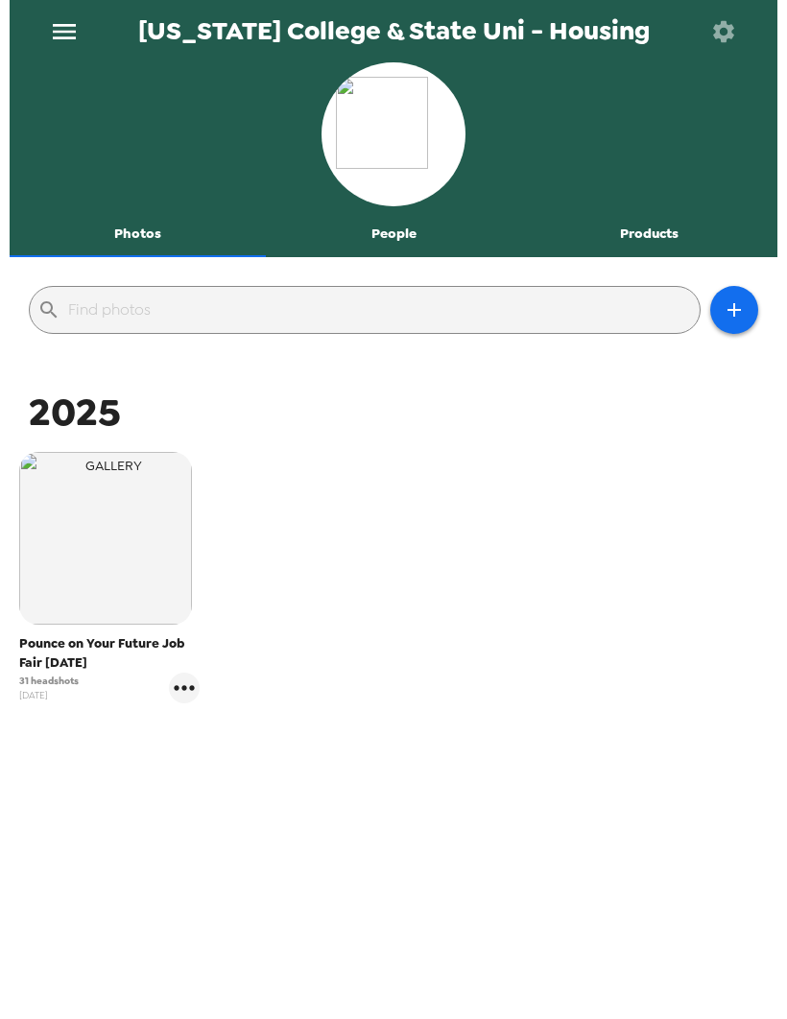
click at [50, 39] on icon "menu" at bounding box center [64, 31] width 31 height 31
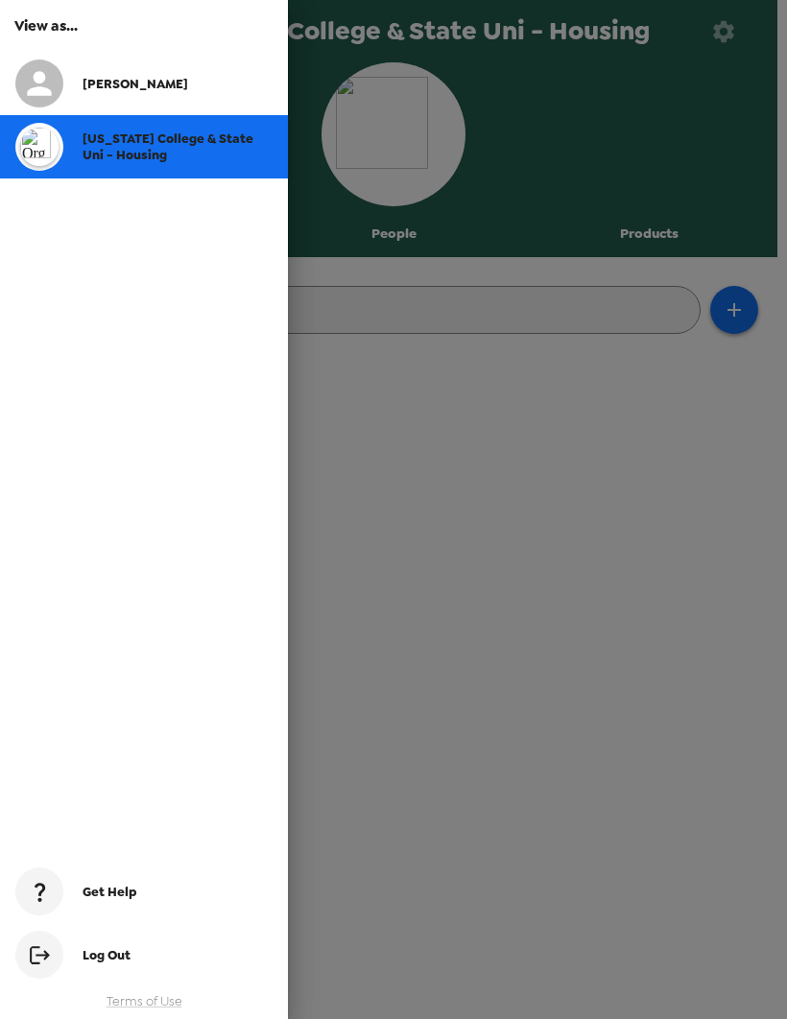
click at [163, 87] on div "[PERSON_NAME]" at bounding box center [178, 84] width 190 height 16
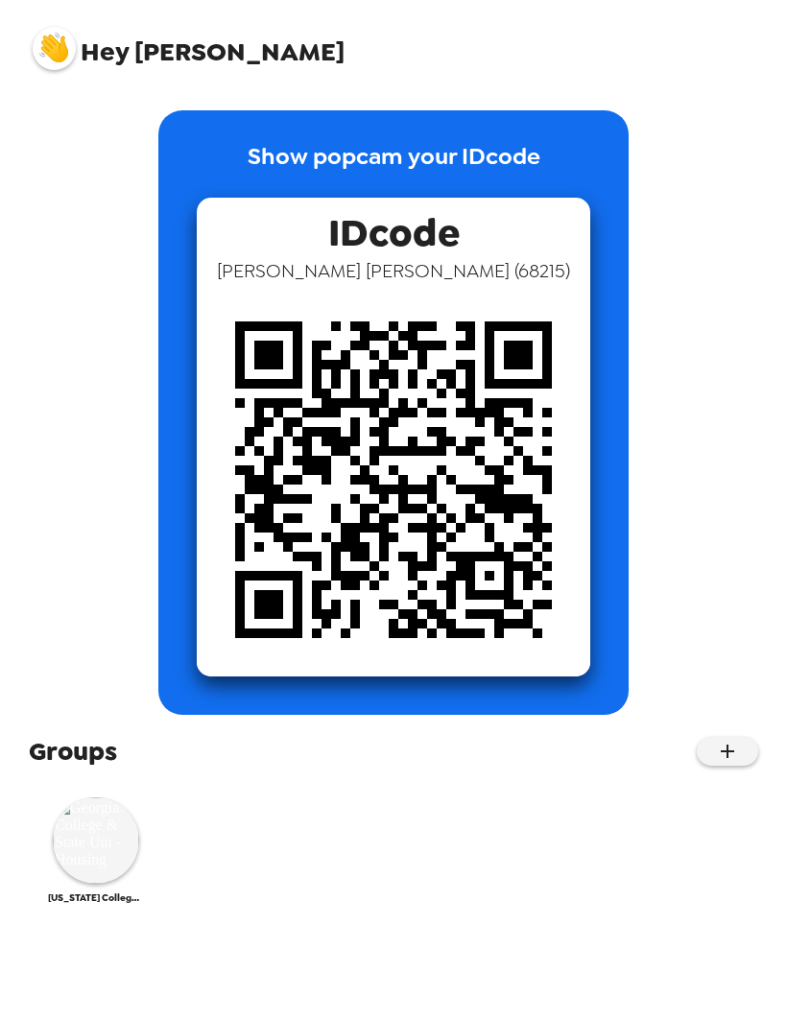
click at [152, 53] on span "Hey [PERSON_NAME]" at bounding box center [189, 41] width 312 height 48
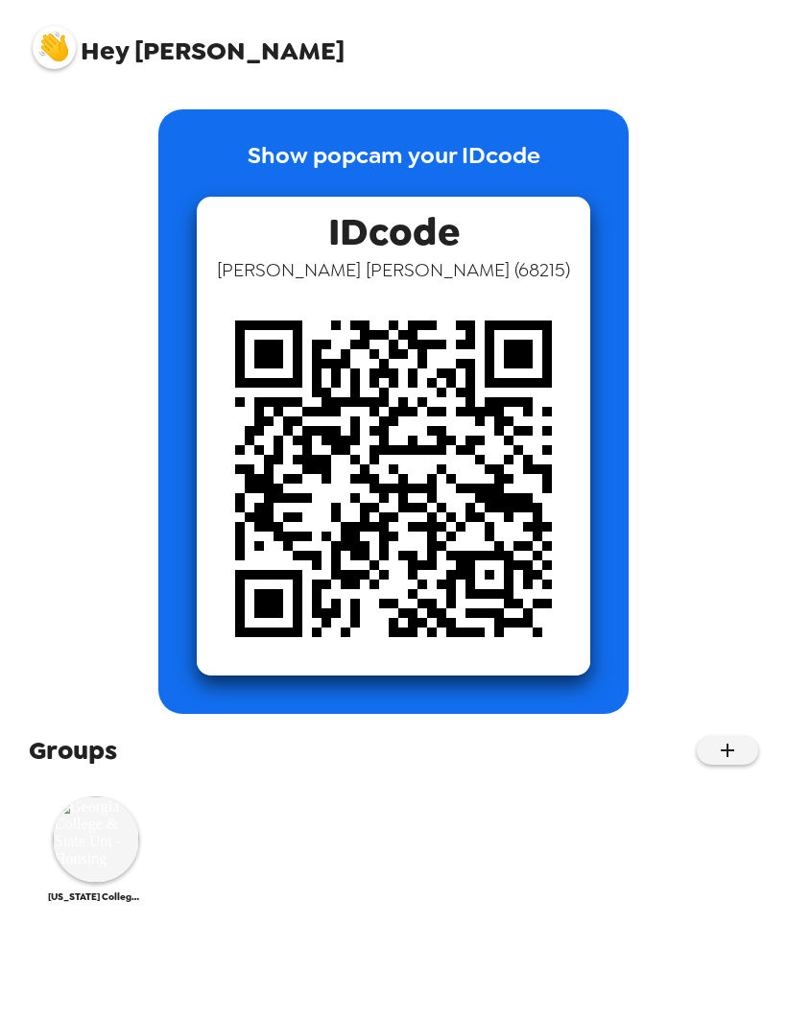
scroll to position [66, 0]
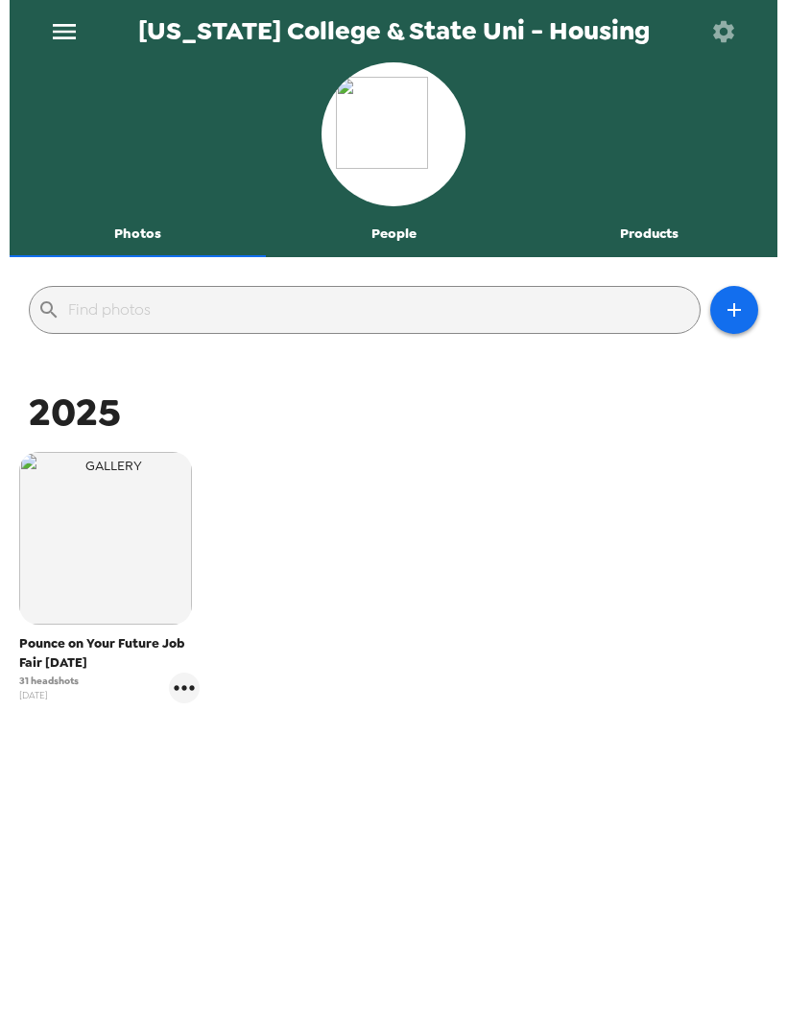
click at [726, 31] on icon "button" at bounding box center [723, 31] width 27 height 27
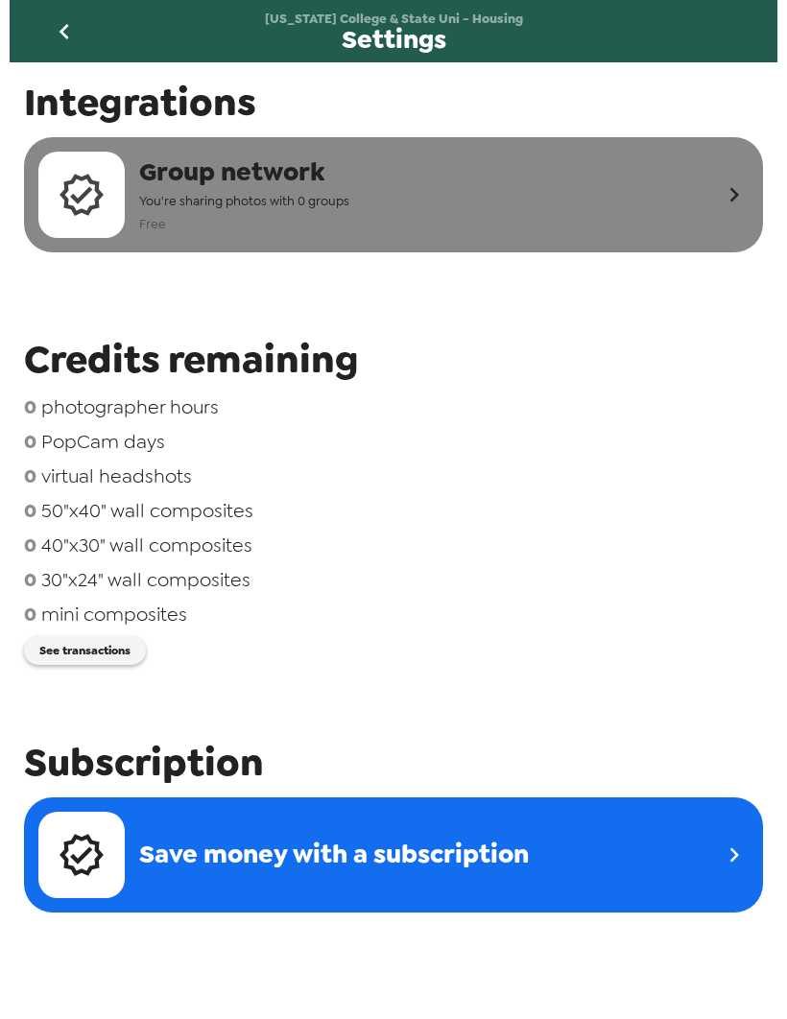
click at [653, 196] on div "Group network You're sharing photos with 0 groups Free" at bounding box center [378, 195] width 681 height 86
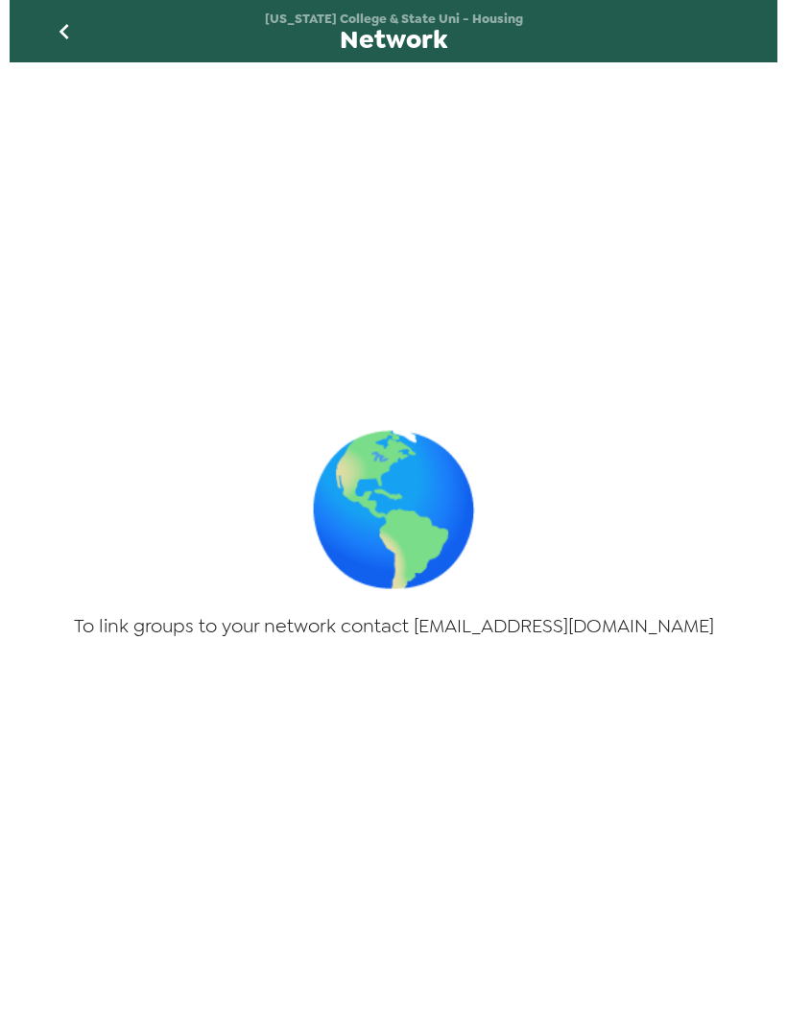
click at [40, 39] on button "go back" at bounding box center [64, 31] width 62 height 62
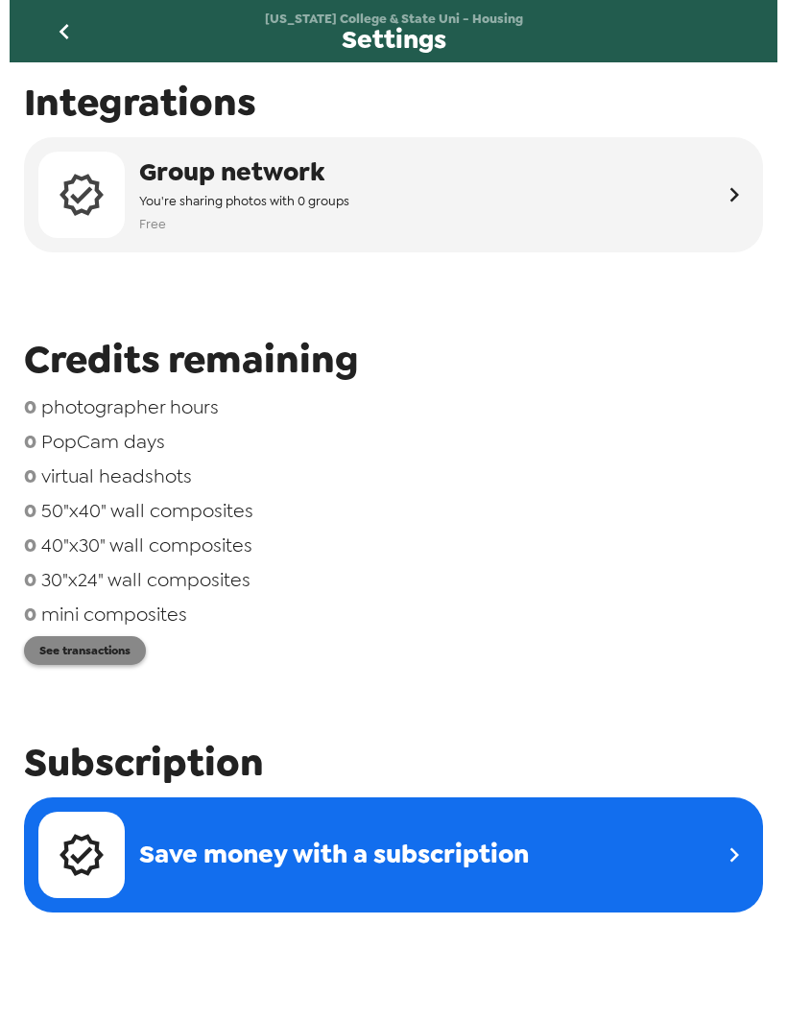
click at [136, 665] on button "See transactions" at bounding box center [85, 650] width 122 height 29
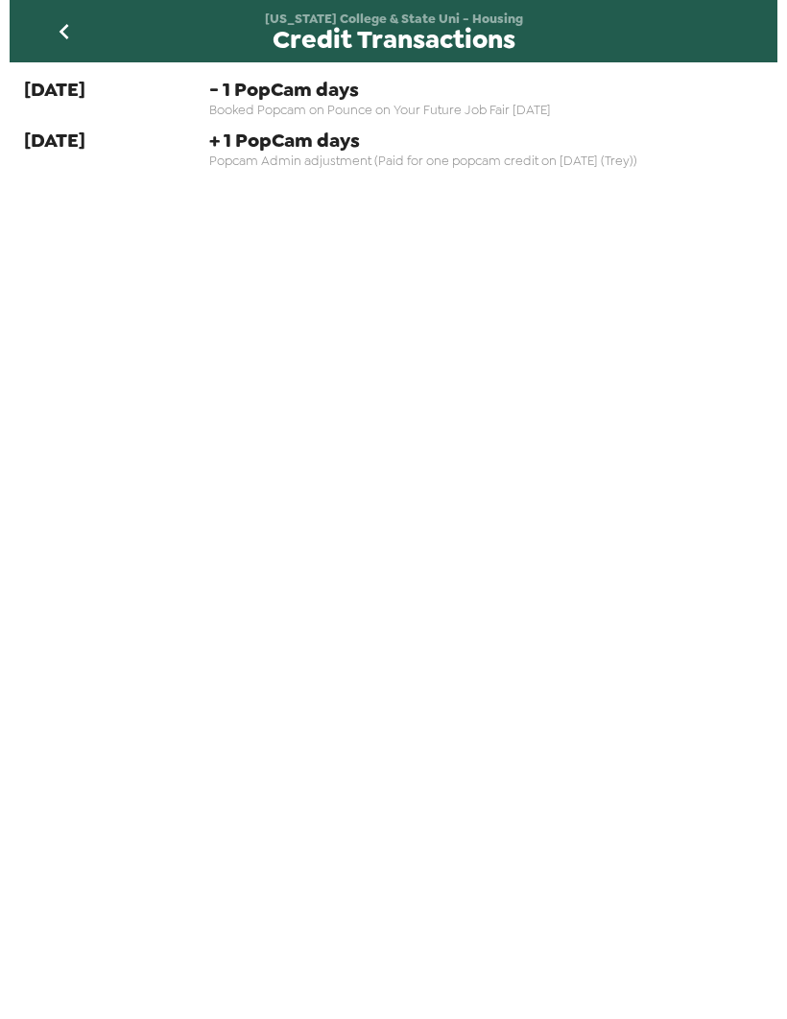
click at [67, 20] on icon "go back" at bounding box center [64, 31] width 31 height 31
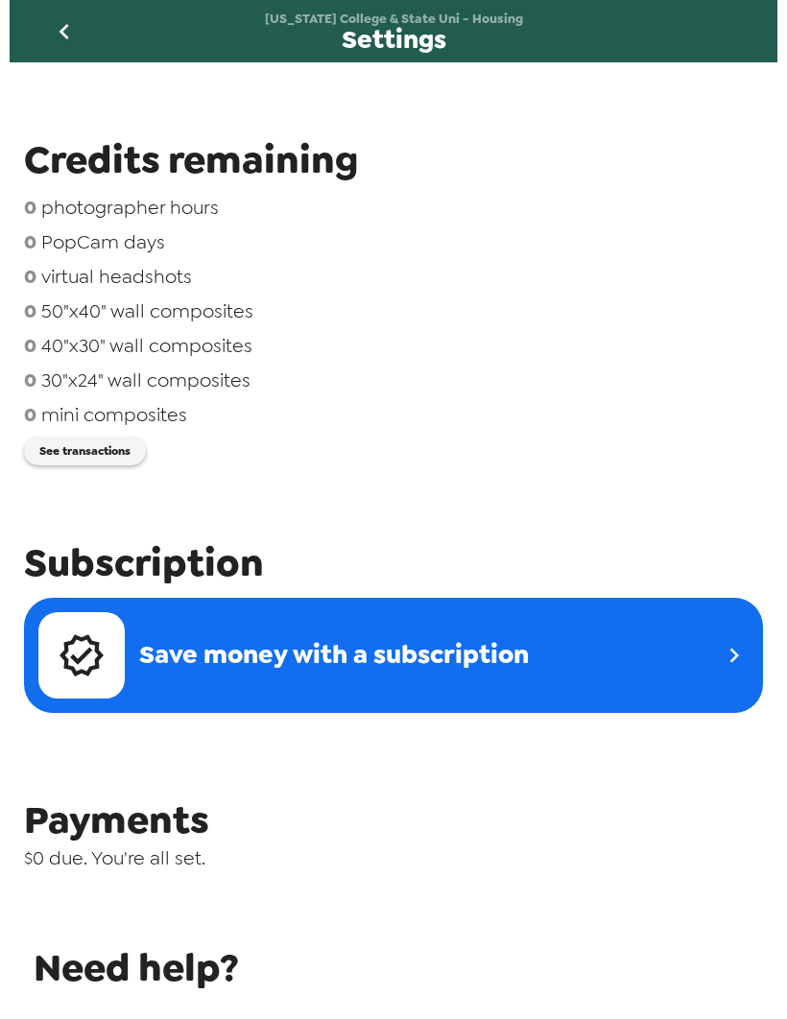
scroll to position [202, 0]
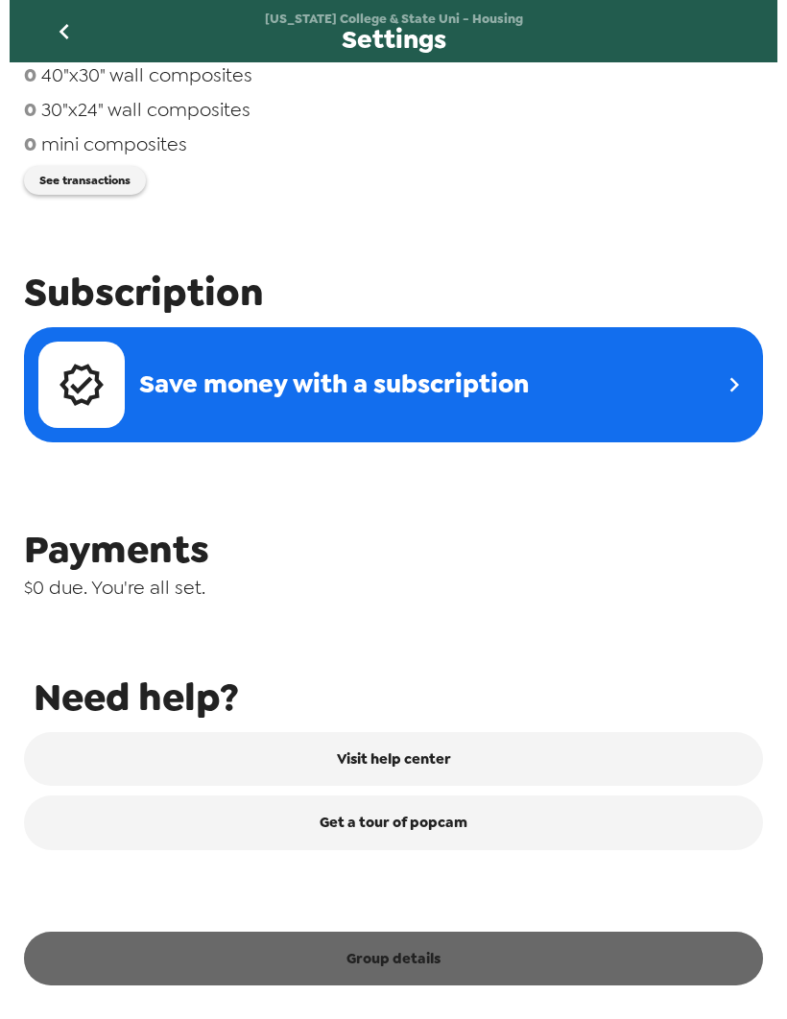
click at [569, 961] on button "Group details" at bounding box center [393, 959] width 739 height 54
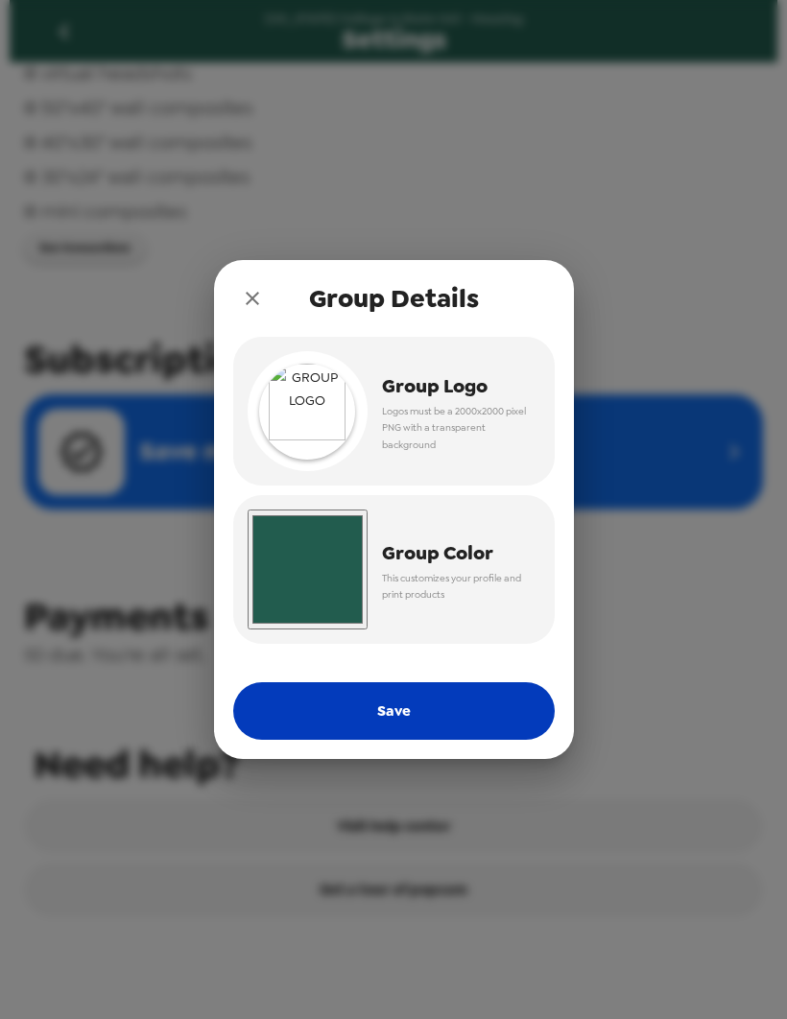
click at [460, 720] on button "Save" at bounding box center [394, 711] width 322 height 58
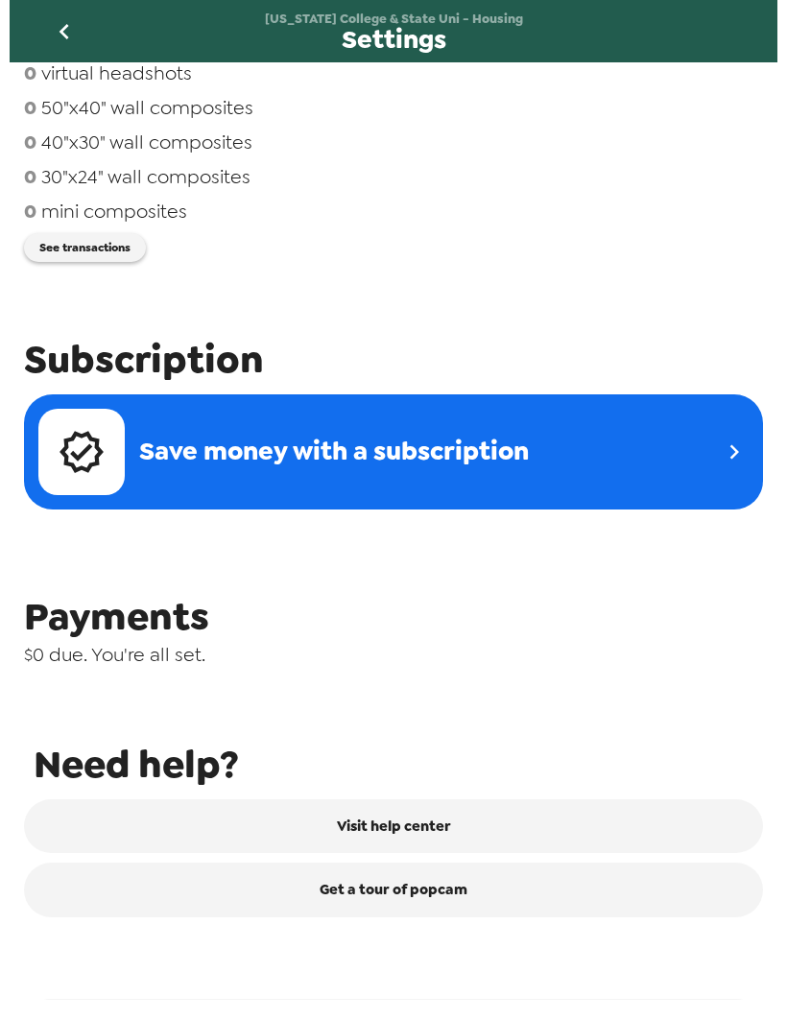
click at [60, 20] on icon "go back" at bounding box center [64, 31] width 31 height 31
